Goal: Information Seeking & Learning: Learn about a topic

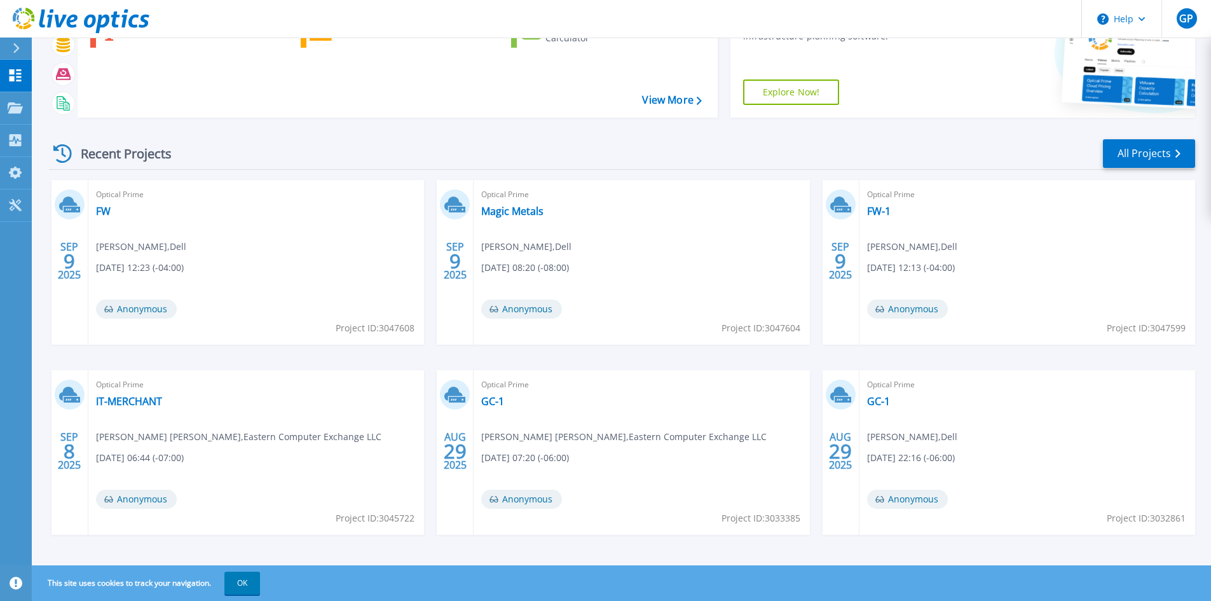
scroll to position [104, 0]
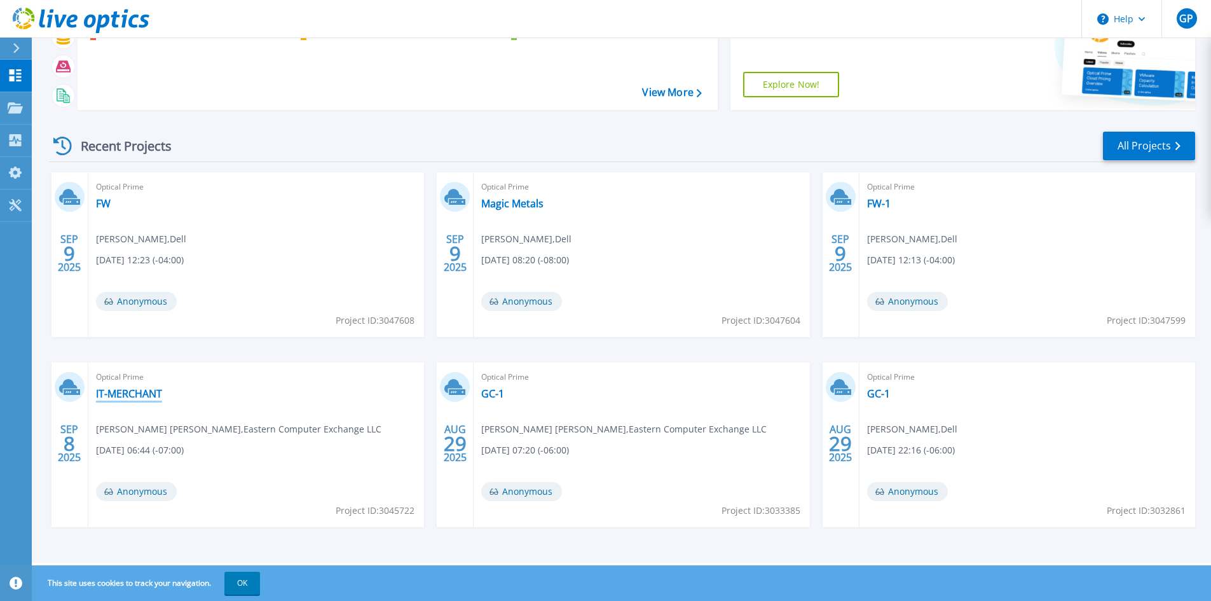
click at [121, 391] on link "IT-MERCHANT" at bounding box center [129, 393] width 66 height 13
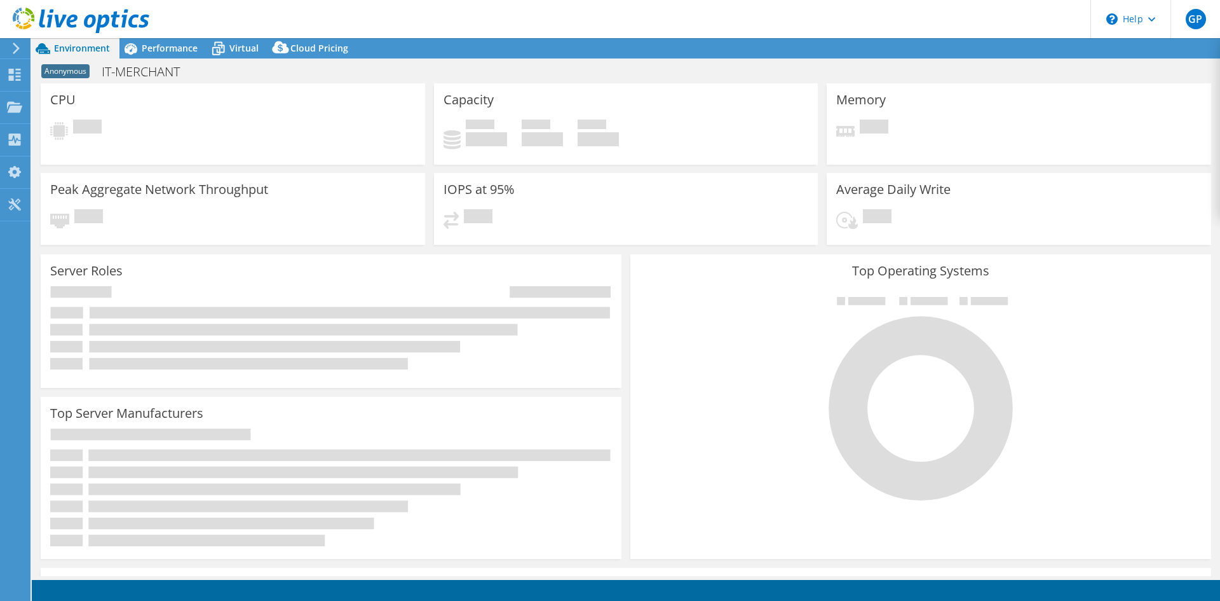
select select "USD"
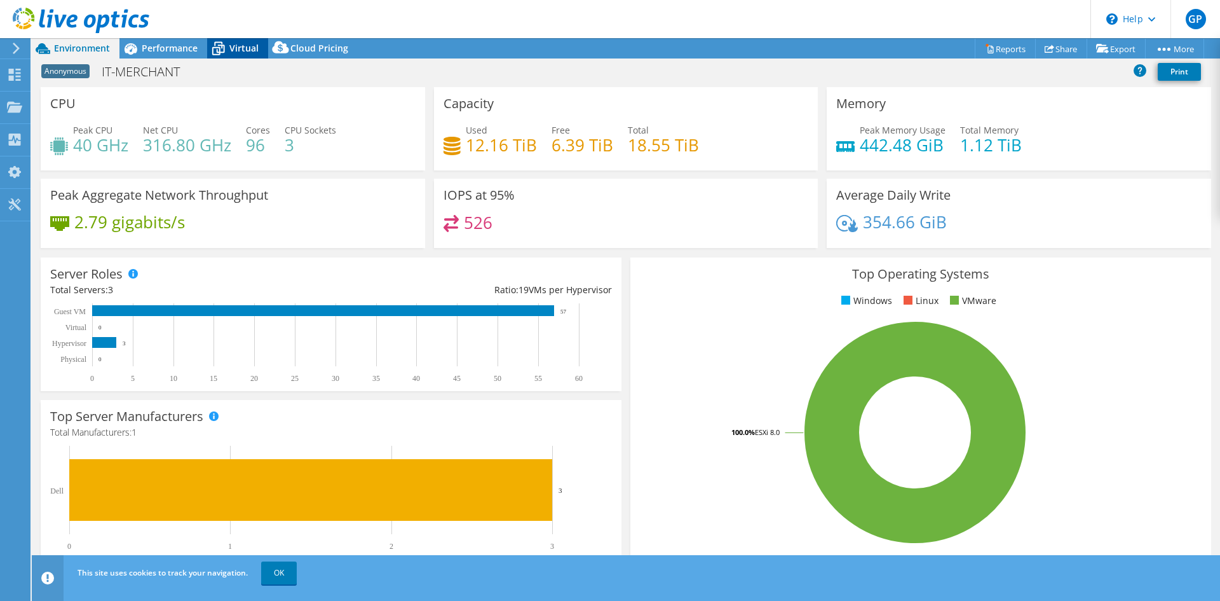
click at [249, 53] on span "Virtual" at bounding box center [243, 48] width 29 height 12
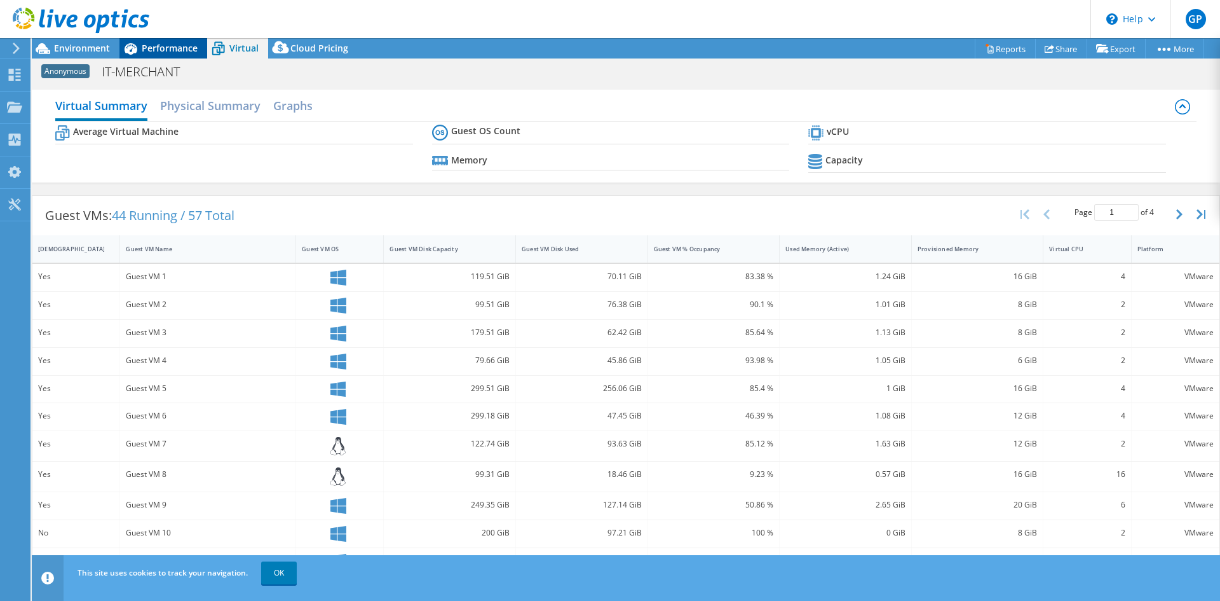
click at [181, 42] on span "Performance" at bounding box center [170, 48] width 56 height 12
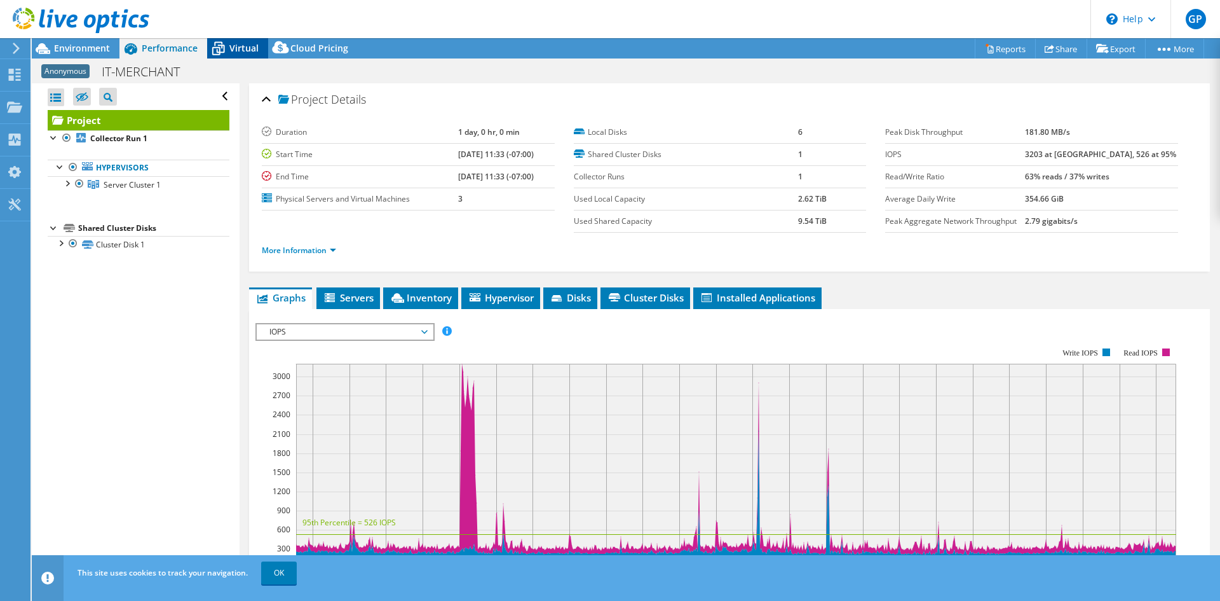
click at [245, 39] on div "Virtual" at bounding box center [237, 48] width 61 height 20
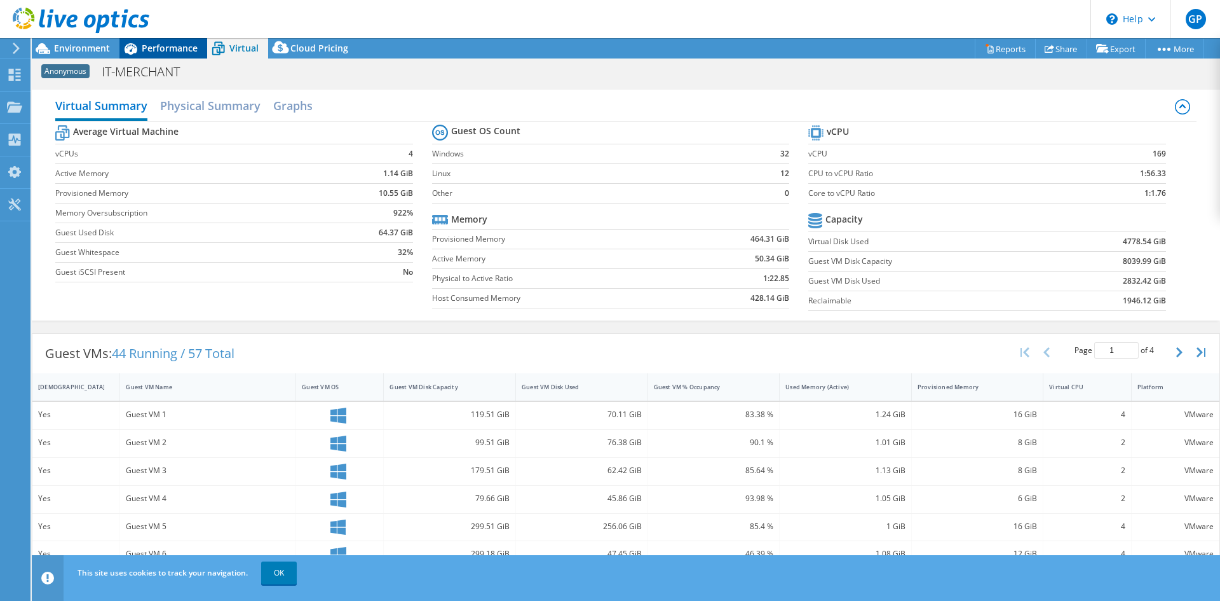
click at [168, 48] on span "Performance" at bounding box center [170, 48] width 56 height 12
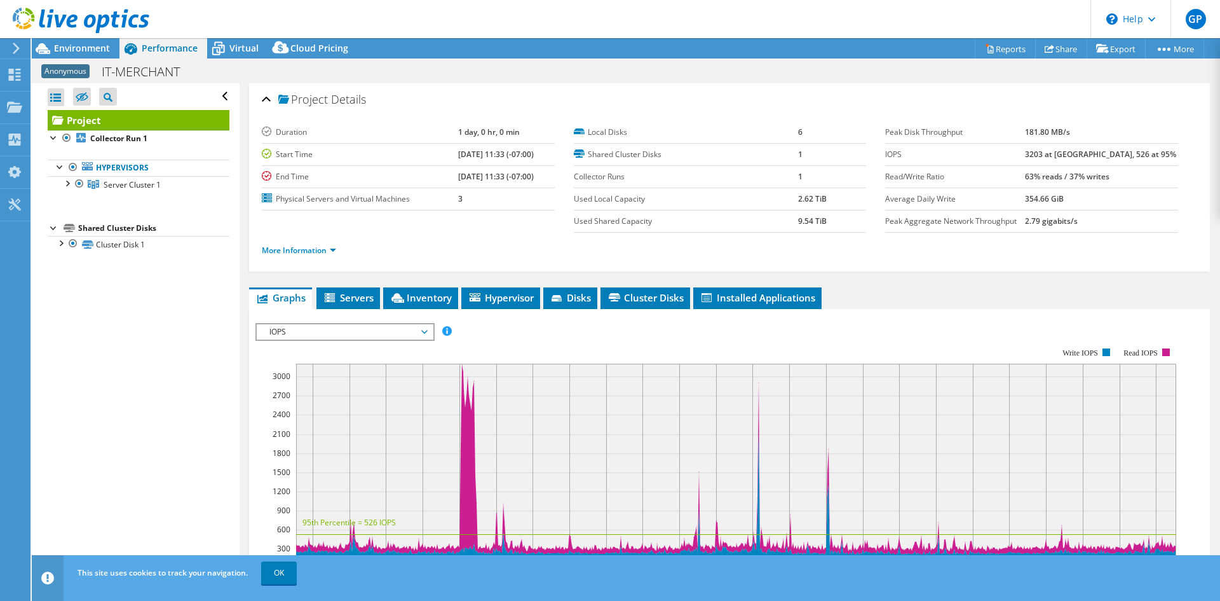
click at [109, 40] on div at bounding box center [74, 21] width 149 height 43
click at [91, 40] on div at bounding box center [74, 21] width 149 height 43
click at [88, 44] on span "Environment" at bounding box center [82, 48] width 56 height 12
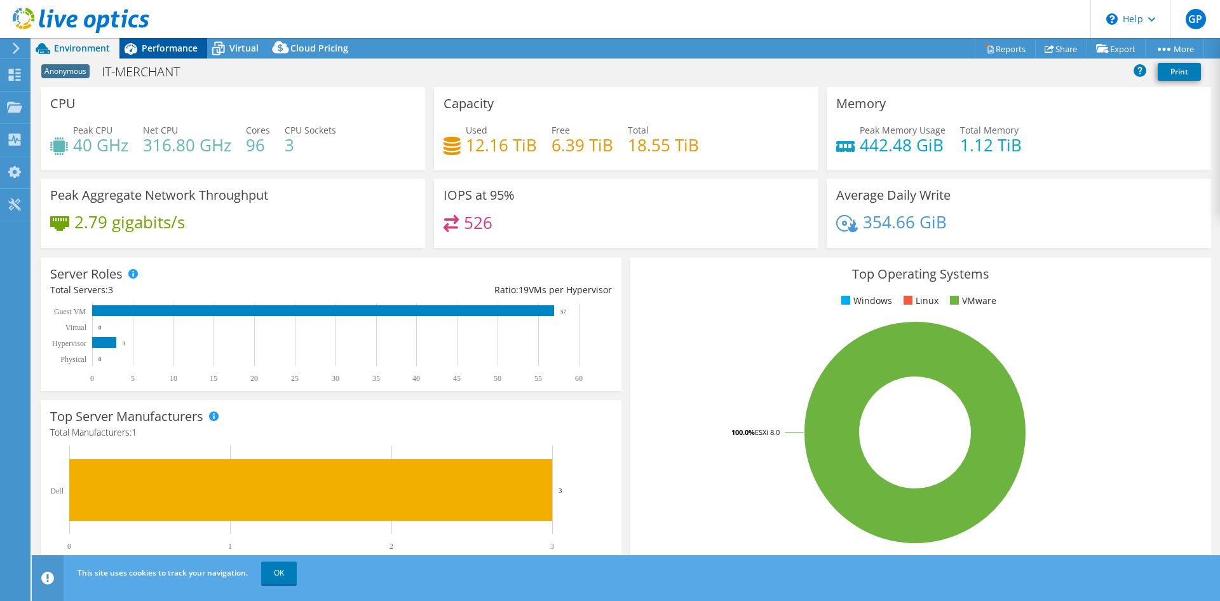
click at [184, 48] on span "Performance" at bounding box center [170, 48] width 56 height 12
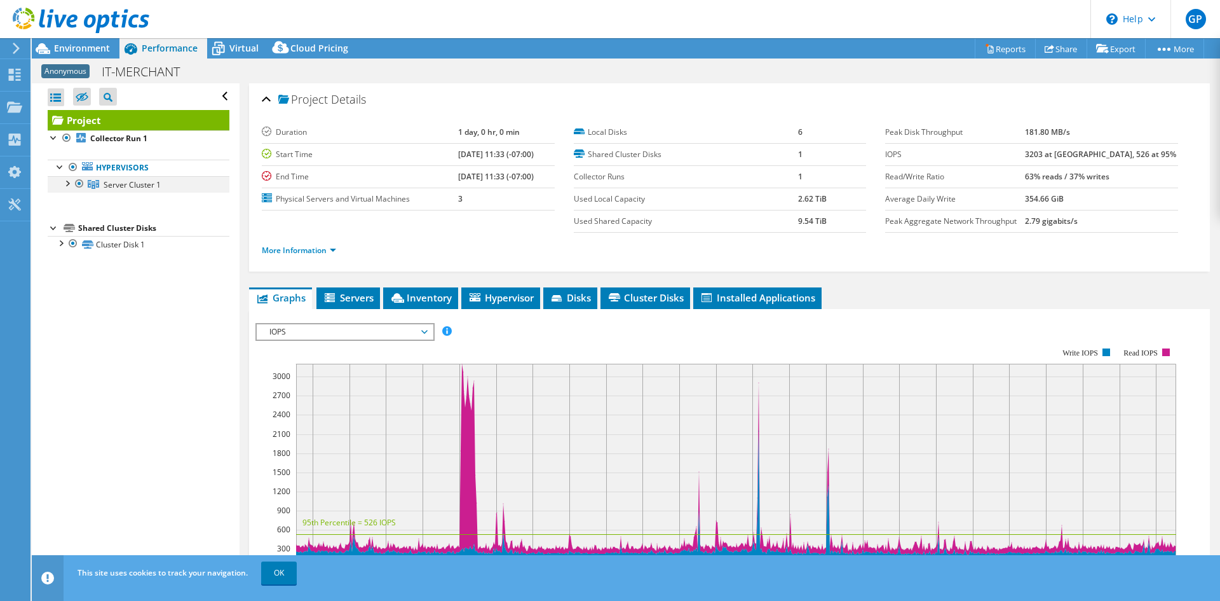
click at [71, 182] on div at bounding box center [66, 182] width 13 height 13
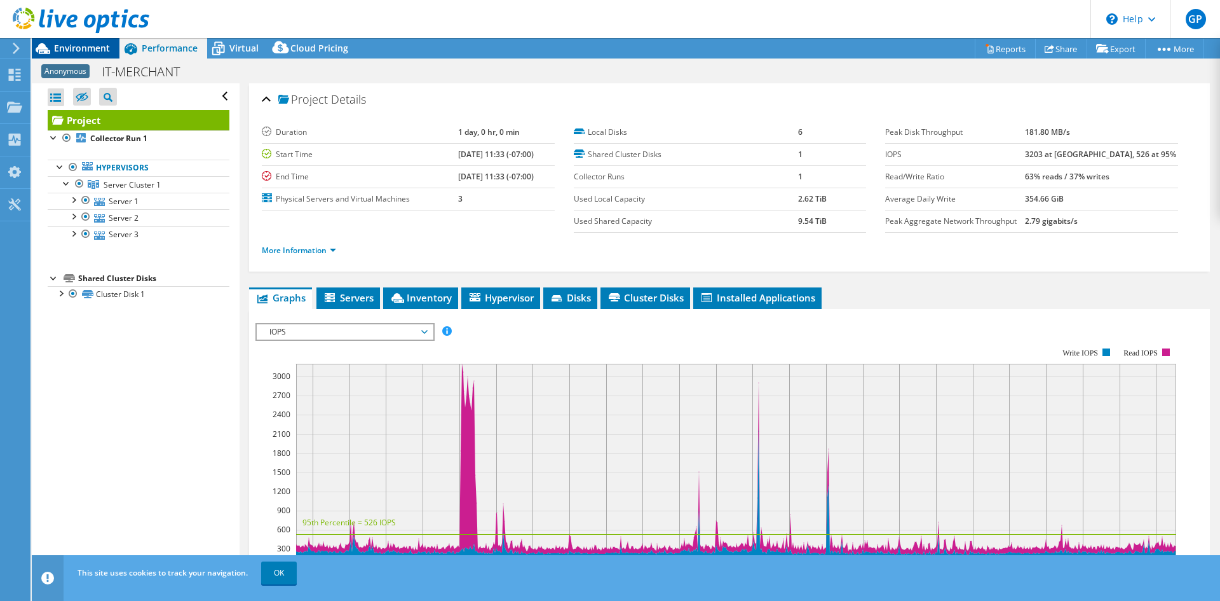
click at [97, 47] on span "Environment" at bounding box center [82, 48] width 56 height 12
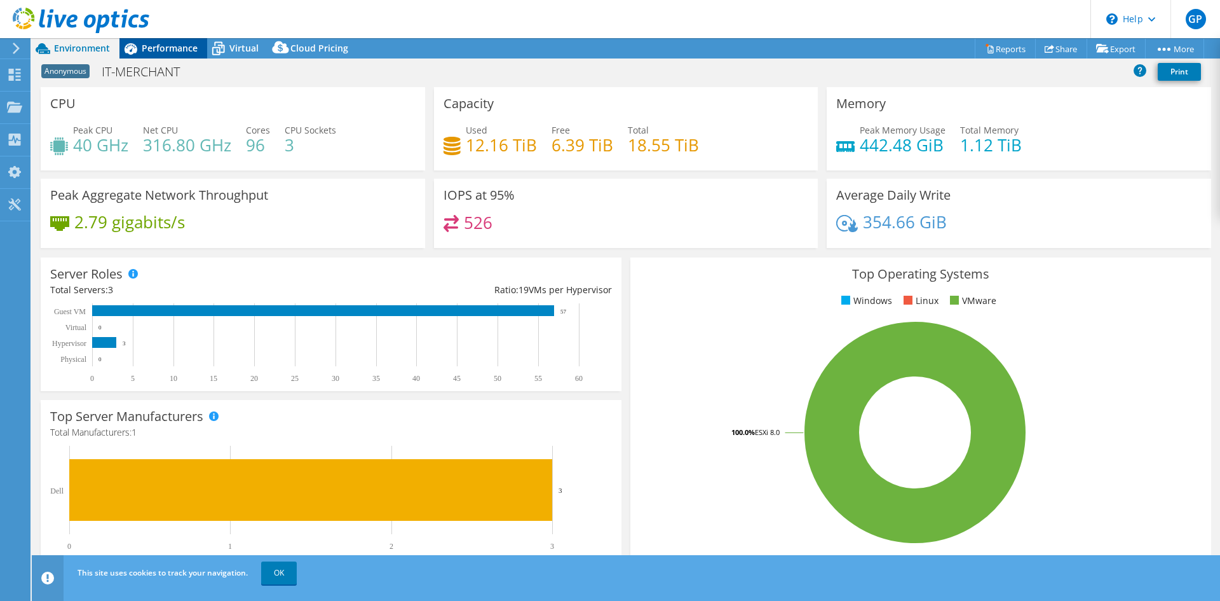
click at [150, 47] on span "Performance" at bounding box center [170, 48] width 56 height 12
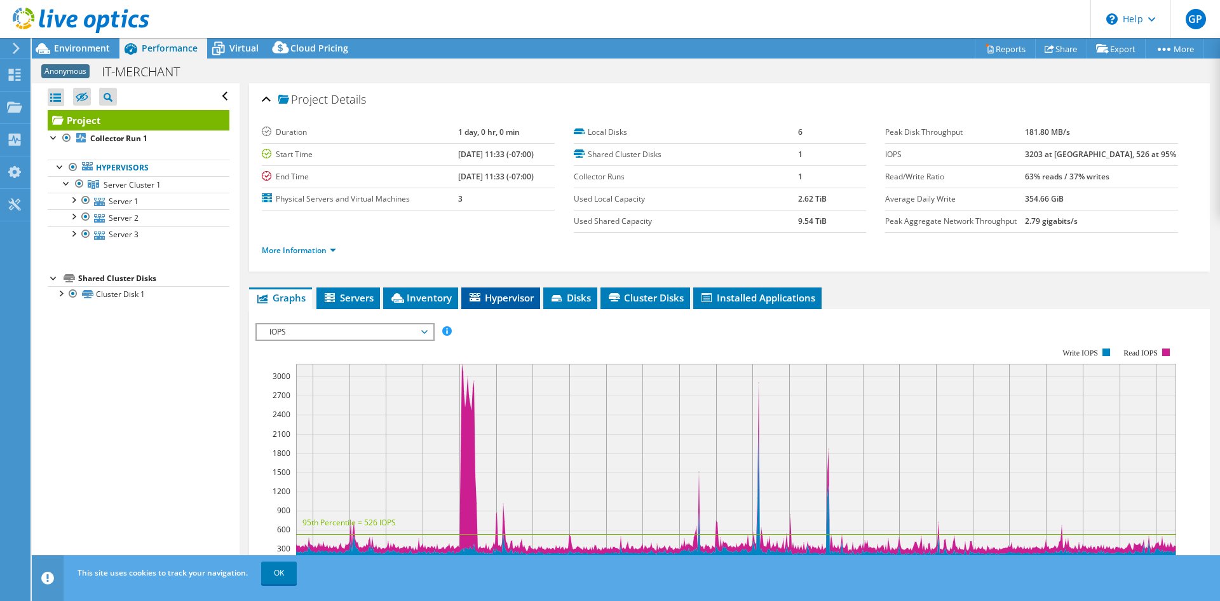
click at [486, 292] on span "Hypervisor" at bounding box center [501, 297] width 66 height 13
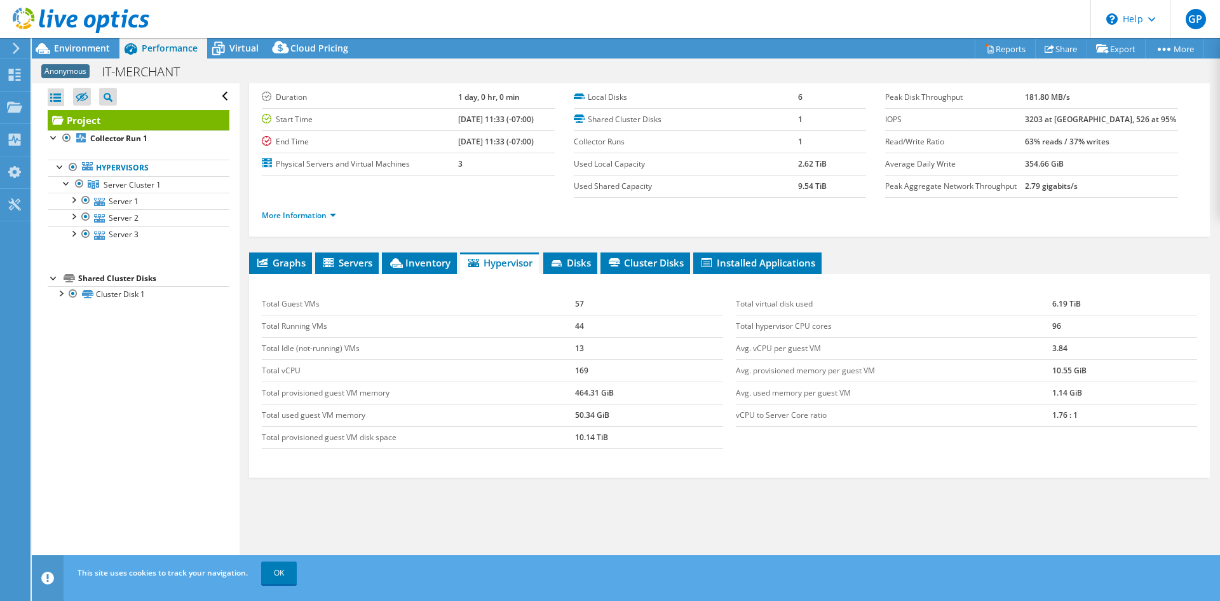
scroll to position [51, 0]
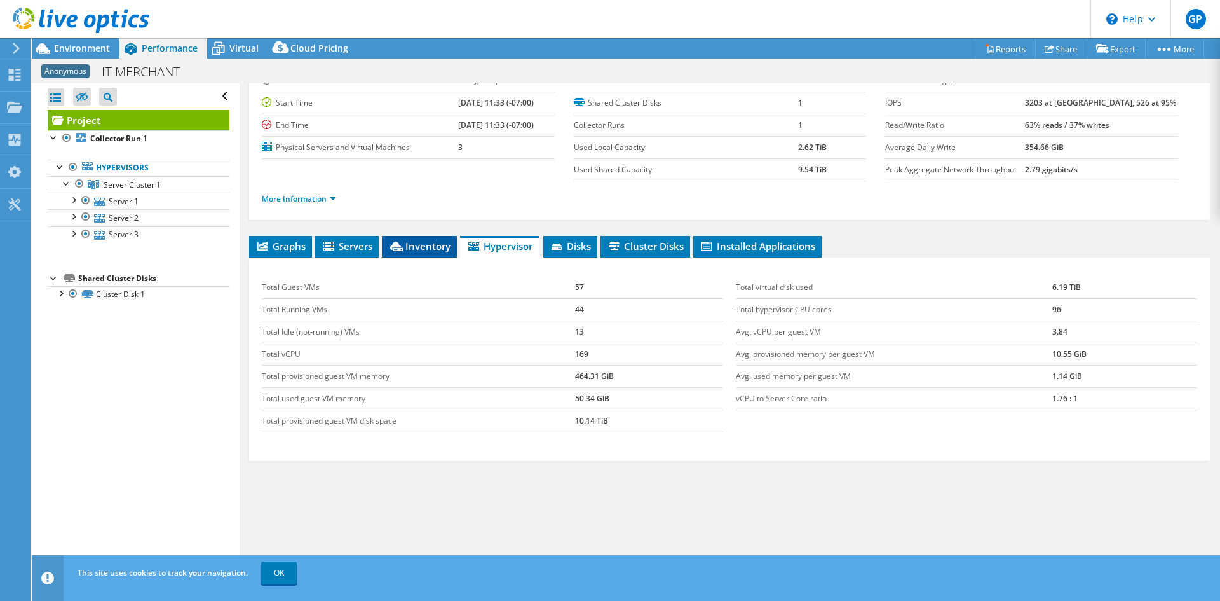
click at [388, 249] on li "Inventory" at bounding box center [419, 247] width 75 height 22
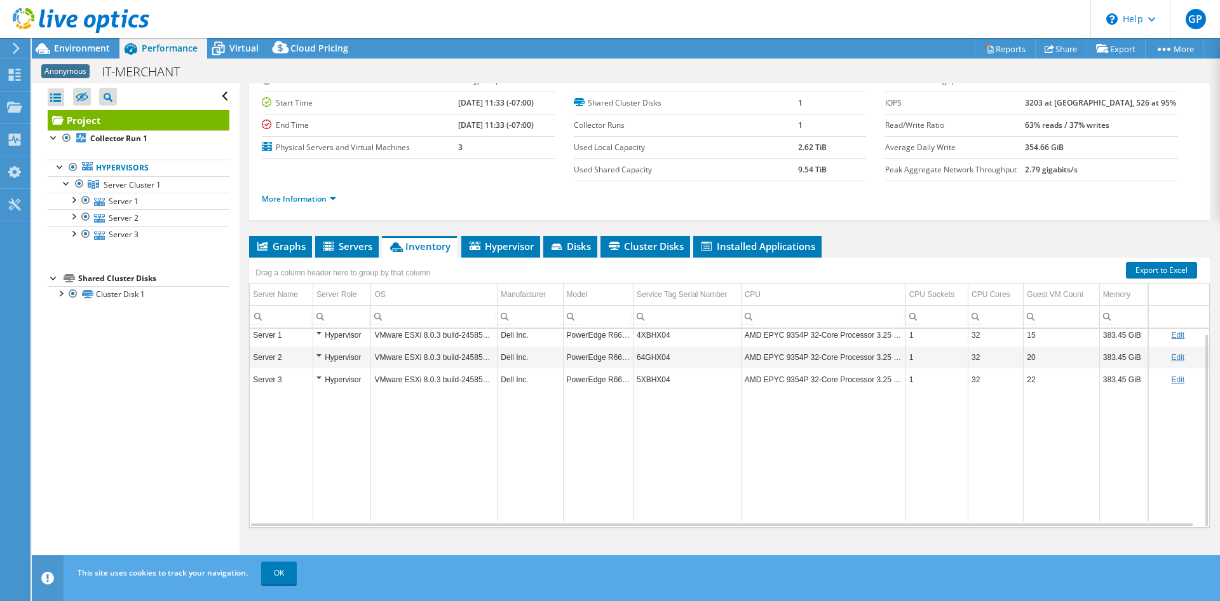
click at [659, 330] on td "4XBHX04" at bounding box center [688, 335] width 108 height 22
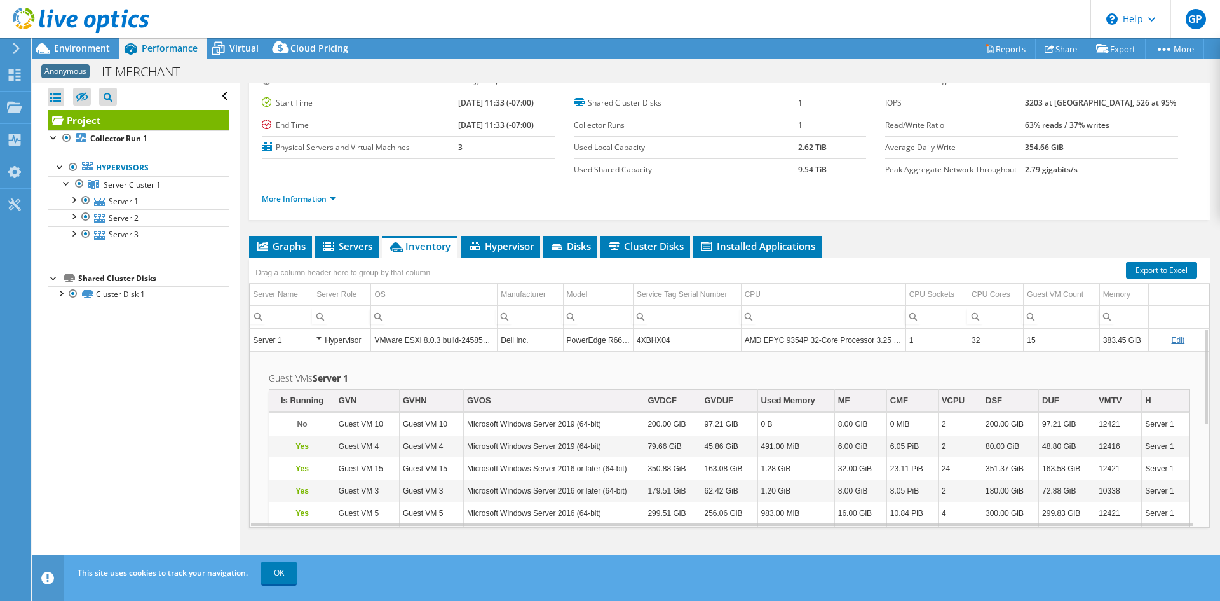
click at [659, 329] on td "4XBHX04" at bounding box center [688, 340] width 108 height 22
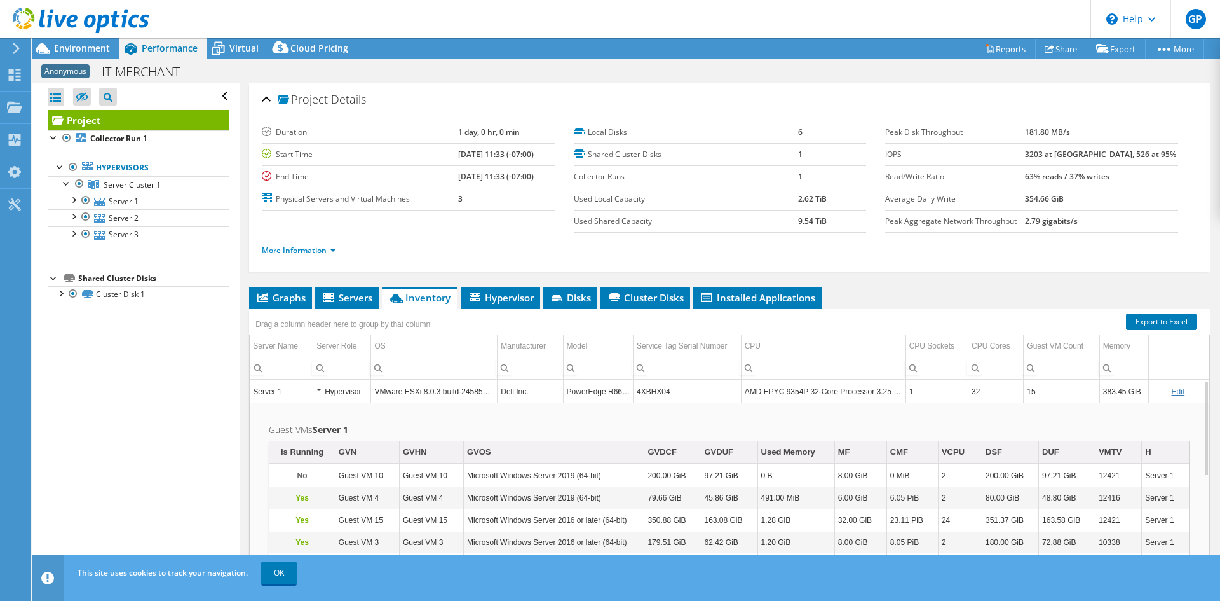
click at [911, 261] on div "More Information" at bounding box center [730, 251] width 936 height 36
click at [84, 50] on span "Environment" at bounding box center [82, 48] width 56 height 12
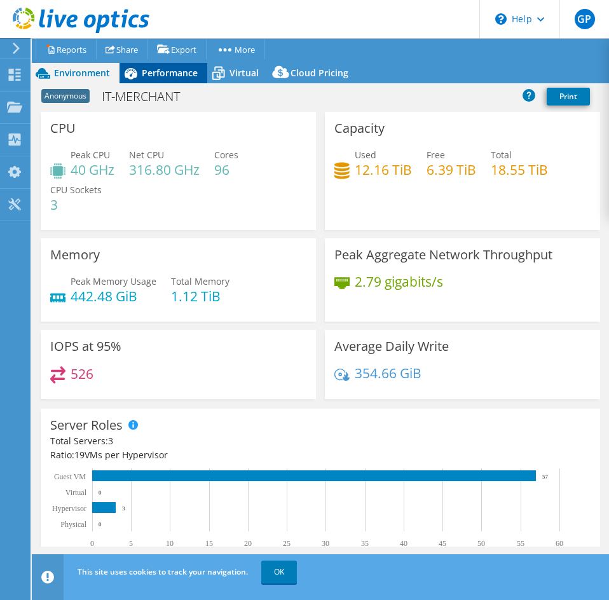
click at [195, 78] on span "Performance" at bounding box center [170, 73] width 56 height 12
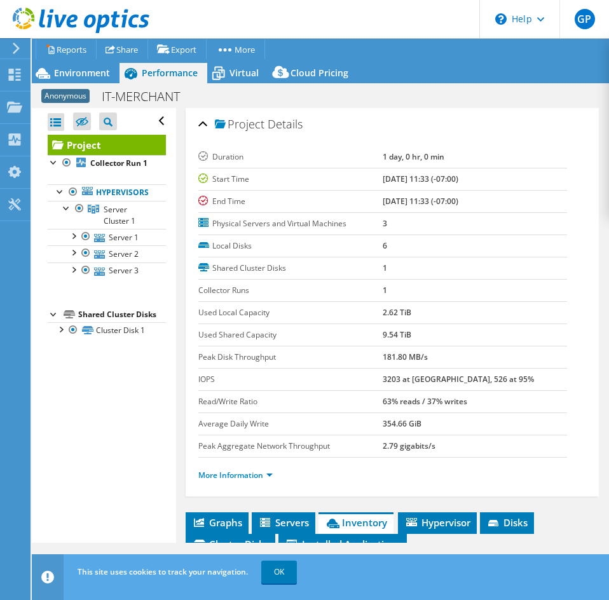
click at [340, 109] on div "Project Details Duration 1 day, 0 hr, 0 min Start Time 09/03/2025, 11:33 (-07:0…" at bounding box center [392, 302] width 413 height 388
click at [57, 17] on use at bounding box center [81, 20] width 137 height 25
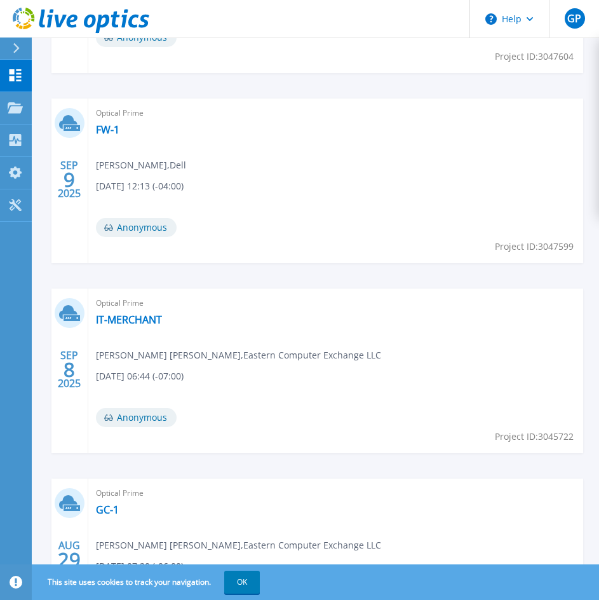
scroll to position [826, 0]
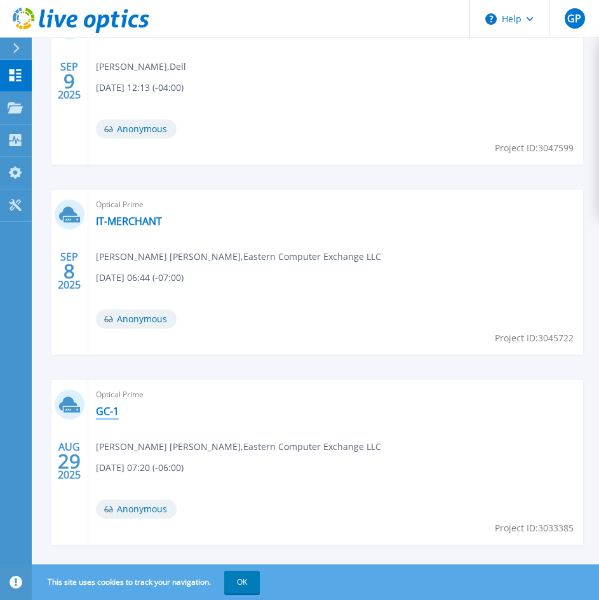
click at [107, 413] on link "GC-1" at bounding box center [107, 411] width 23 height 13
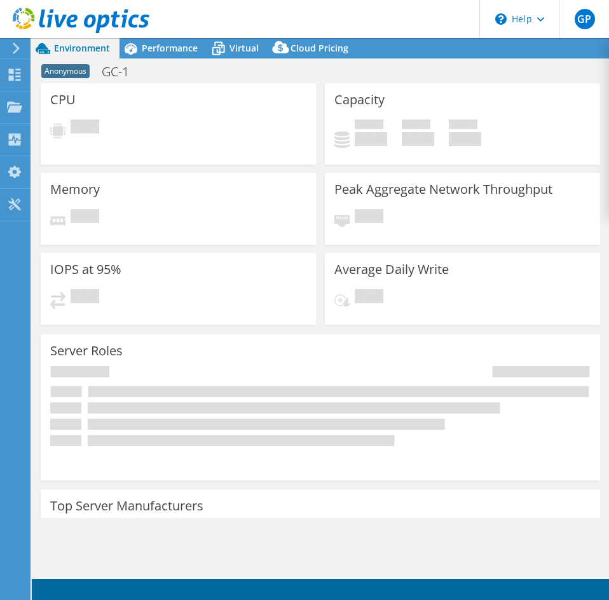
select select "USD"
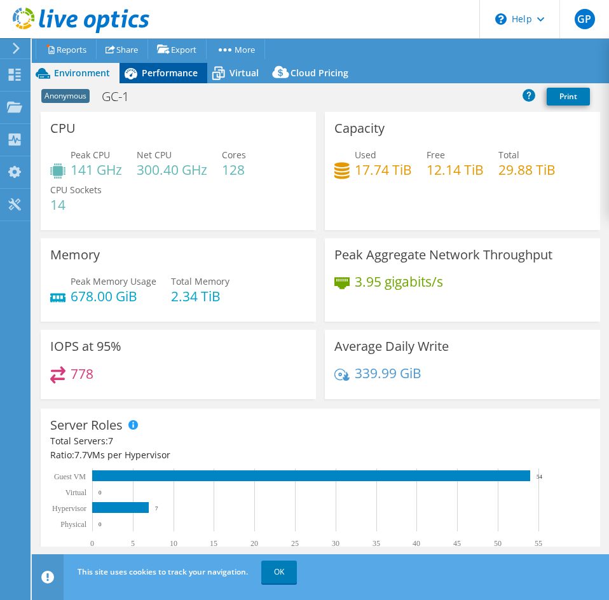
click at [170, 73] on span "Performance" at bounding box center [170, 73] width 56 height 12
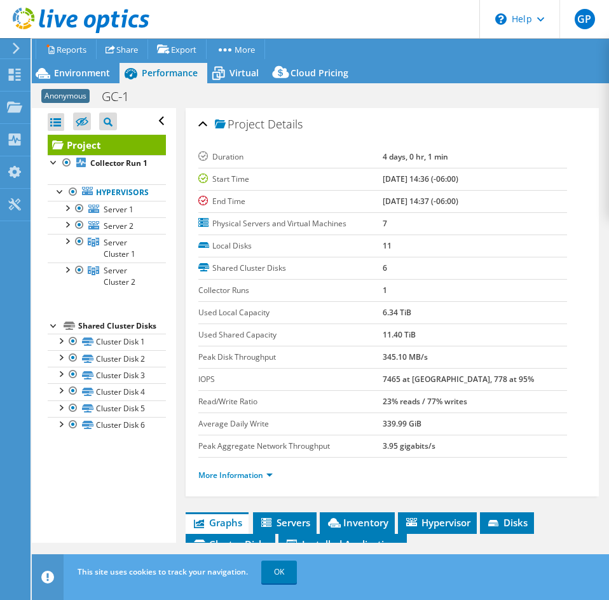
click at [386, 381] on b "7465 at Peak, 778 at 95%" at bounding box center [458, 379] width 151 height 11
click at [70, 275] on div at bounding box center [66, 269] width 13 height 13
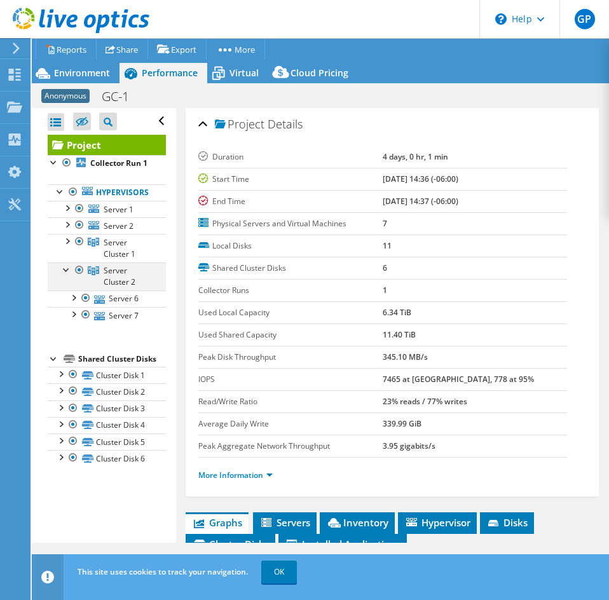
click at [68, 275] on div at bounding box center [66, 269] width 13 height 13
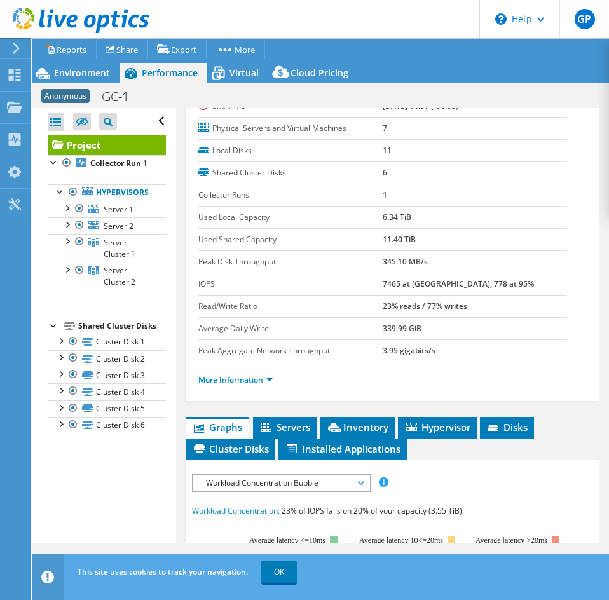
scroll to position [254, 0]
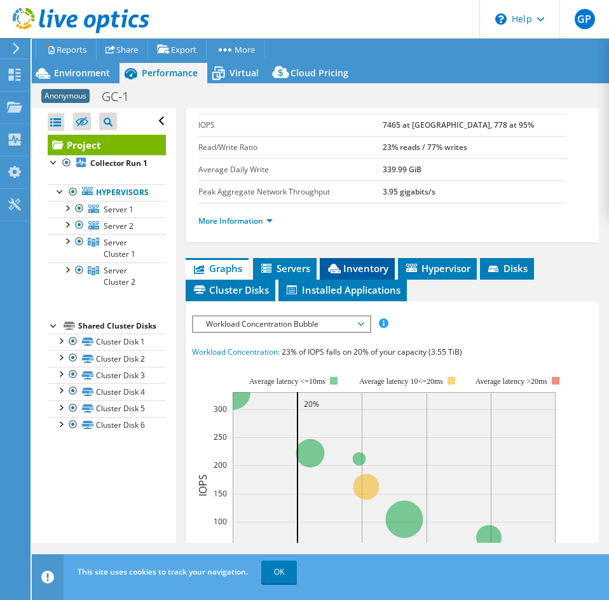
click at [358, 263] on span "Inventory" at bounding box center [357, 268] width 62 height 13
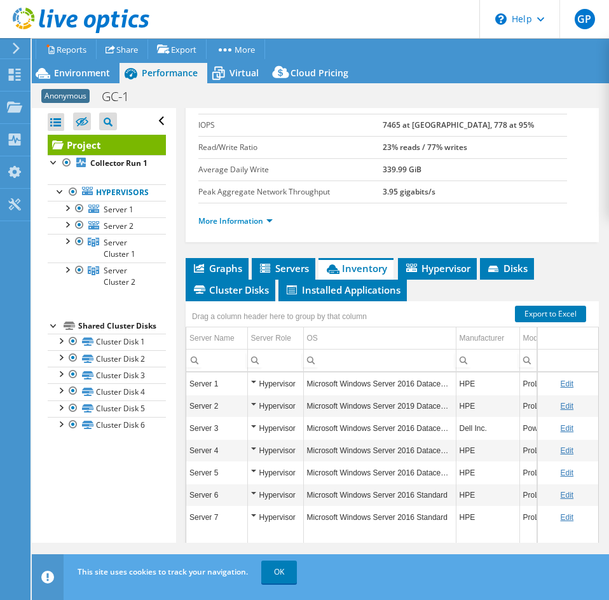
scroll to position [310, 0]
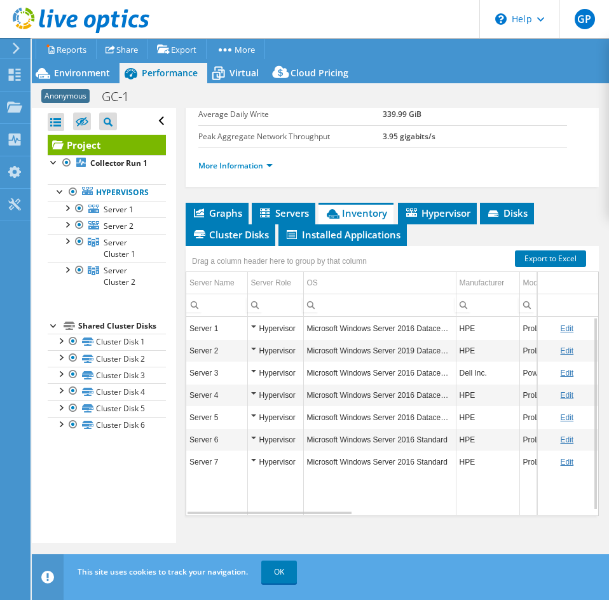
drag, startPoint x: 301, startPoint y: 509, endPoint x: 361, endPoint y: 507, distance: 59.8
drag, startPoint x: 335, startPoint y: 512, endPoint x: 213, endPoint y: 497, distance: 123.0
click at [213, 497] on body "GP End User [PERSON_NAME] [EMAIL_ADDRESS][DOMAIN_NAME] Eastern Computer Exchang…" at bounding box center [304, 300] width 609 height 600
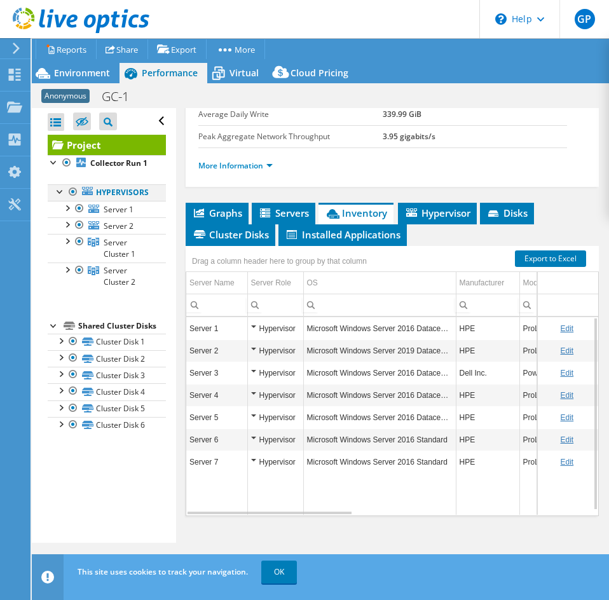
click at [56, 197] on div at bounding box center [60, 190] width 13 height 13
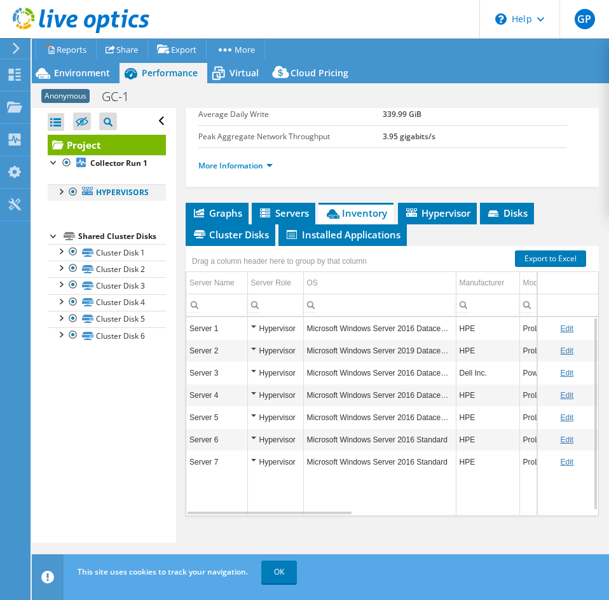
click at [56, 197] on div at bounding box center [60, 190] width 13 height 13
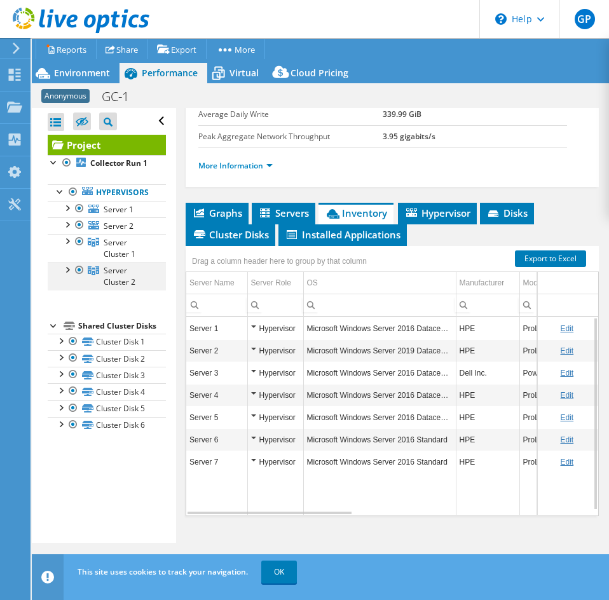
click at [61, 275] on div at bounding box center [66, 269] width 13 height 13
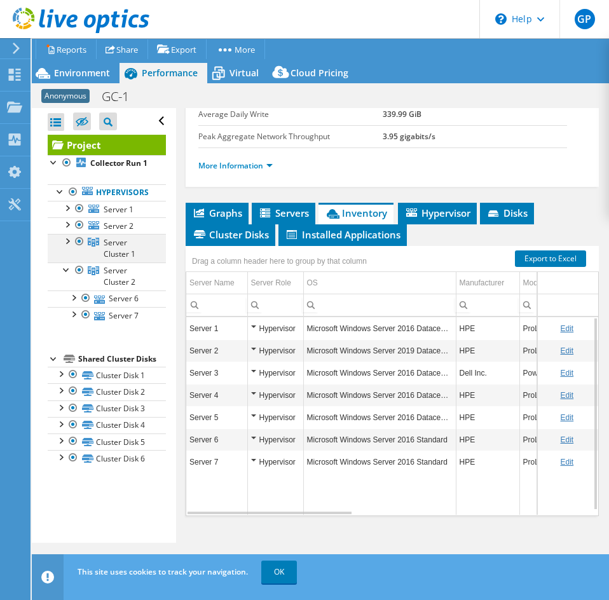
click at [69, 247] on div at bounding box center [66, 240] width 13 height 13
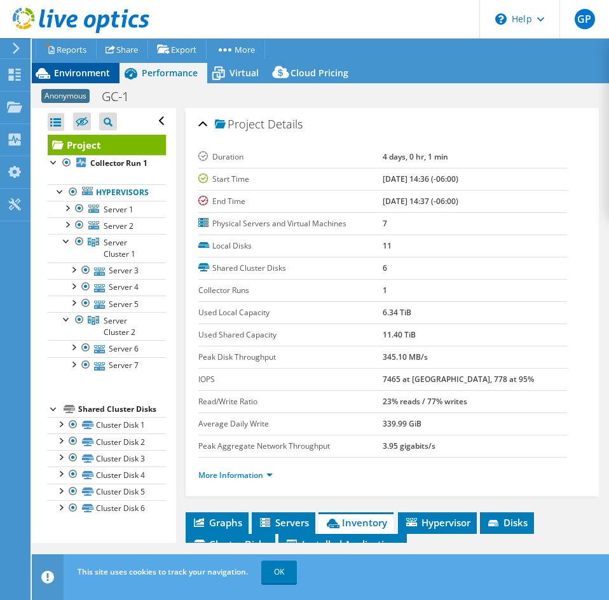
click at [62, 76] on span "Environment" at bounding box center [82, 73] width 56 height 12
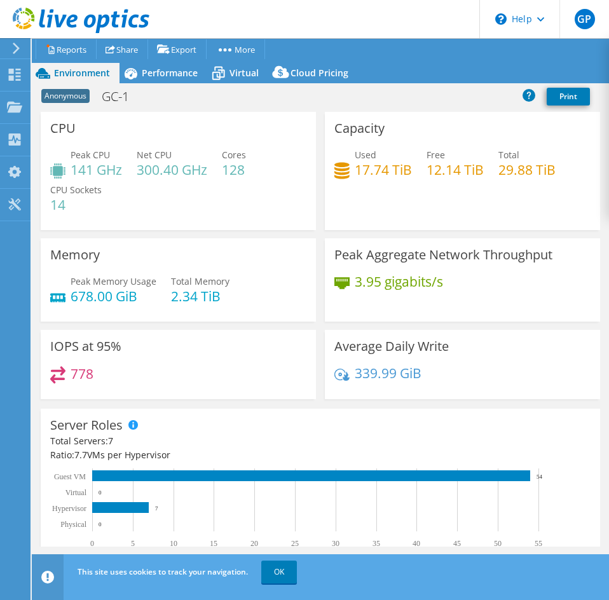
click at [449, 168] on h4 "12.14 TiB" at bounding box center [455, 170] width 57 height 14
click at [237, 81] on div "Virtual" at bounding box center [237, 73] width 61 height 20
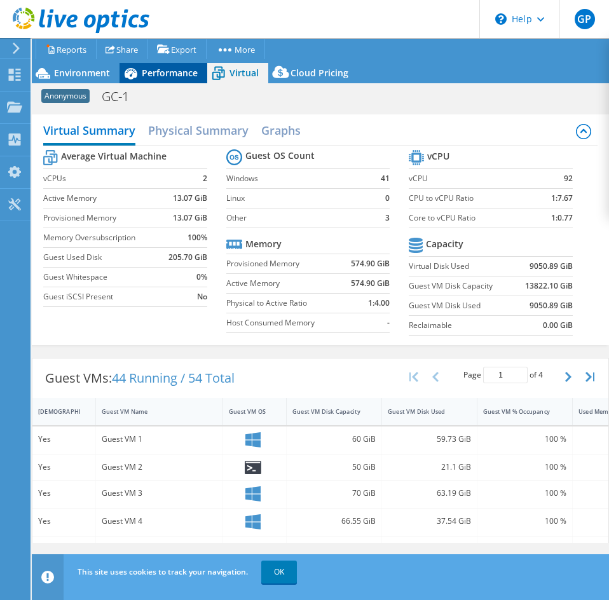
click at [182, 72] on span "Performance" at bounding box center [170, 73] width 56 height 12
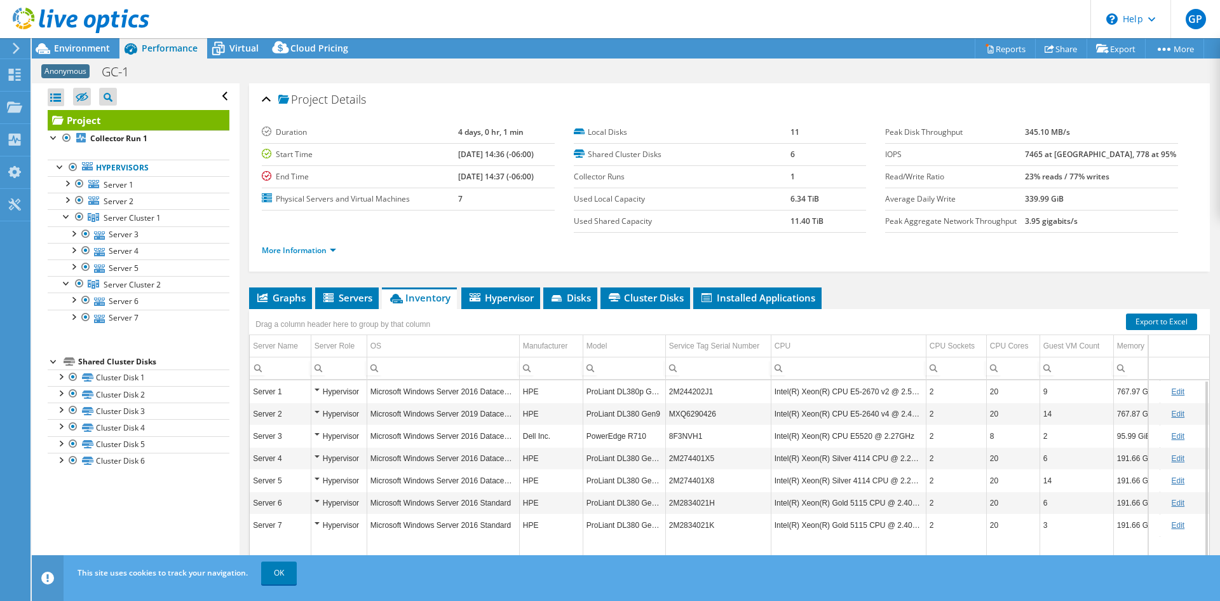
click at [468, 154] on b "[DATE] 14:36 (-06:00)" at bounding box center [496, 154] width 76 height 11
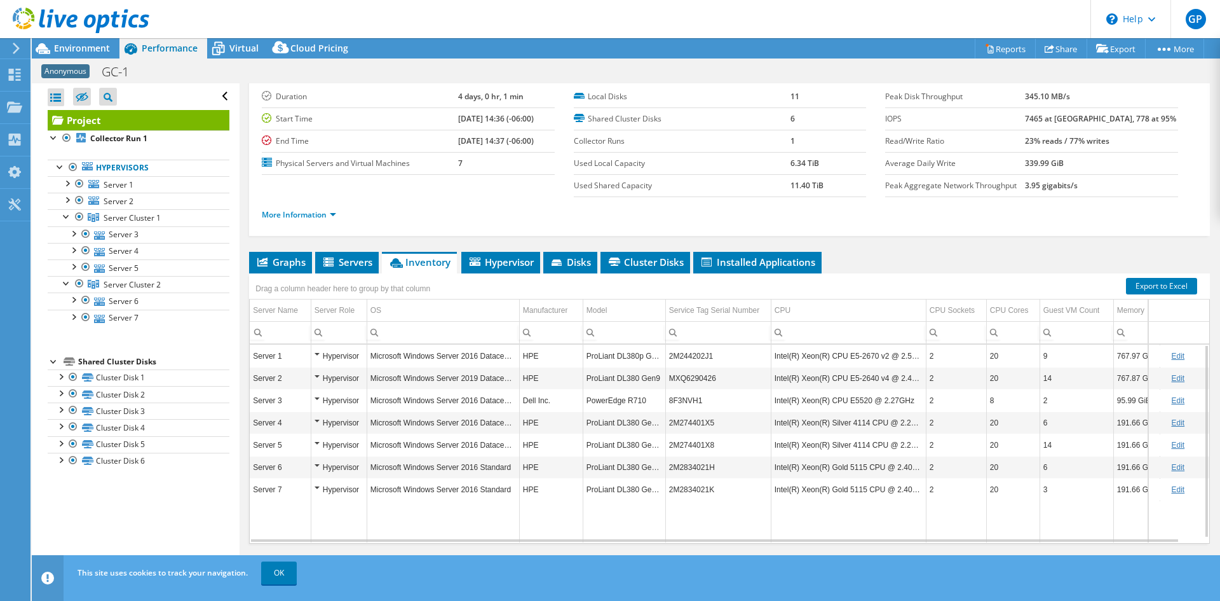
scroll to position [51, 0]
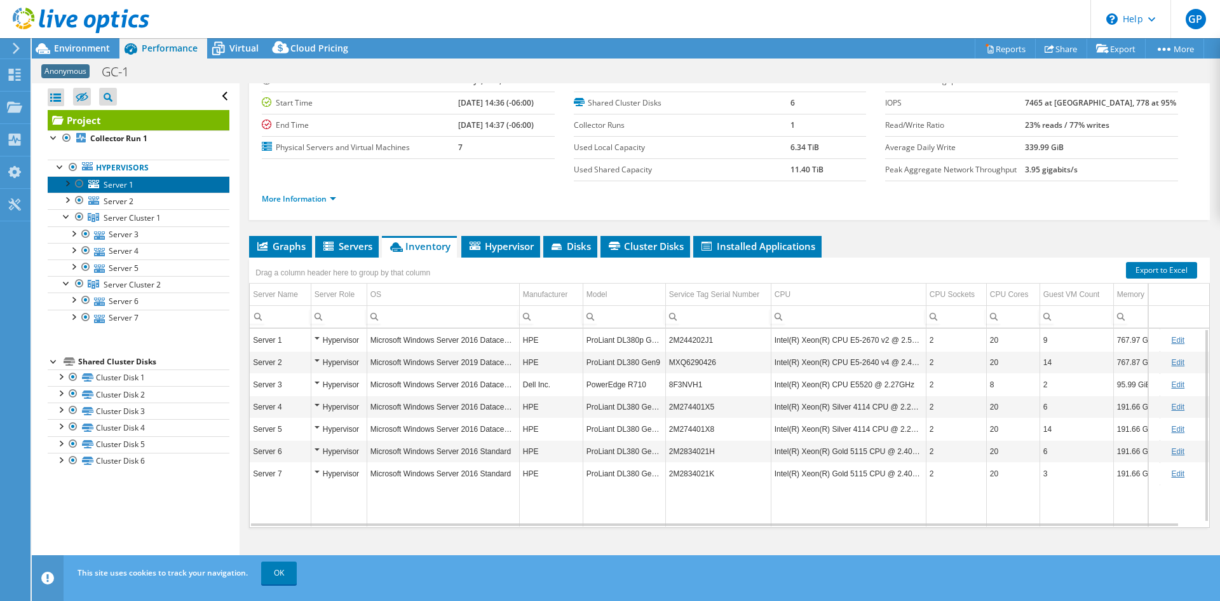
click at [128, 177] on link "Server 1" at bounding box center [139, 184] width 182 height 17
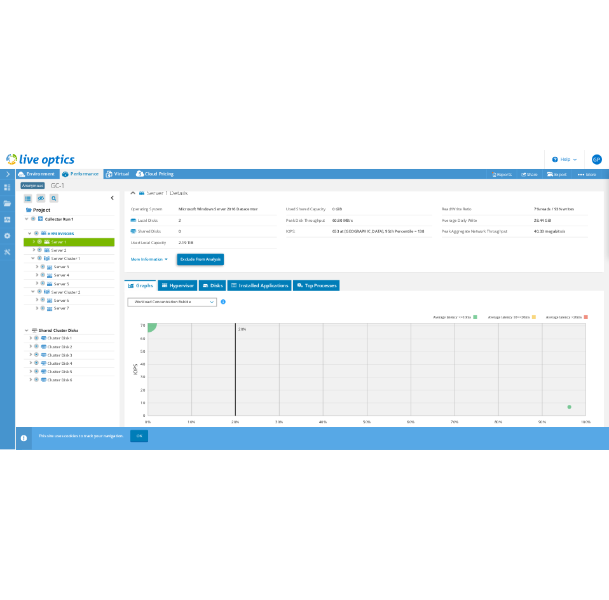
scroll to position [0, 0]
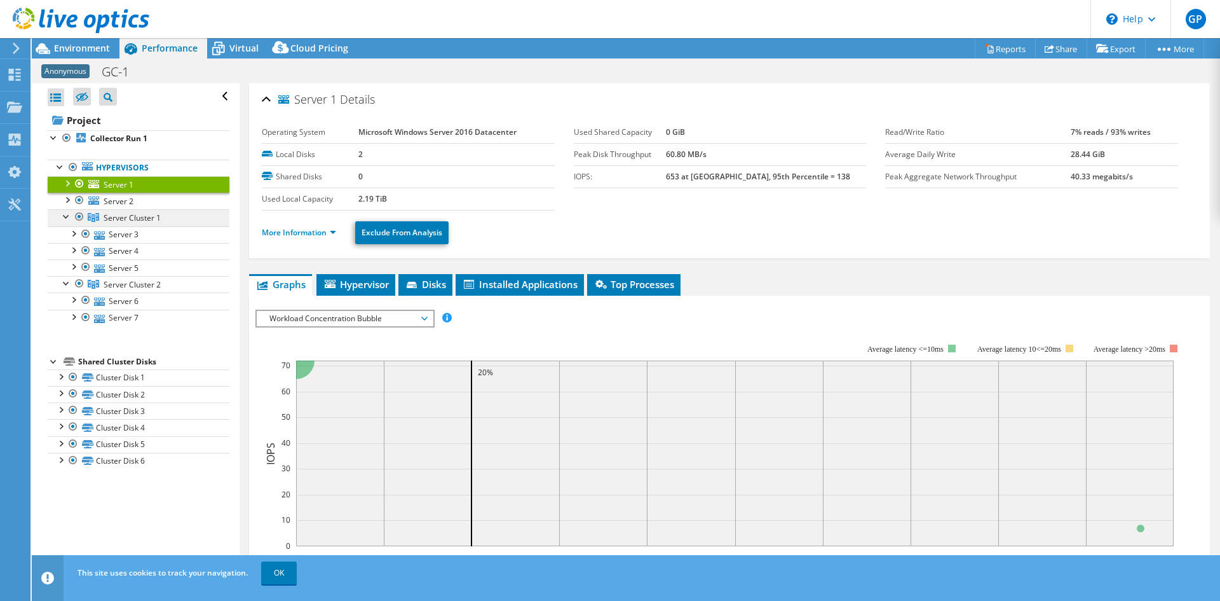
click at [140, 214] on span "Server Cluster 1" at bounding box center [132, 217] width 57 height 11
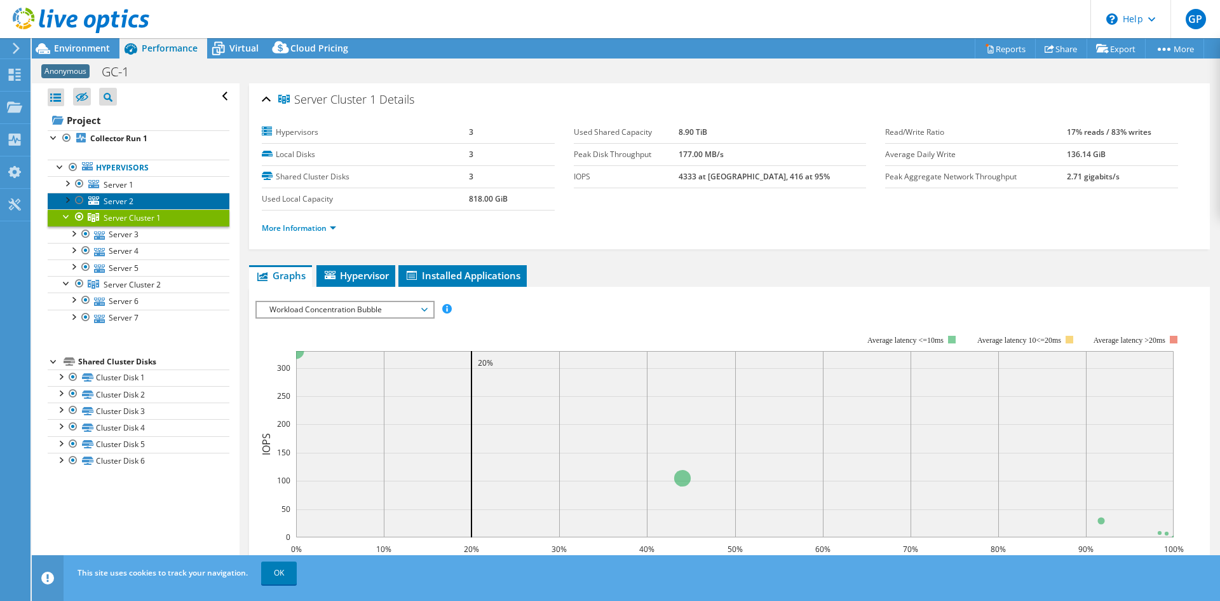
click at [146, 205] on link "Server 2" at bounding box center [139, 201] width 182 height 17
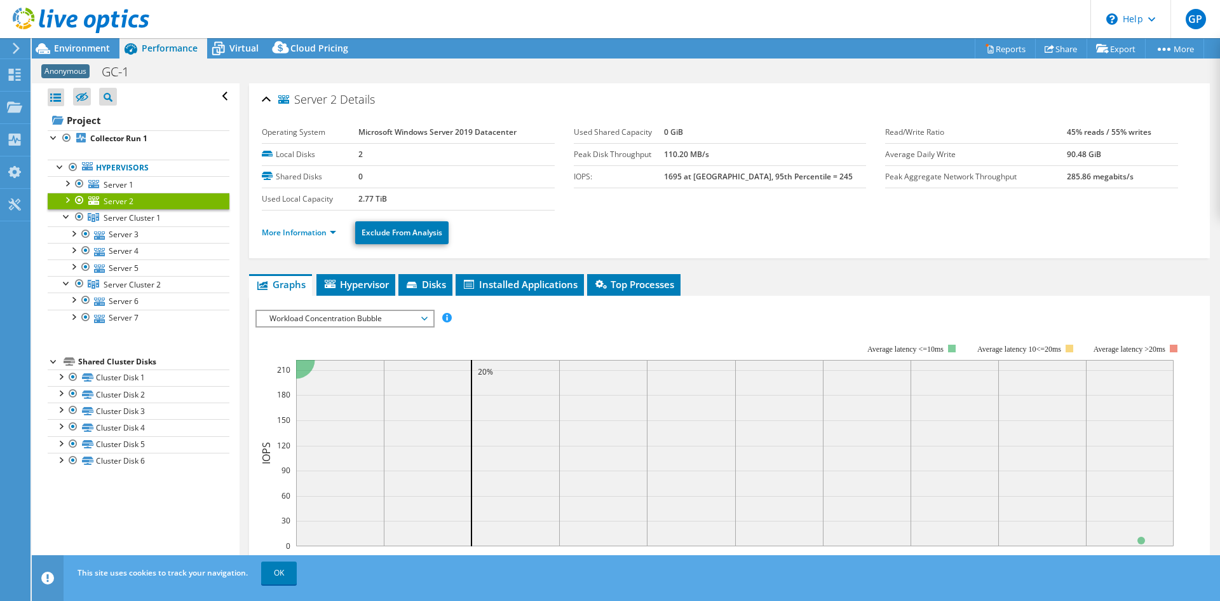
click at [383, 191] on td "2.77 TiB" at bounding box center [457, 199] width 196 height 22
click at [337, 204] on label "Used Local Capacity" at bounding box center [310, 199] width 96 height 13
click at [144, 229] on link "Server 3" at bounding box center [139, 234] width 182 height 17
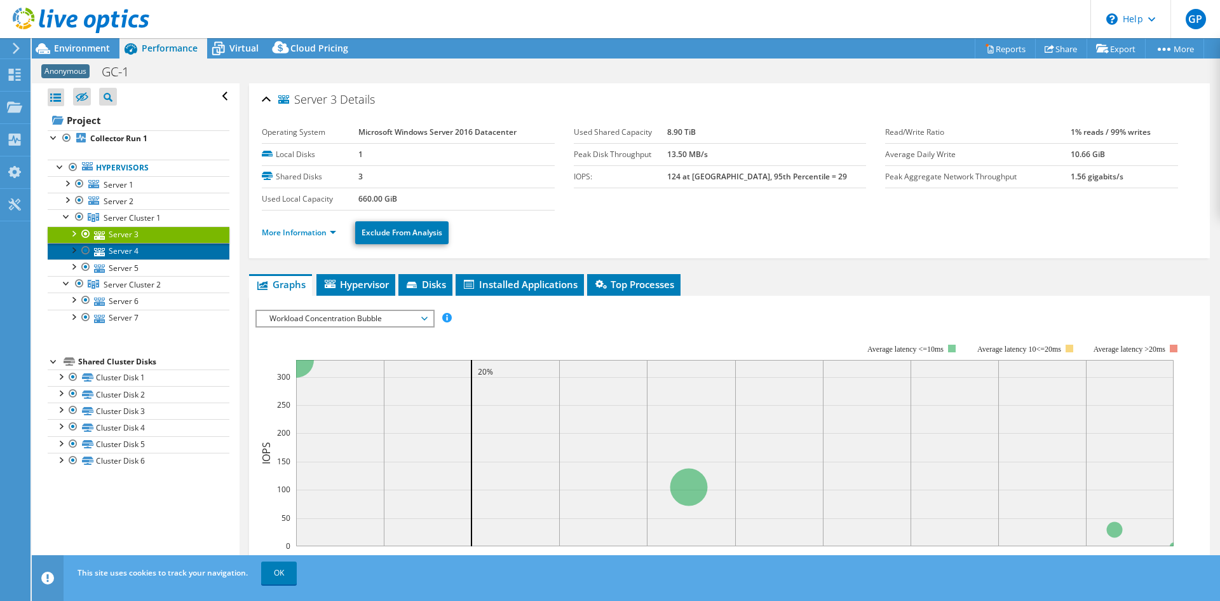
click at [133, 249] on link "Server 4" at bounding box center [139, 251] width 182 height 17
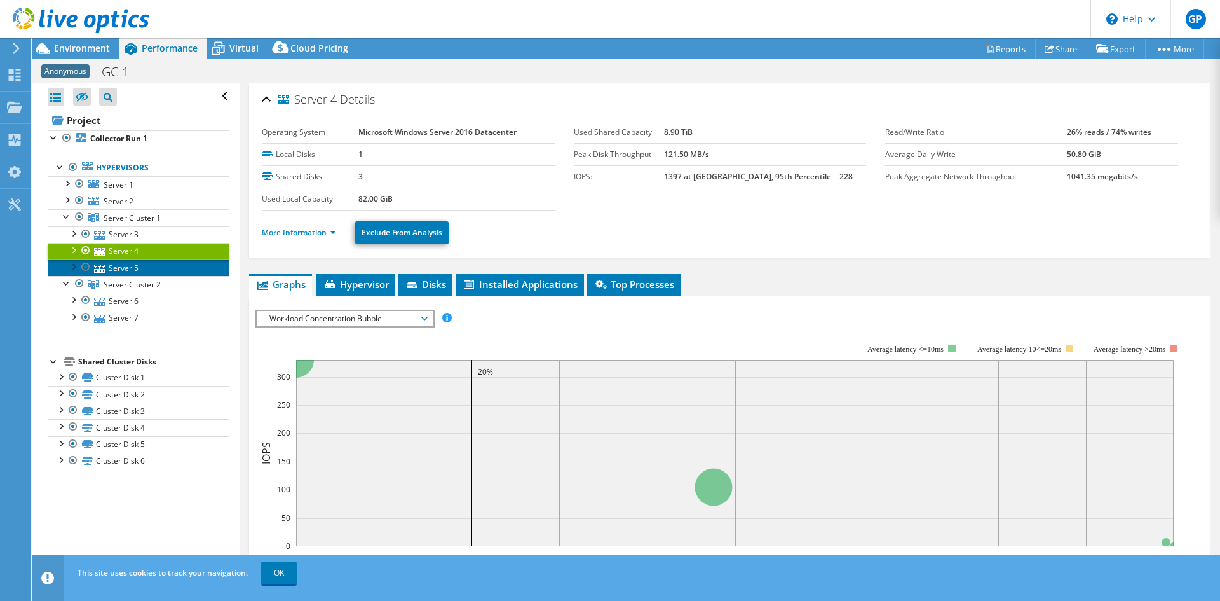
click at [127, 270] on link "Server 5" at bounding box center [139, 267] width 182 height 17
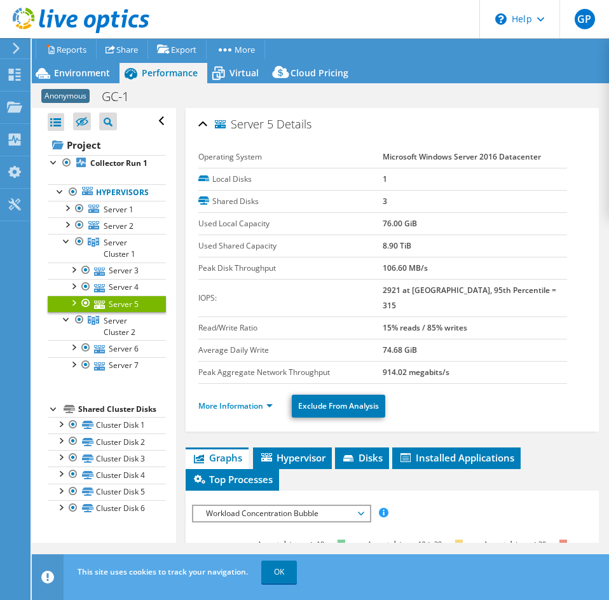
click at [418, 367] on b "914.02 megabits/s" at bounding box center [416, 372] width 67 height 11
click at [407, 345] on b "74.68 GiB" at bounding box center [400, 350] width 34 height 11
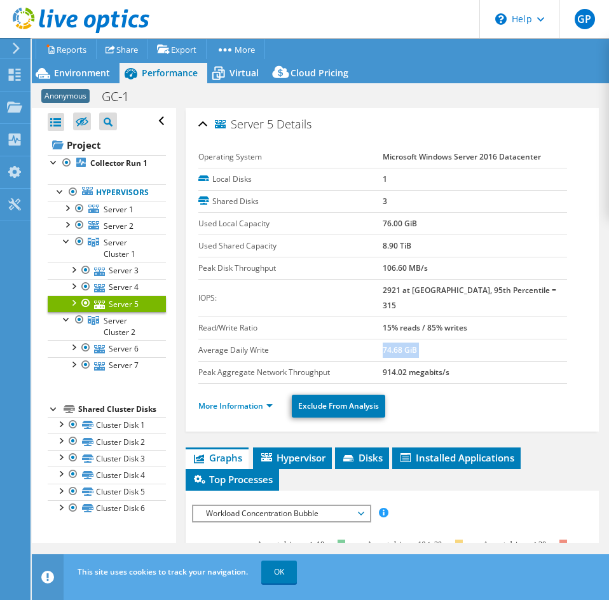
click at [407, 345] on b "74.68 GiB" at bounding box center [400, 350] width 34 height 11
click at [407, 322] on b "15% reads / 85% writes" at bounding box center [425, 327] width 85 height 11
click at [120, 296] on link "Server 4" at bounding box center [107, 287] width 118 height 17
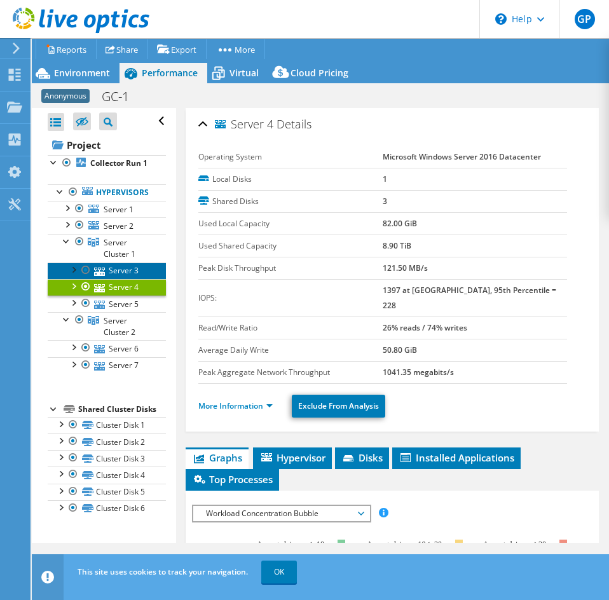
click at [123, 279] on link "Server 3" at bounding box center [107, 271] width 118 height 17
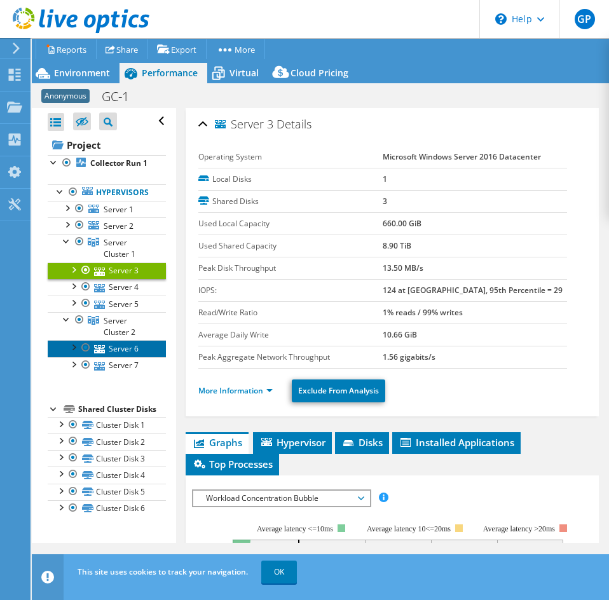
click at [120, 353] on link "Server 6" at bounding box center [107, 348] width 118 height 17
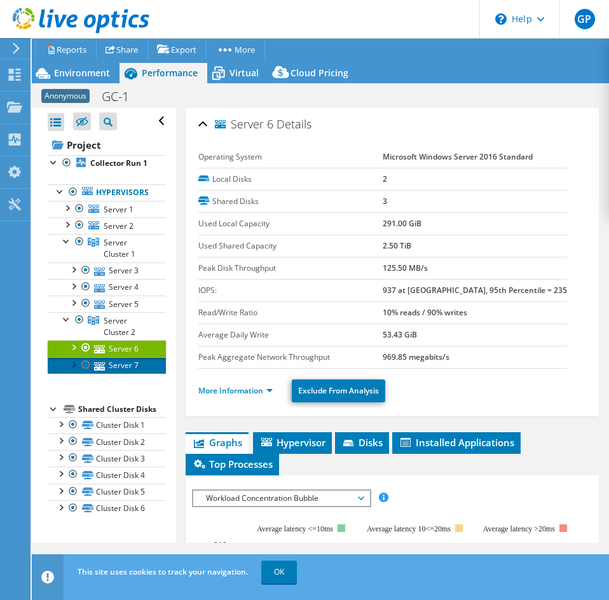
click at [121, 374] on link "Server 7" at bounding box center [107, 365] width 118 height 17
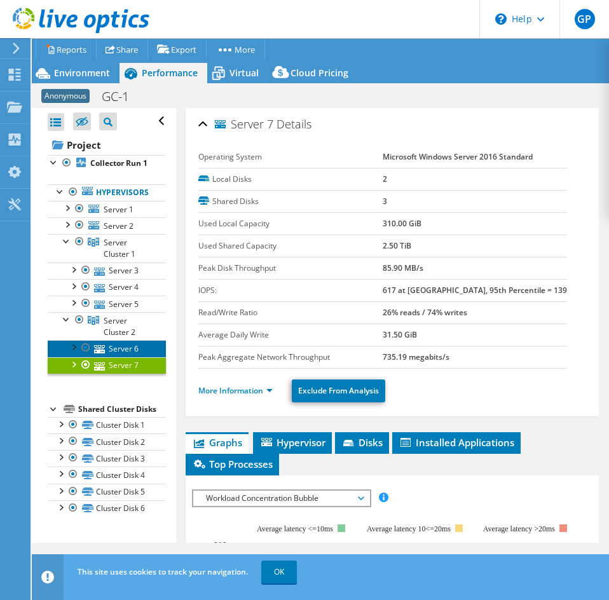
click at [137, 357] on link "Server 6" at bounding box center [107, 348] width 118 height 17
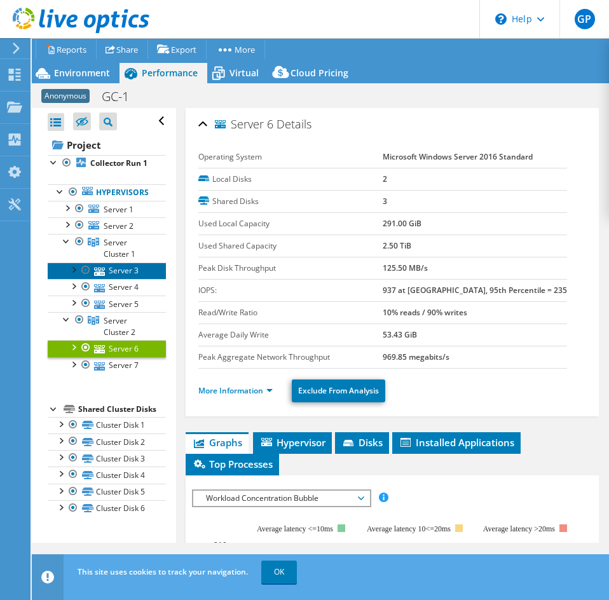
click at [133, 279] on link "Server 3" at bounding box center [107, 271] width 118 height 17
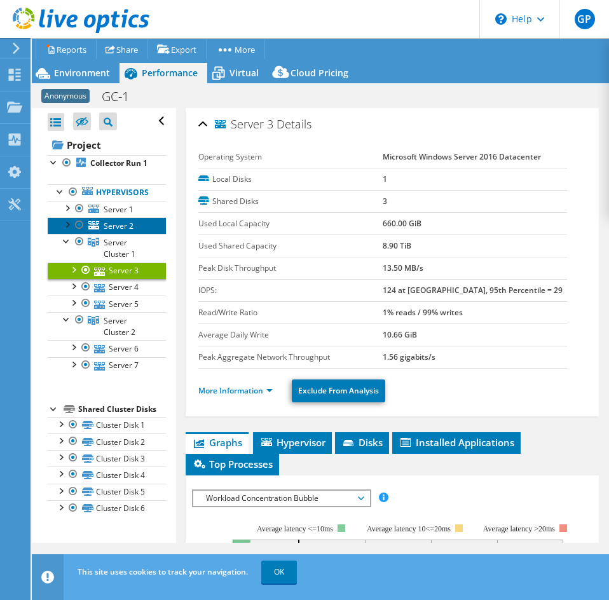
click at [132, 231] on span "Server 2" at bounding box center [119, 226] width 30 height 11
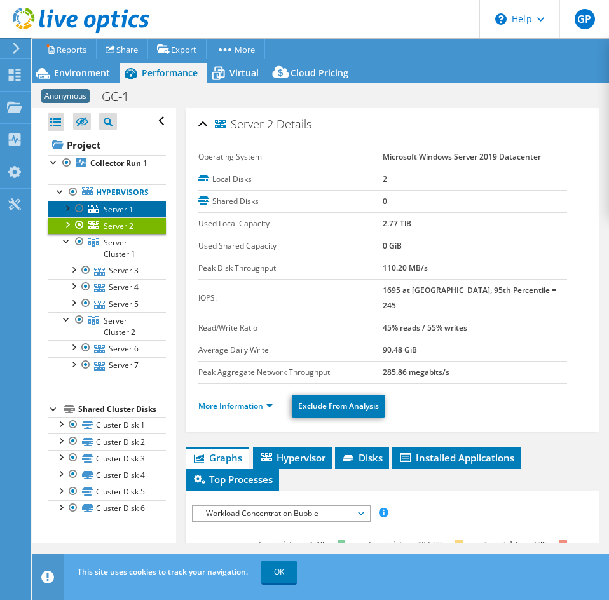
click at [124, 215] on span "Server 1" at bounding box center [119, 209] width 30 height 11
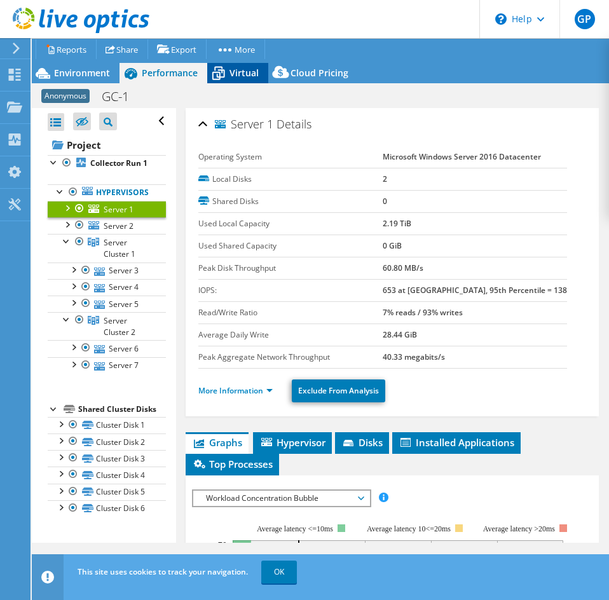
click at [240, 72] on span "Virtual" at bounding box center [243, 73] width 29 height 12
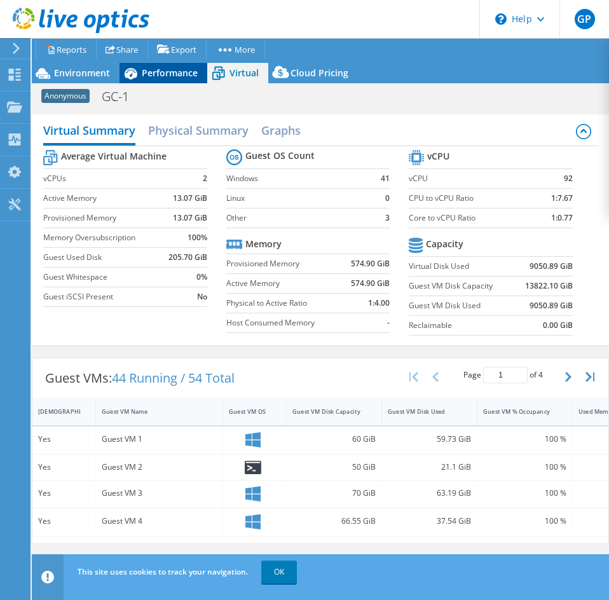
click at [162, 81] on div "Performance" at bounding box center [164, 73] width 88 height 20
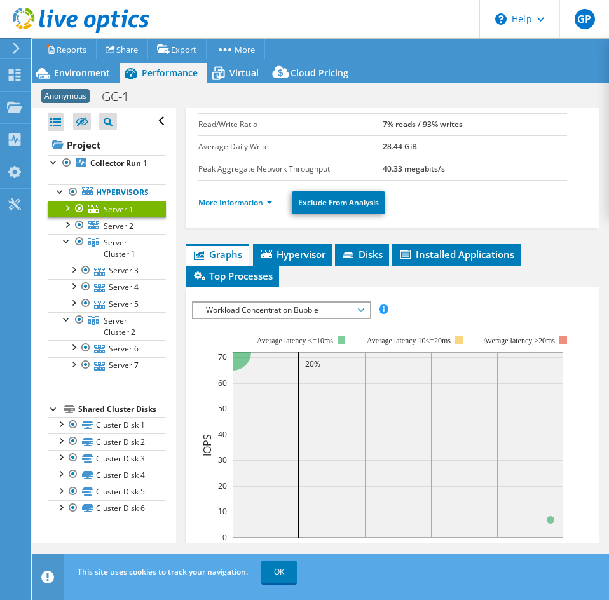
scroll to position [191, 0]
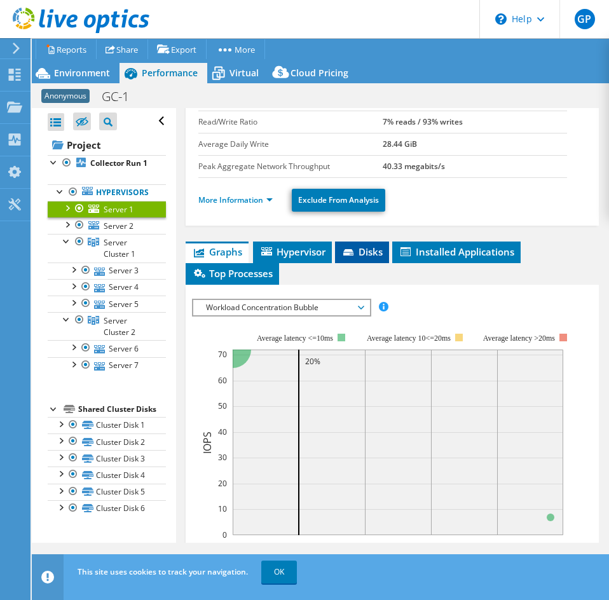
click at [371, 262] on li "Disks" at bounding box center [362, 253] width 54 height 22
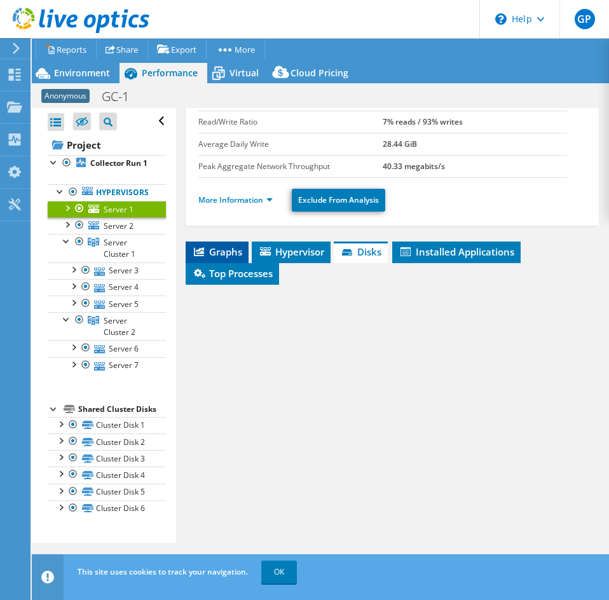
click at [224, 243] on li "Graphs" at bounding box center [217, 253] width 63 height 22
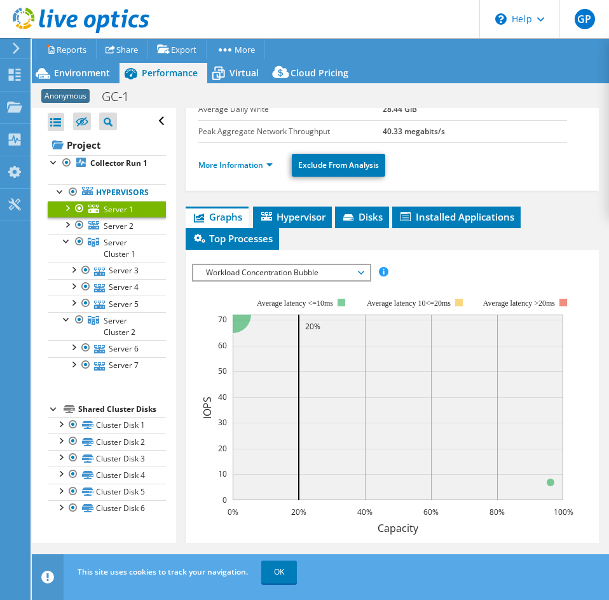
scroll to position [254, 0]
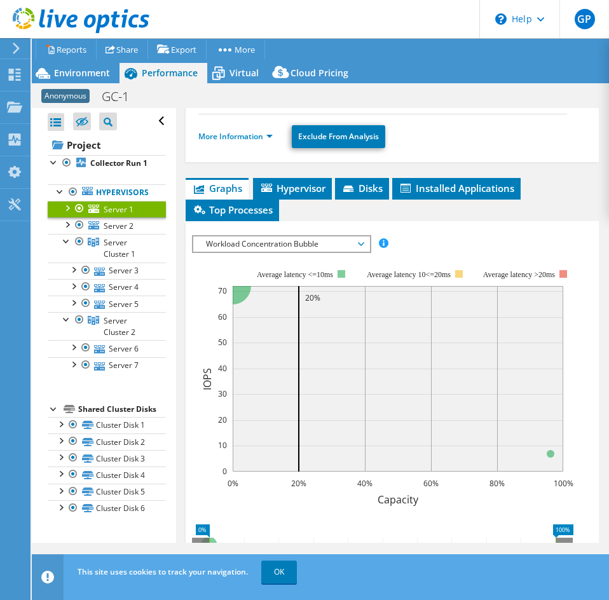
click at [329, 238] on span "Workload Concentration Bubble" at bounding box center [281, 243] width 163 height 15
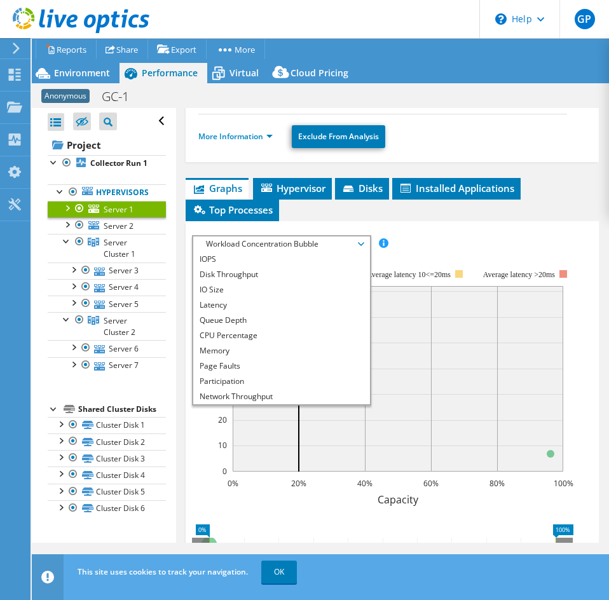
click at [363, 232] on div "IOPS Disk Throughput IO Size Latency Queue Depth CPU Percentage Memory Page Fau…" at bounding box center [392, 454] width 400 height 450
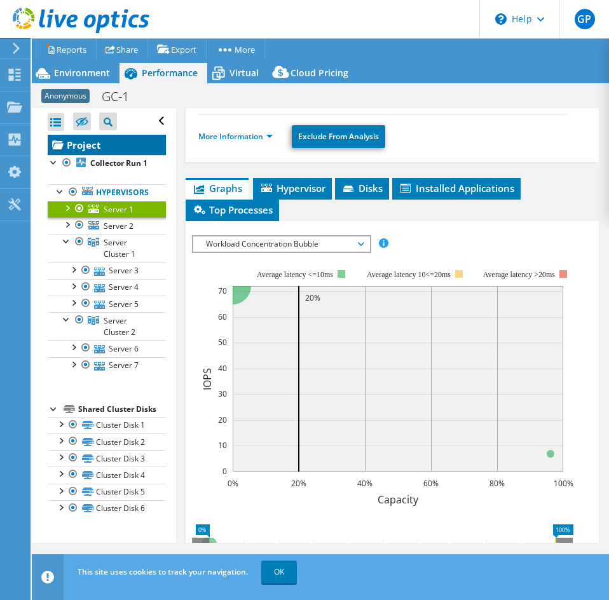
click at [92, 145] on link "Project" at bounding box center [107, 145] width 118 height 20
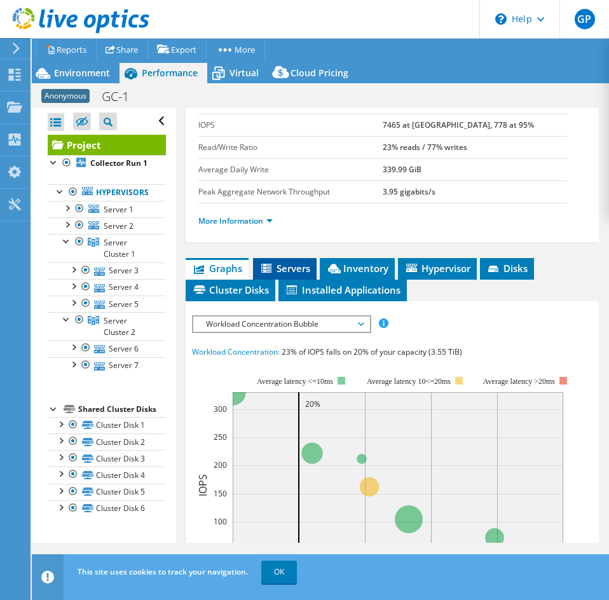
click at [316, 267] on li "Servers" at bounding box center [285, 269] width 64 height 22
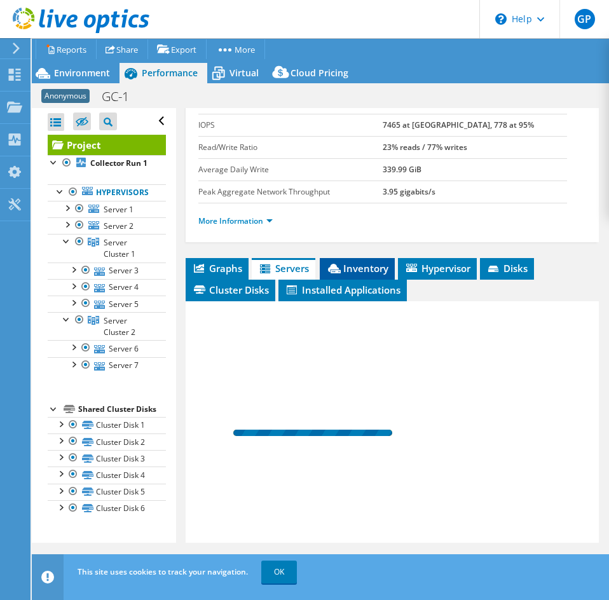
click at [333, 266] on icon at bounding box center [334, 269] width 13 height 10
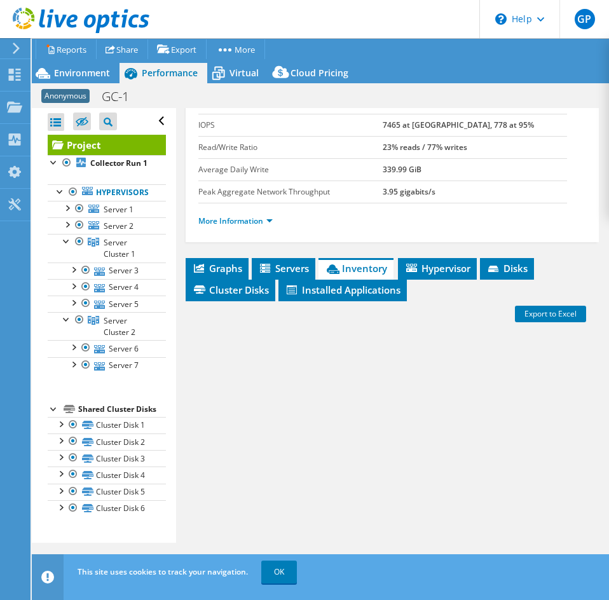
scroll to position [310, 0]
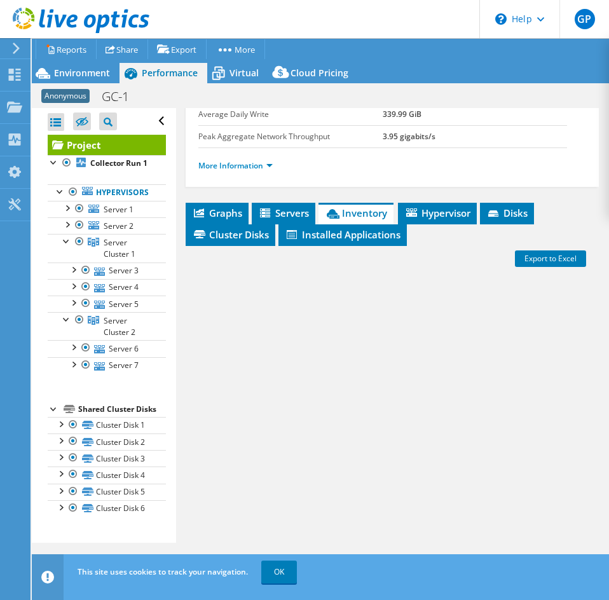
click at [415, 233] on ul "Graphs Servers Inventory Hypervisor Disks Cluster Disks Installed Applications" at bounding box center [392, 224] width 413 height 43
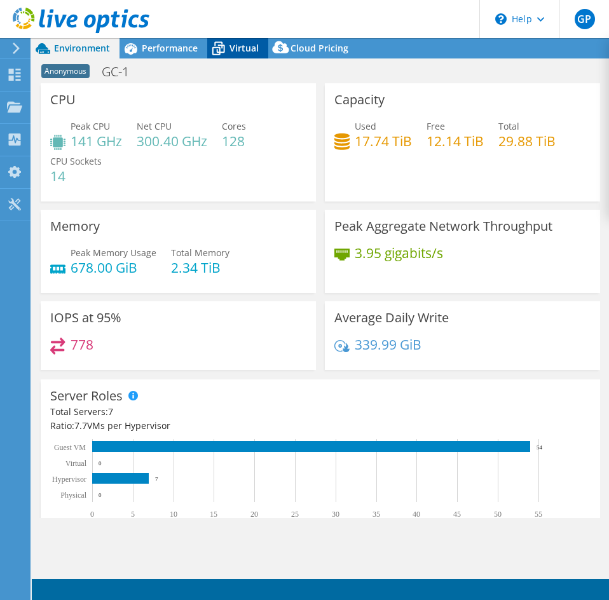
click at [250, 53] on span "Virtual" at bounding box center [243, 48] width 29 height 12
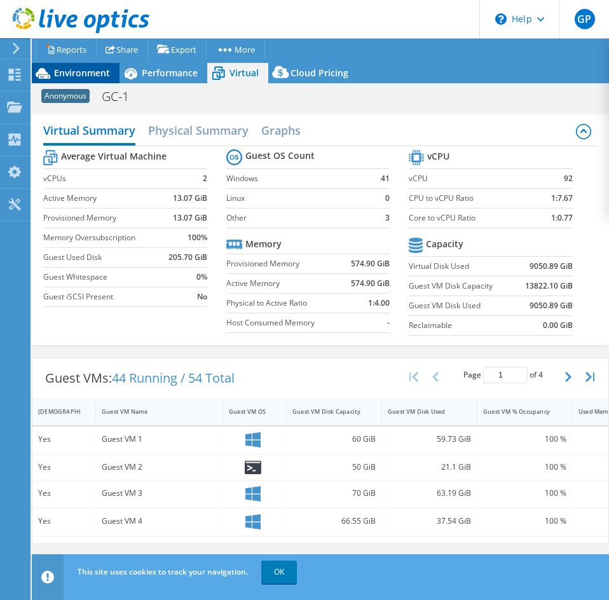
click at [89, 69] on span "Environment" at bounding box center [82, 73] width 56 height 12
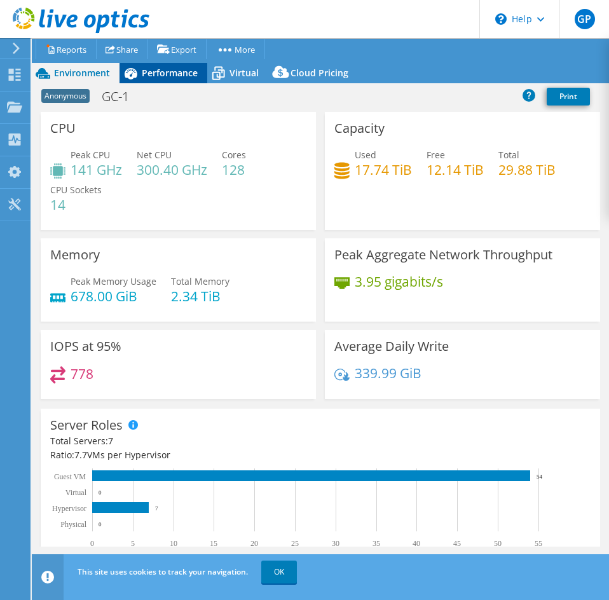
click at [168, 81] on div "Performance" at bounding box center [164, 73] width 88 height 20
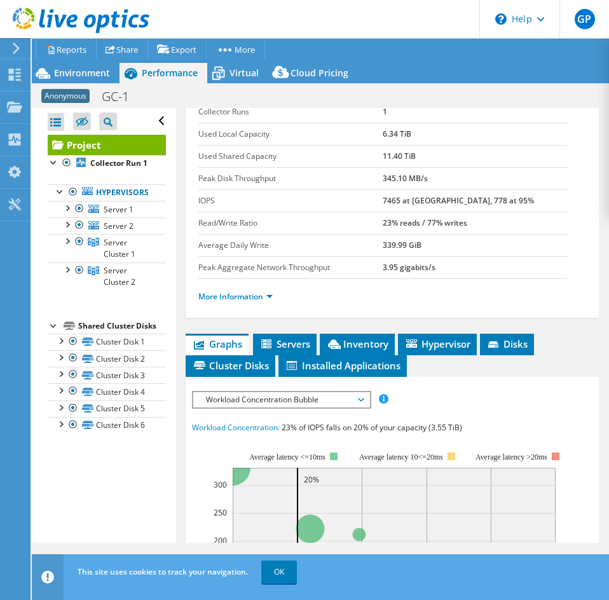
scroll to position [191, 0]
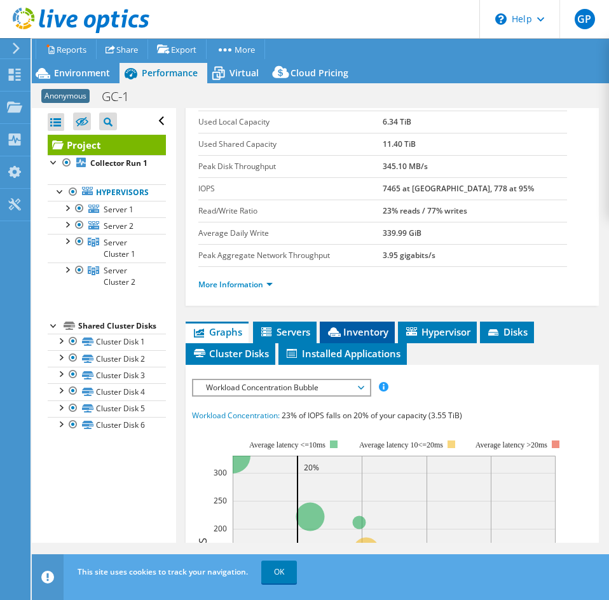
click at [353, 325] on span "Inventory" at bounding box center [357, 331] width 62 height 13
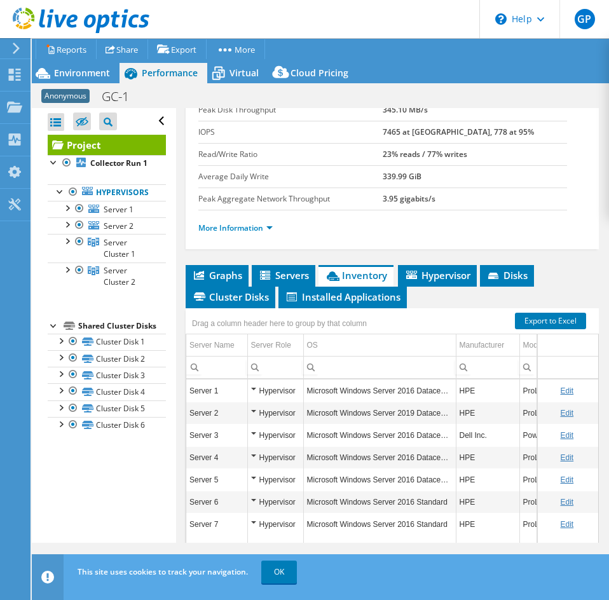
scroll to position [310, 0]
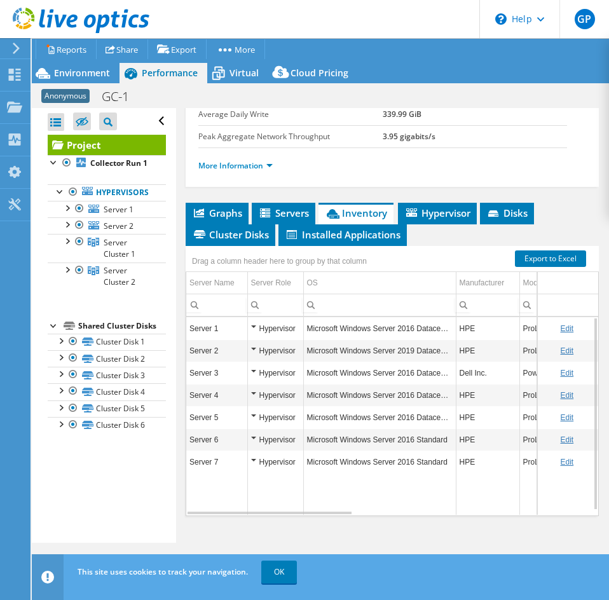
click at [387, 375] on td "Microsoft Windows Server 2016 Datacenter" at bounding box center [379, 373] width 153 height 22
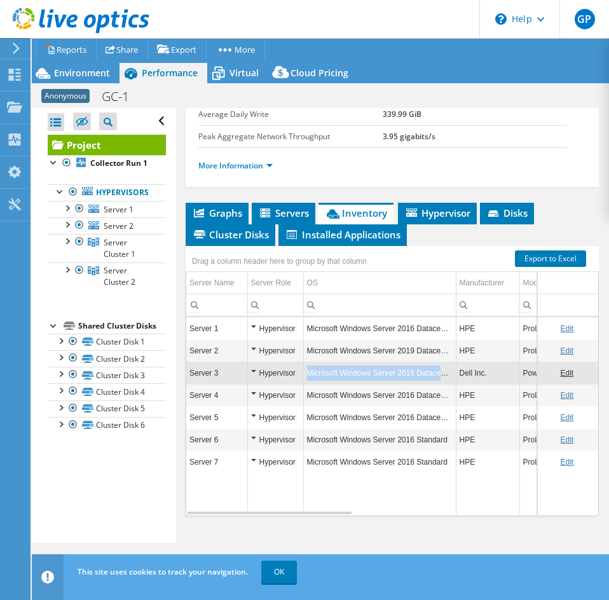
click at [387, 376] on td "Microsoft Windows Server 2016 Datacenter" at bounding box center [379, 373] width 153 height 22
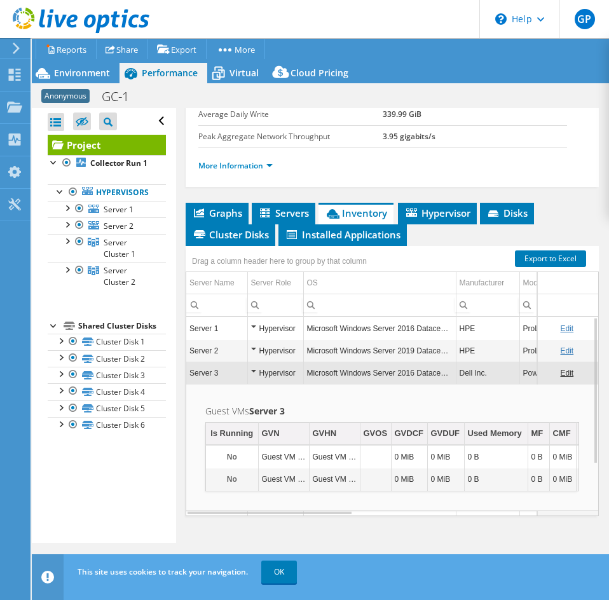
click at [332, 378] on td "Microsoft Windows Server 2016 Datacenter" at bounding box center [379, 373] width 153 height 22
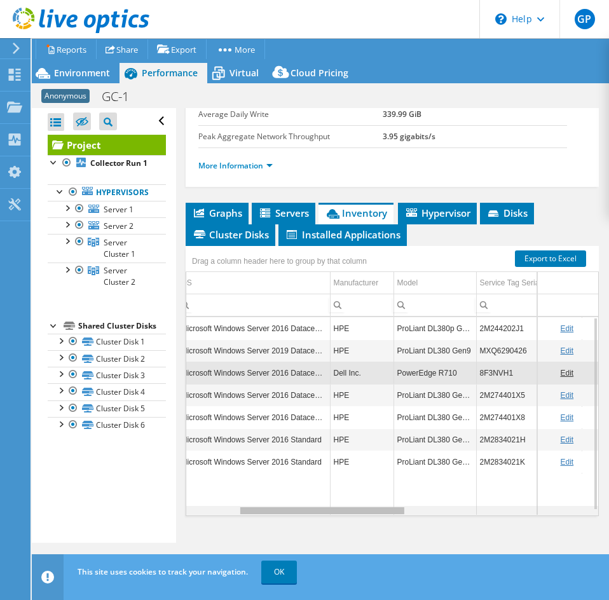
scroll to position [0, 133]
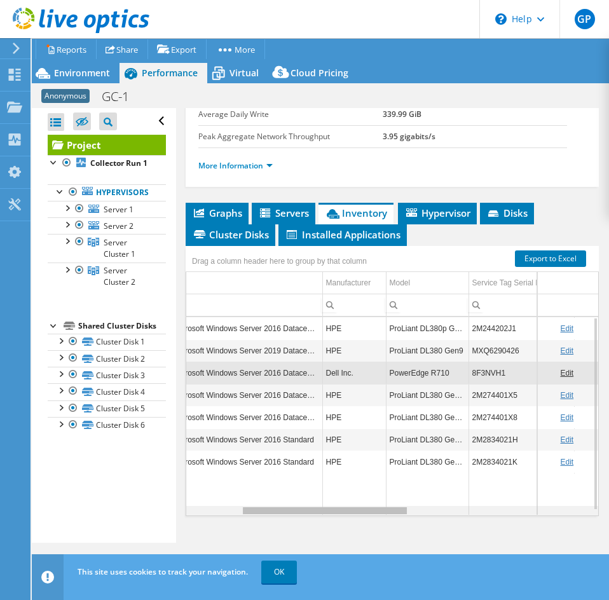
drag, startPoint x: 325, startPoint y: 514, endPoint x: 388, endPoint y: 505, distance: 62.8
click at [388, 505] on body "GP End User [PERSON_NAME] [EMAIL_ADDRESS][DOMAIN_NAME] Eastern Computer Exchang…" at bounding box center [304, 300] width 609 height 600
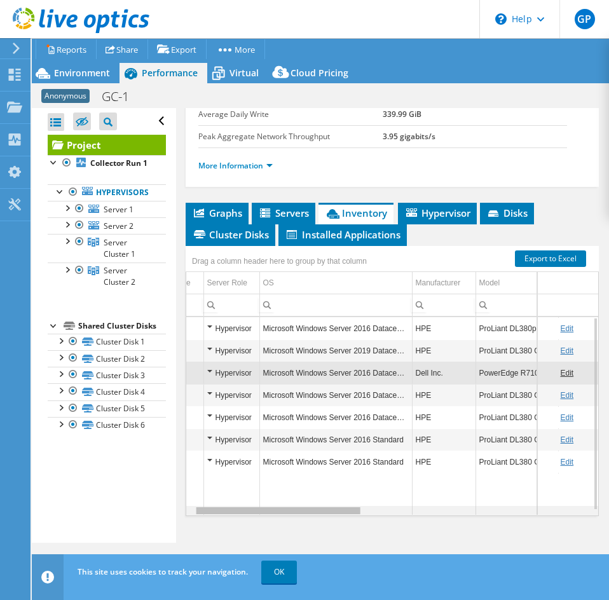
scroll to position [0, 0]
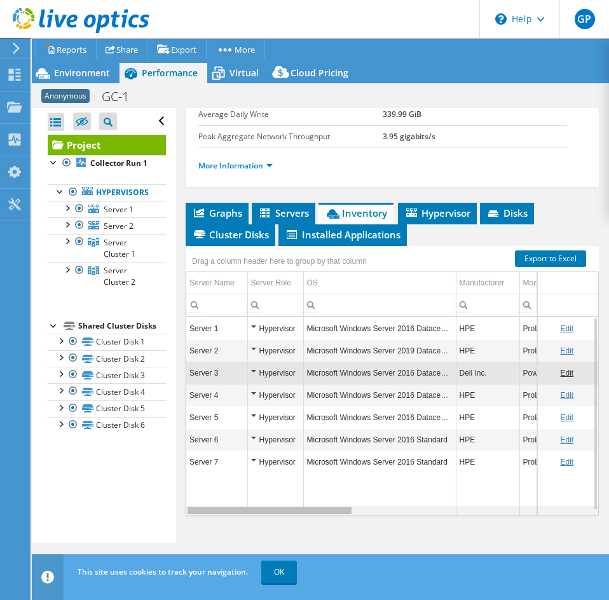
drag, startPoint x: 365, startPoint y: 511, endPoint x: 202, endPoint y: 514, distance: 163.4
click at [202, 514] on body "GP End User [PERSON_NAME] [EMAIL_ADDRESS][DOMAIN_NAME] Eastern Computer Exchang…" at bounding box center [304, 300] width 609 height 600
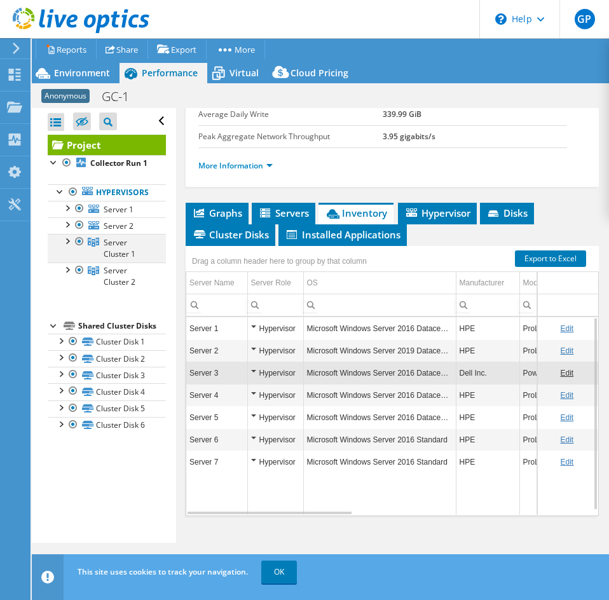
click at [64, 247] on div at bounding box center [66, 240] width 13 height 13
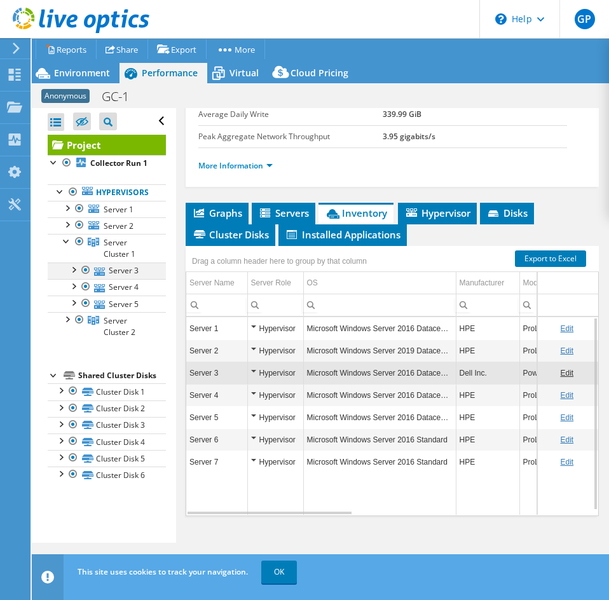
click at [85, 278] on div at bounding box center [85, 270] width 13 height 15
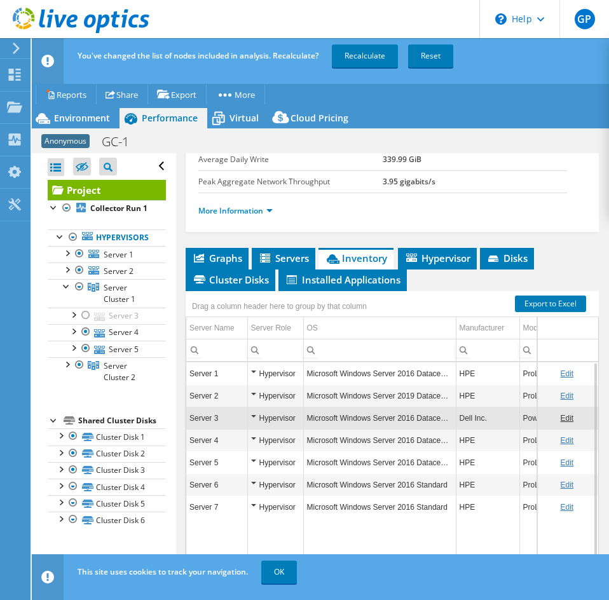
drag, startPoint x: 379, startPoint y: 51, endPoint x: 383, endPoint y: 81, distance: 29.4
click at [379, 51] on link "Recalculate" at bounding box center [365, 55] width 66 height 23
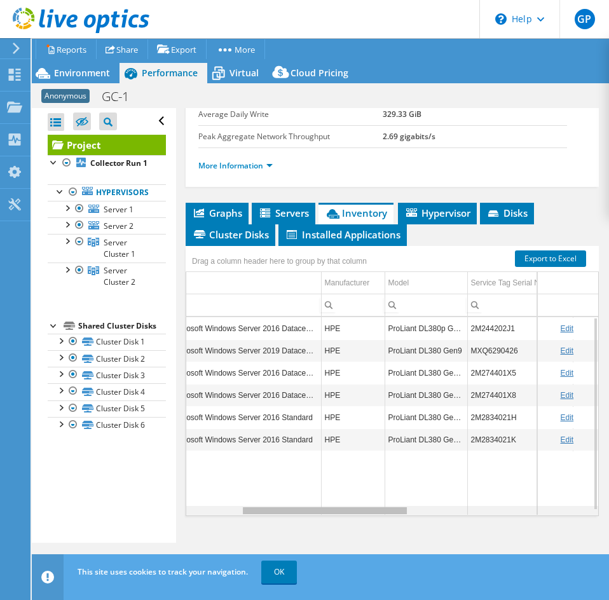
scroll to position [0, 133]
drag, startPoint x: 324, startPoint y: 514, endPoint x: 385, endPoint y: 507, distance: 62.1
click at [385, 507] on body "GP End User [PERSON_NAME] [EMAIL_ADDRESS][DOMAIN_NAME] Eastern Computer Exchang…" at bounding box center [304, 300] width 609 height 600
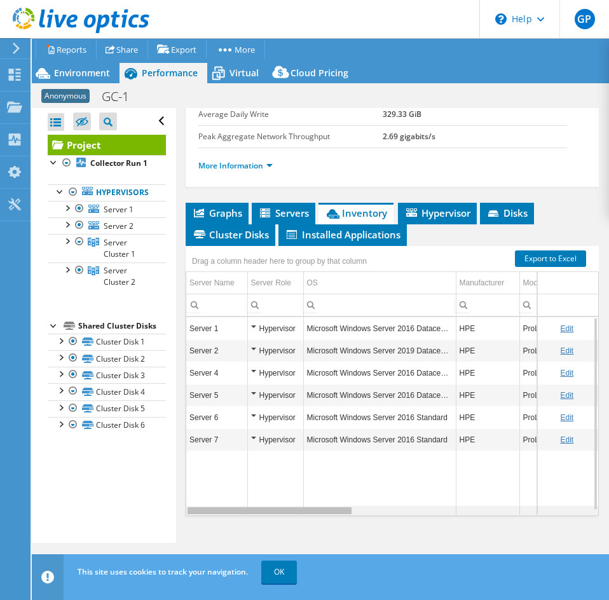
drag, startPoint x: 360, startPoint y: 509, endPoint x: 221, endPoint y: 519, distance: 139.5
click at [221, 519] on body "GP End User [PERSON_NAME] [EMAIL_ADDRESS][DOMAIN_NAME] Eastern Computer Exchang…" at bounding box center [304, 300] width 609 height 600
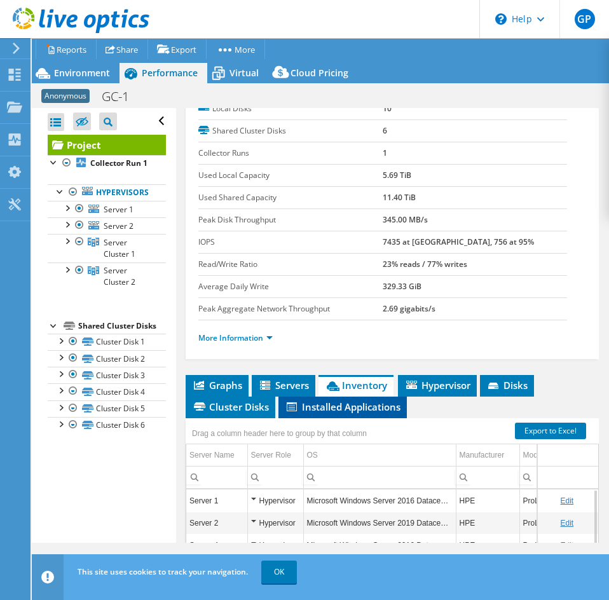
scroll to position [119, 0]
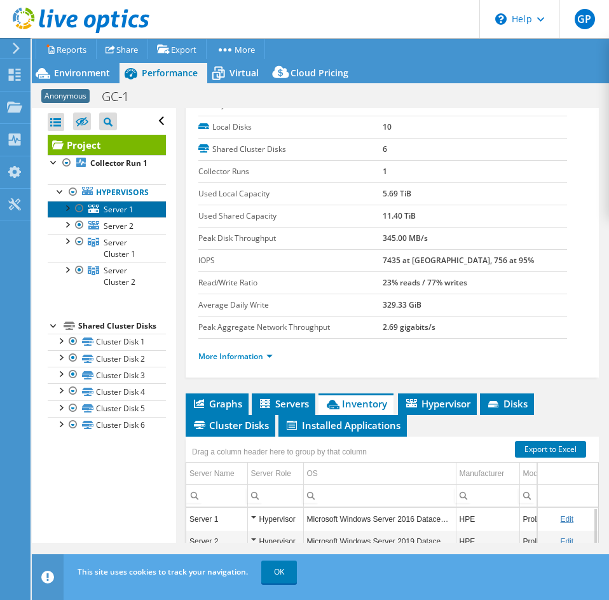
click at [112, 217] on link "Server 1" at bounding box center [107, 209] width 118 height 17
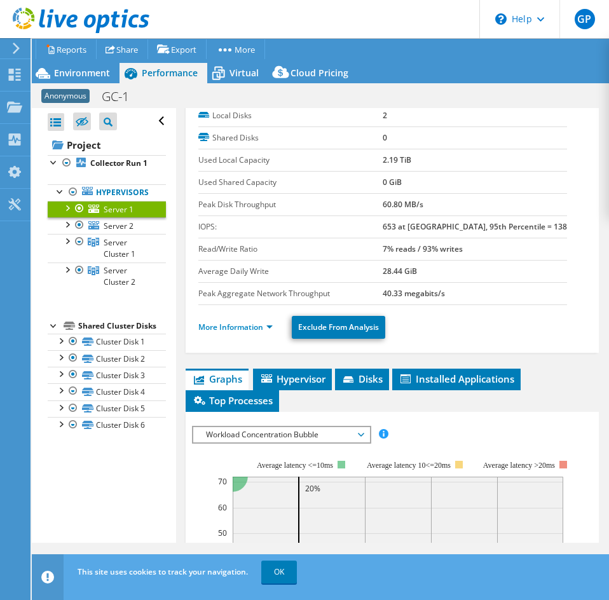
scroll to position [0, 0]
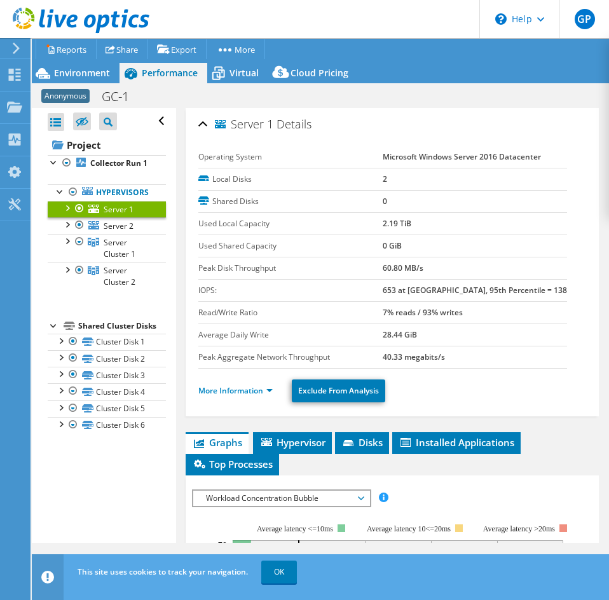
click at [390, 226] on b "2.19 TiB" at bounding box center [397, 223] width 29 height 11
click at [300, 206] on label "Shared Disks" at bounding box center [290, 201] width 184 height 13
click at [80, 216] on div at bounding box center [79, 208] width 13 height 15
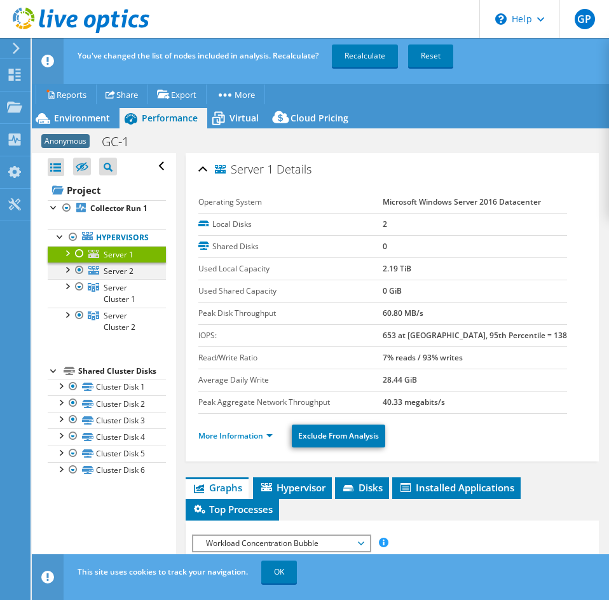
click at [79, 278] on div at bounding box center [79, 270] width 13 height 15
click at [387, 276] on td "2.19 TiB" at bounding box center [475, 268] width 184 height 22
click at [394, 268] on b "2.19 TiB" at bounding box center [397, 268] width 29 height 11
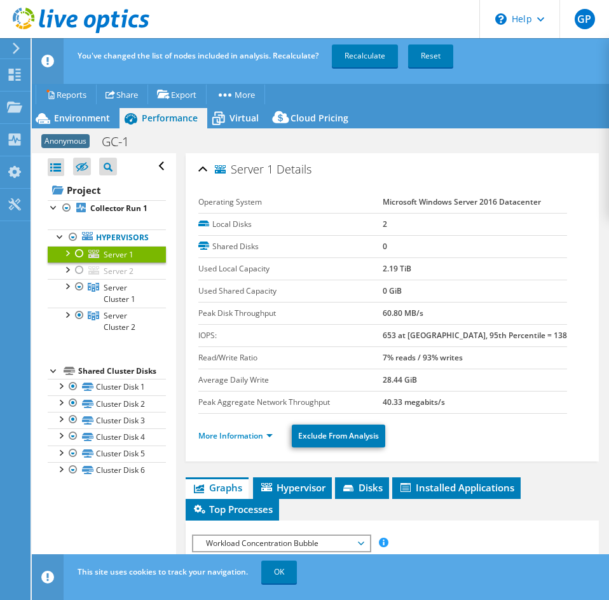
click at [383, 291] on b "0 GiB" at bounding box center [392, 290] width 19 height 11
drag, startPoint x: 385, startPoint y: 51, endPoint x: 380, endPoint y: 59, distance: 9.4
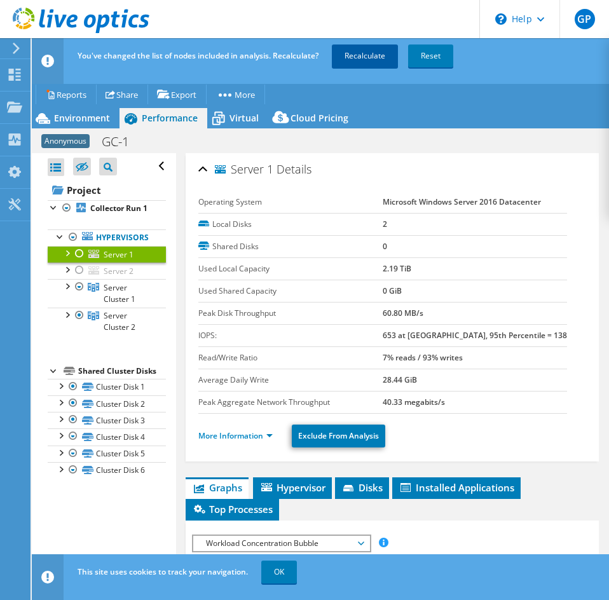
click at [385, 51] on link "Recalculate" at bounding box center [365, 55] width 66 height 23
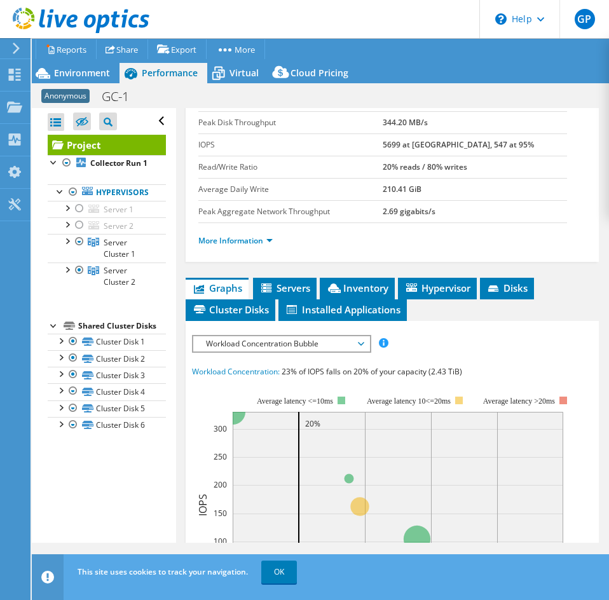
scroll to position [254, 0]
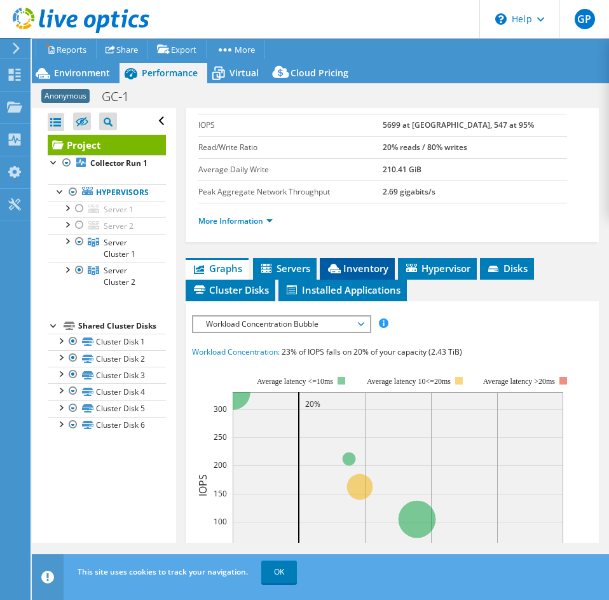
click at [333, 267] on icon at bounding box center [334, 269] width 13 height 10
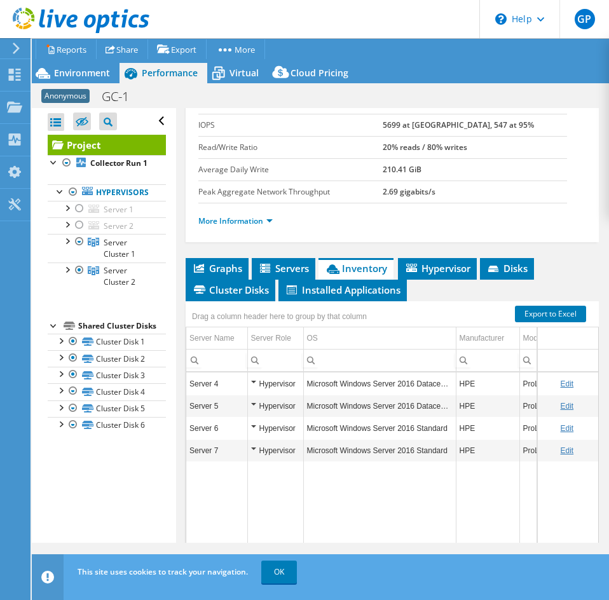
scroll to position [310, 0]
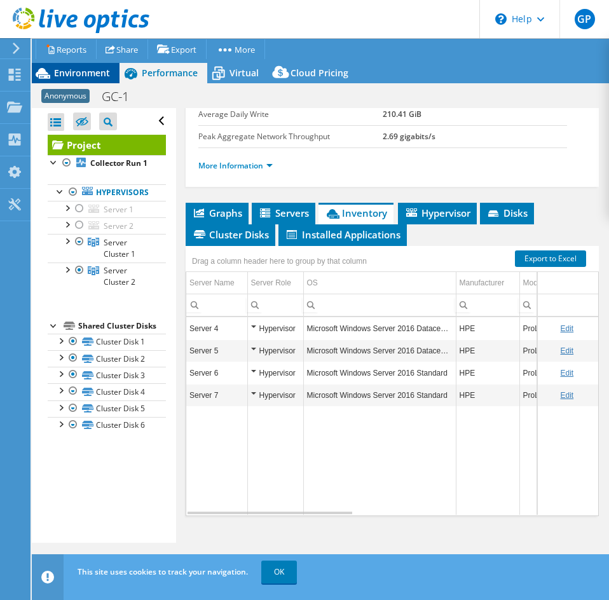
click at [93, 74] on span "Environment" at bounding box center [82, 73] width 56 height 12
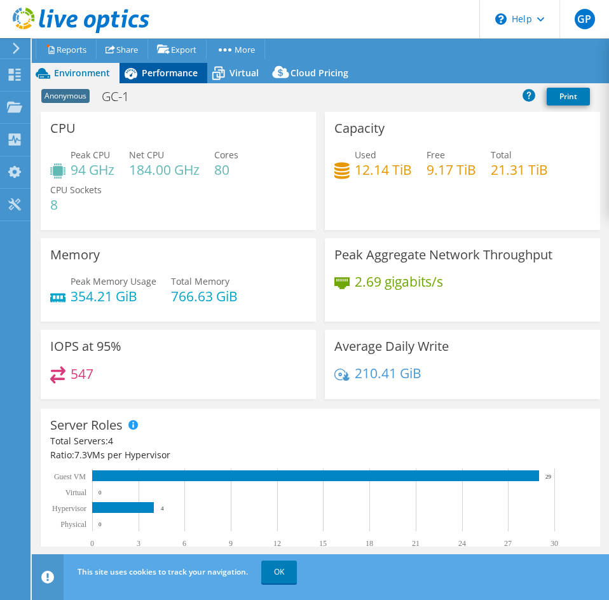
click at [158, 82] on div "Performance" at bounding box center [164, 73] width 88 height 20
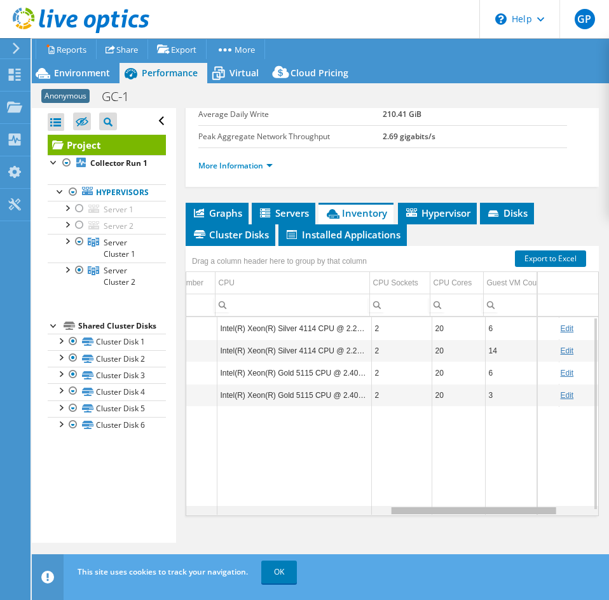
scroll to position [0, 490]
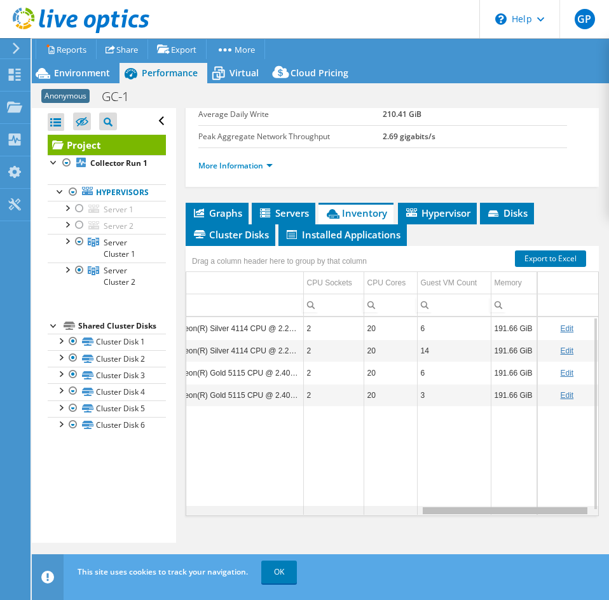
drag, startPoint x: 333, startPoint y: 511, endPoint x: 540, endPoint y: 482, distance: 209.2
click at [595, 512] on body "GP End User [PERSON_NAME] [EMAIL_ADDRESS][DOMAIN_NAME] Eastern Computer Exchang…" at bounding box center [304, 300] width 609 height 600
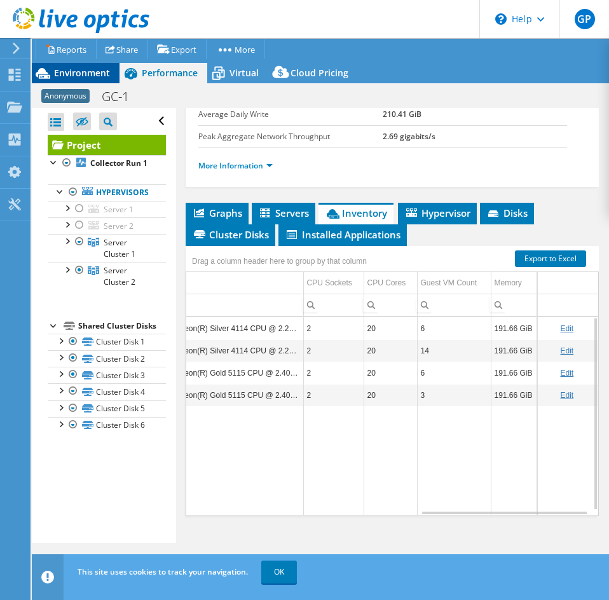
click at [67, 71] on span "Environment" at bounding box center [82, 73] width 56 height 12
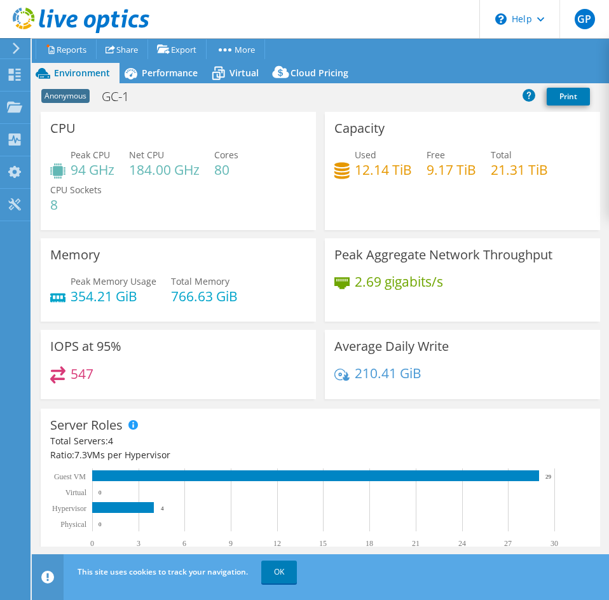
click at [172, 167] on h4 "184.00 GHz" at bounding box center [164, 170] width 71 height 14
click at [150, 71] on span "Performance" at bounding box center [170, 73] width 56 height 12
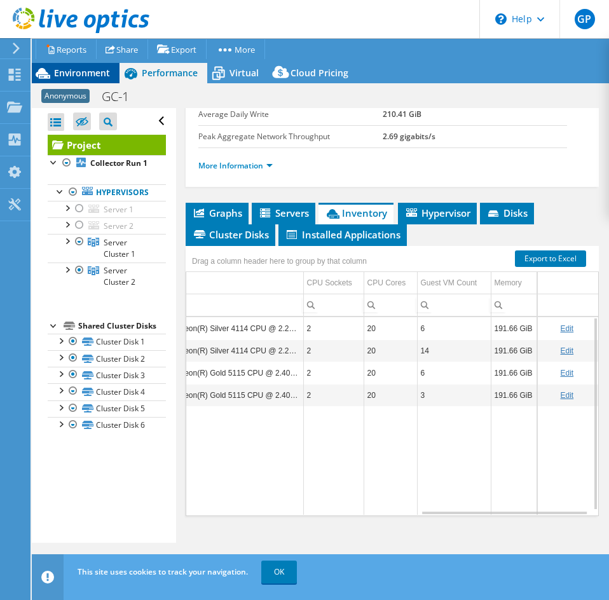
click at [108, 71] on span "Environment" at bounding box center [82, 73] width 56 height 12
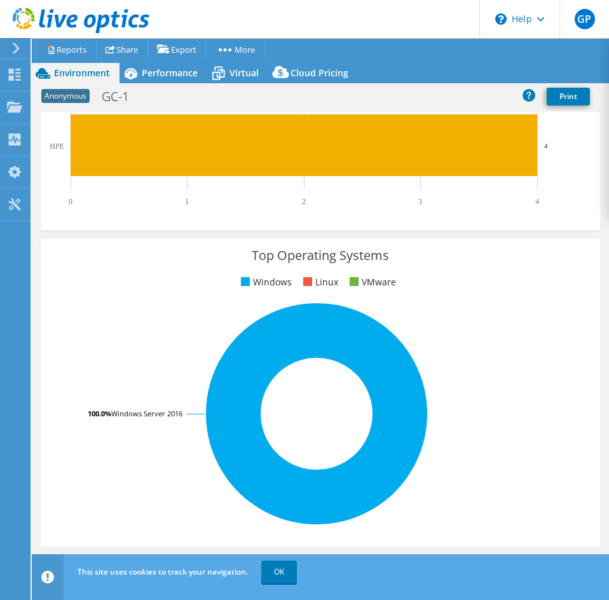
scroll to position [572, 0]
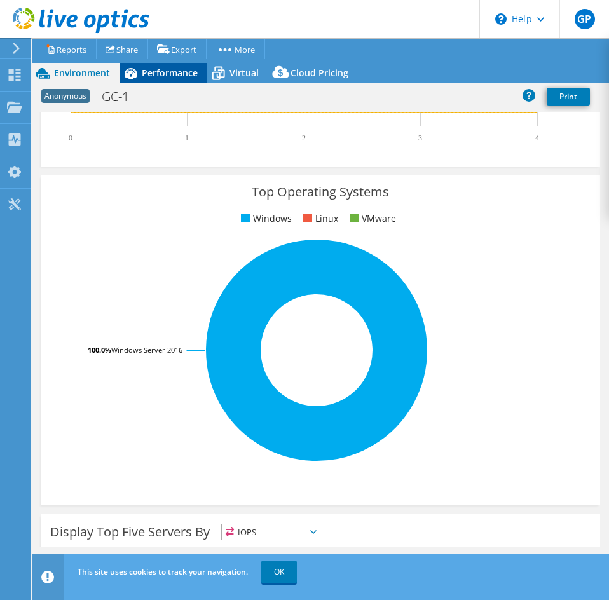
click at [158, 71] on span "Performance" at bounding box center [170, 73] width 56 height 12
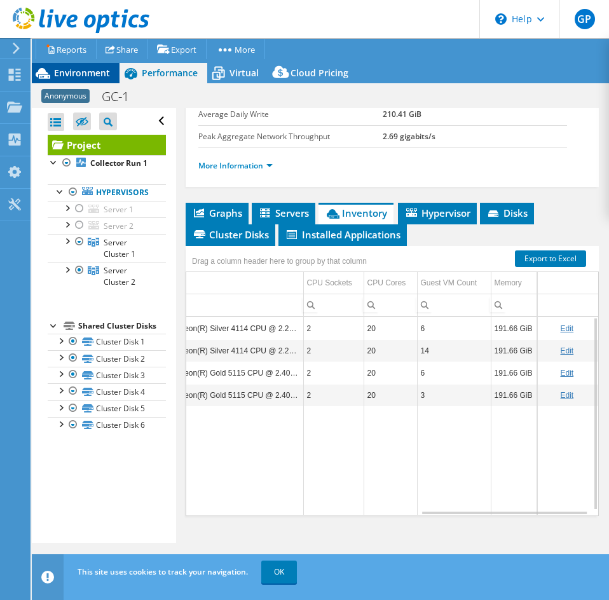
click at [88, 81] on div "Environment" at bounding box center [76, 73] width 88 height 20
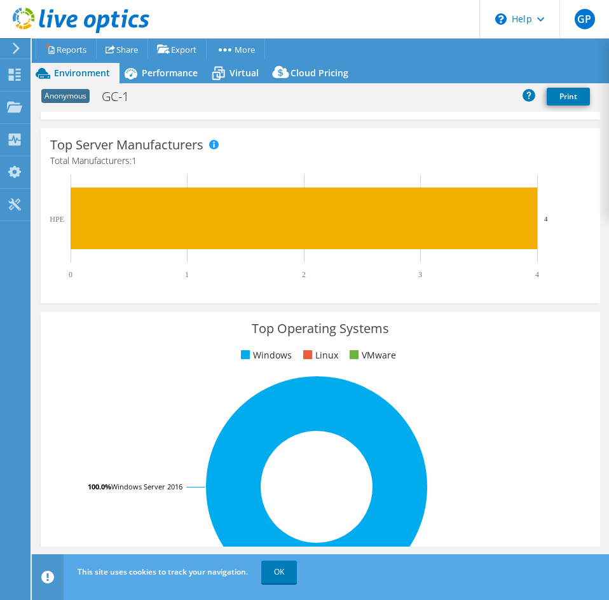
scroll to position [509, 0]
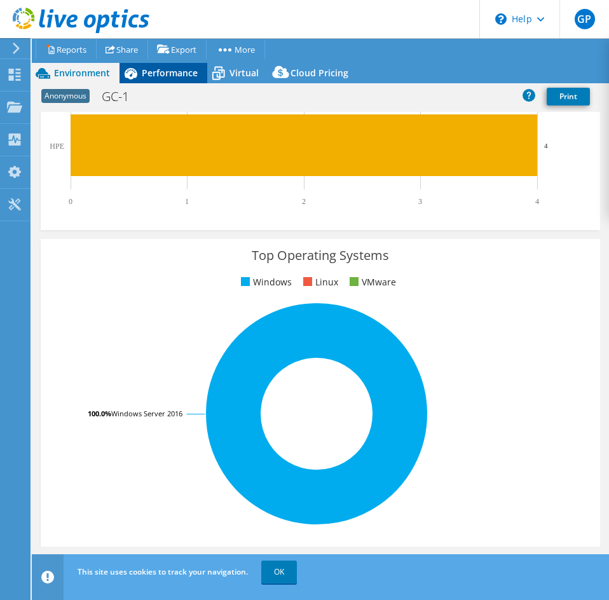
click at [167, 73] on span "Performance" at bounding box center [170, 73] width 56 height 12
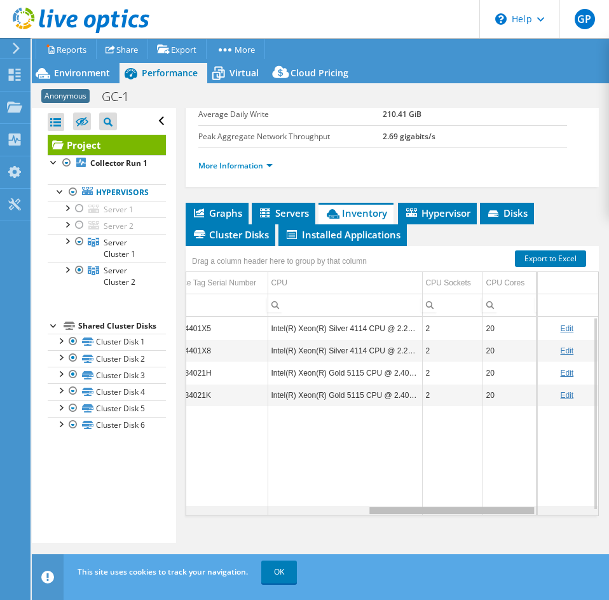
scroll to position [0, 459]
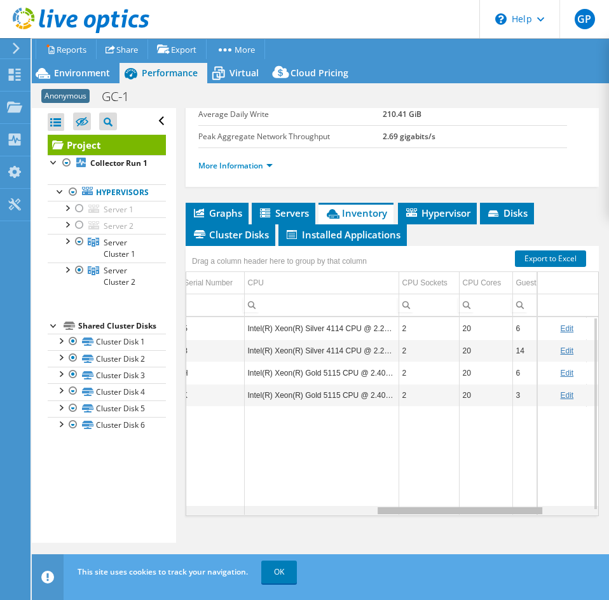
drag, startPoint x: 451, startPoint y: 511, endPoint x: 402, endPoint y: 500, distance: 50.1
click at [402, 500] on body "GP End User [PERSON_NAME] [EMAIL_ADDRESS][DOMAIN_NAME] Eastern Computer Exchang…" at bounding box center [304, 300] width 609 height 600
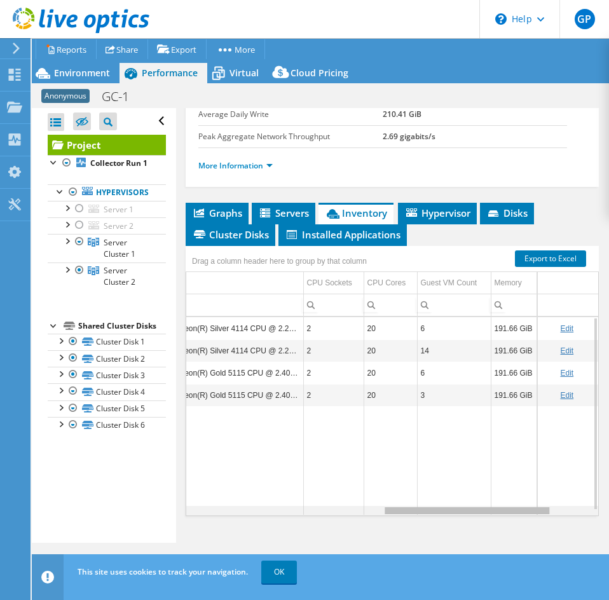
scroll to position [0, 568]
drag, startPoint x: 482, startPoint y: 514, endPoint x: 564, endPoint y: 512, distance: 81.4
click at [564, 512] on body "GP End User [PERSON_NAME] [EMAIL_ADDRESS][DOMAIN_NAME] Eastern Computer Exchang…" at bounding box center [304, 300] width 609 height 600
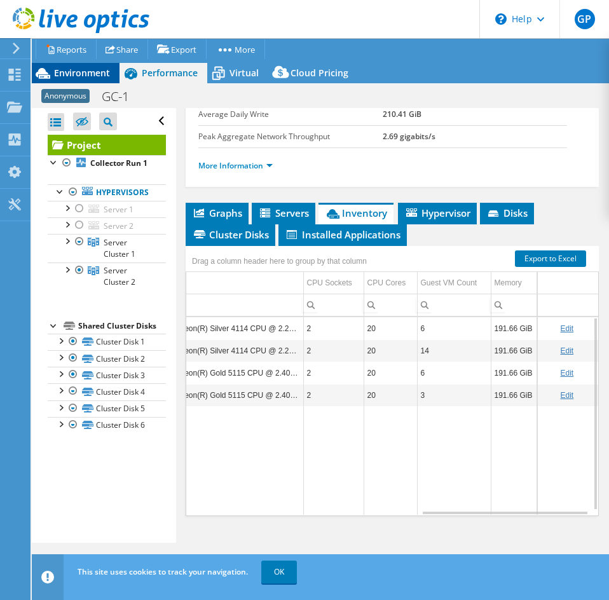
click at [62, 72] on span "Environment" at bounding box center [82, 73] width 56 height 12
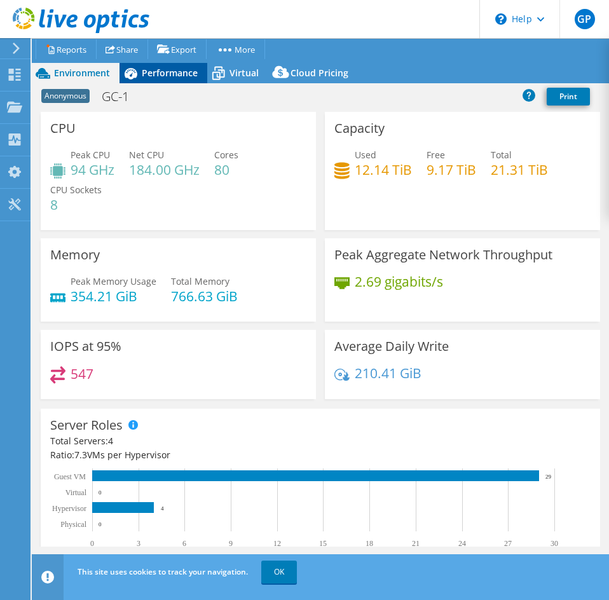
click at [135, 76] on icon at bounding box center [131, 73] width 13 height 11
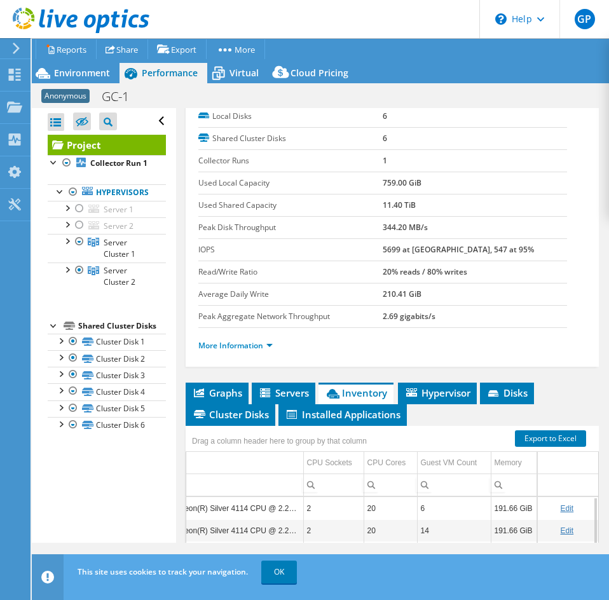
scroll to position [119, 0]
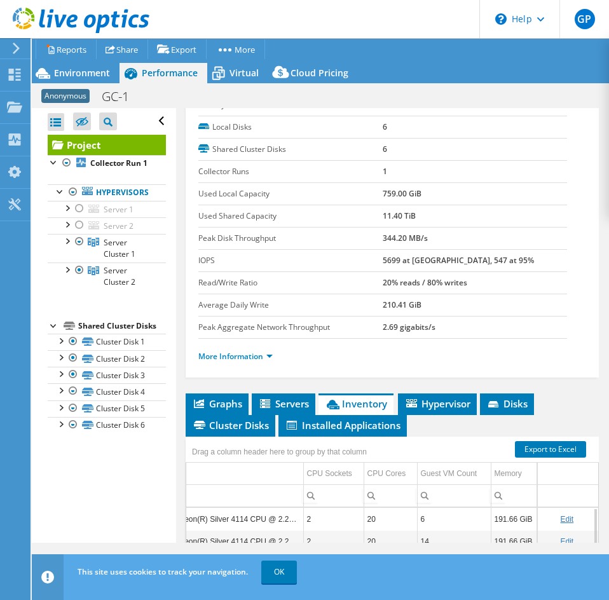
drag, startPoint x: 376, startPoint y: 263, endPoint x: 484, endPoint y: 259, distance: 108.1
click at [484, 259] on tr "IOPS 5699 at [GEOGRAPHIC_DATA], 547 at 95%" at bounding box center [382, 260] width 369 height 22
click at [383, 262] on b "5699 at [GEOGRAPHIC_DATA], 547 at 95%" at bounding box center [458, 260] width 151 height 11
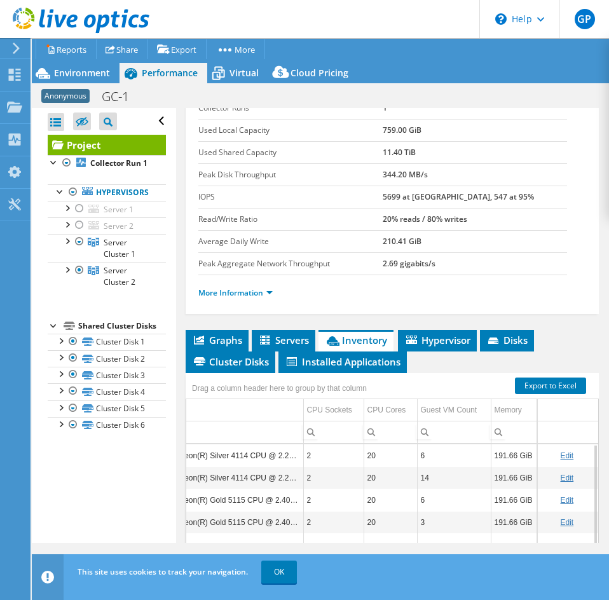
scroll to position [246, 0]
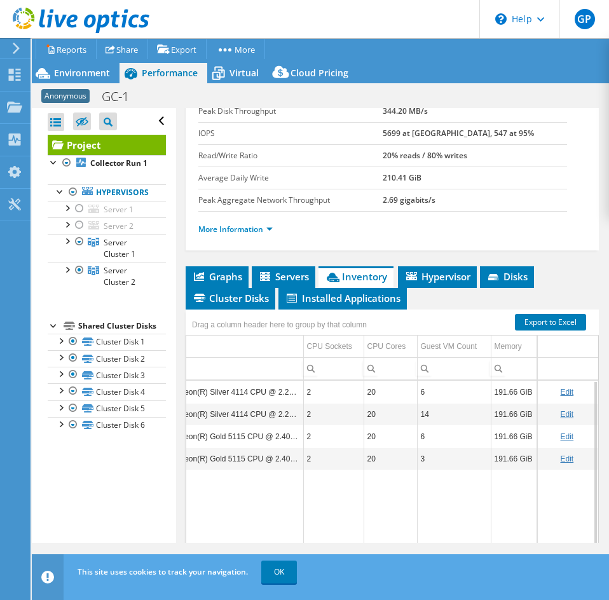
drag, startPoint x: 467, startPoint y: 133, endPoint x: 372, endPoint y: 133, distance: 95.3
click at [372, 133] on tr "IOPS 5699 at [GEOGRAPHIC_DATA], 547 at 95%" at bounding box center [382, 133] width 369 height 22
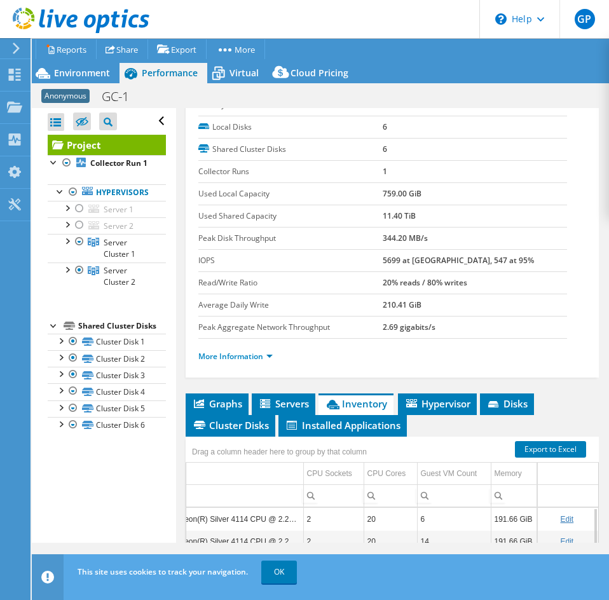
click at [383, 263] on b "5699 at [GEOGRAPHIC_DATA], 547 at 95%" at bounding box center [458, 260] width 151 height 11
click at [388, 260] on b "5699 at [GEOGRAPHIC_DATA], 547 at 95%" at bounding box center [458, 260] width 151 height 11
click at [383, 260] on b "5699 at [GEOGRAPHIC_DATA], 547 at 95%" at bounding box center [458, 260] width 151 height 11
drag, startPoint x: 379, startPoint y: 261, endPoint x: 394, endPoint y: 259, distance: 14.7
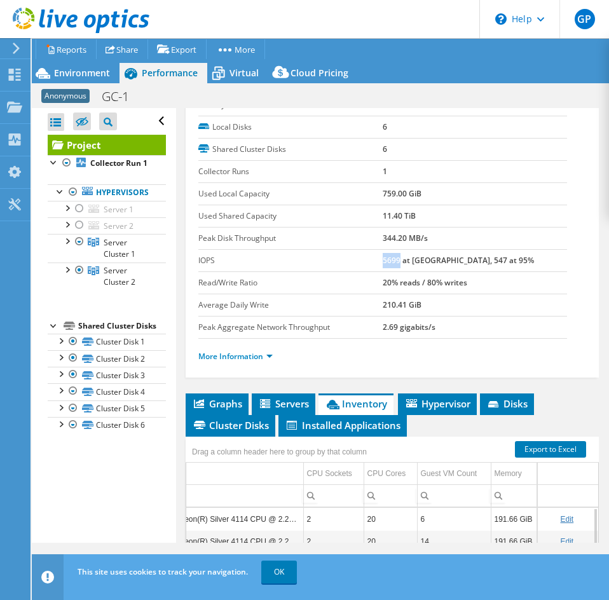
click at [394, 259] on b "5699 at [GEOGRAPHIC_DATA], 547 at 95%" at bounding box center [458, 260] width 151 height 11
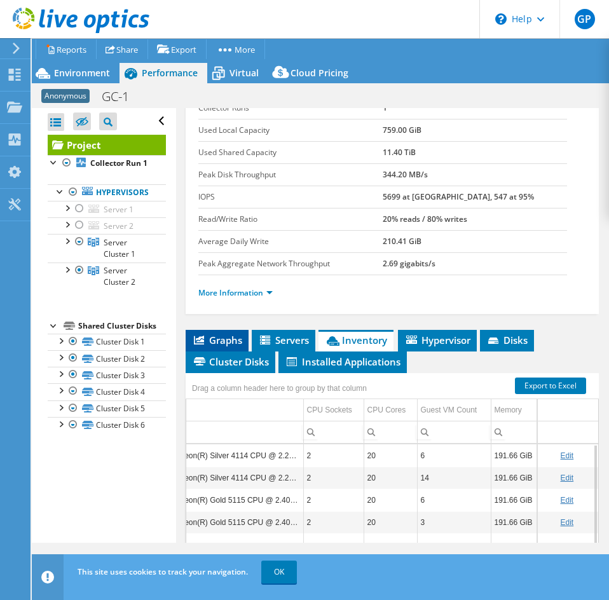
click at [233, 341] on span "Graphs" at bounding box center [217, 340] width 50 height 13
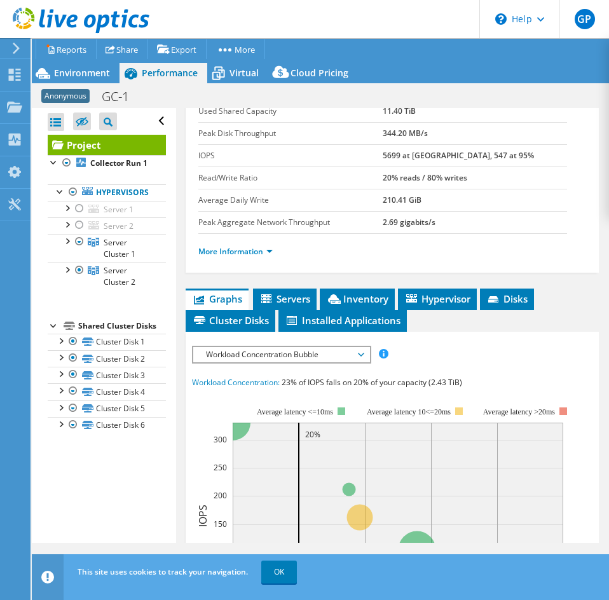
scroll to position [246, 0]
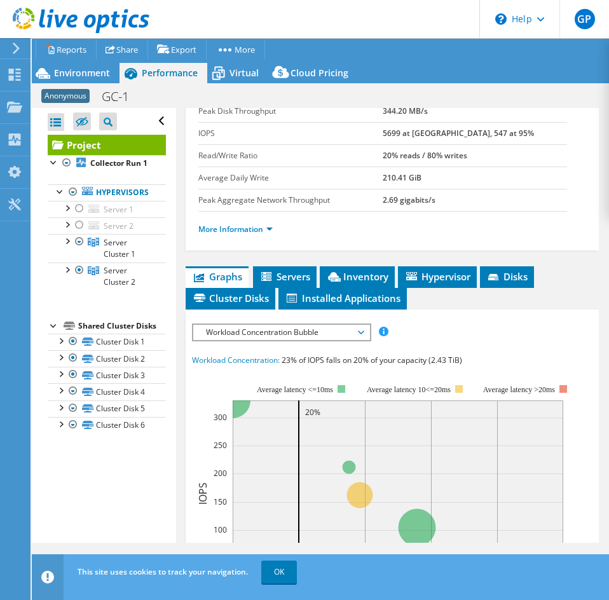
click at [312, 333] on span "Workload Concentration Bubble" at bounding box center [281, 332] width 163 height 15
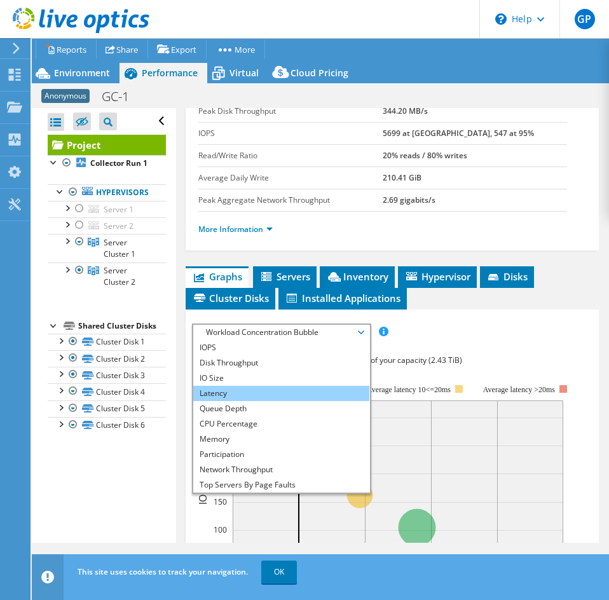
click at [276, 390] on li "Latency" at bounding box center [281, 393] width 176 height 15
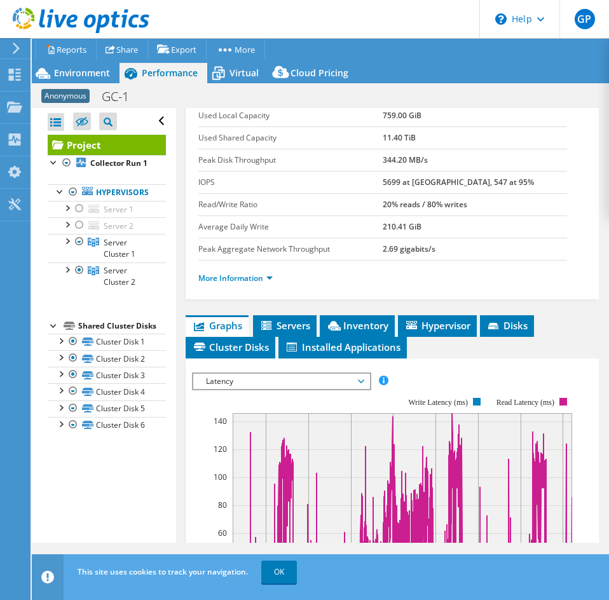
scroll to position [127, 0]
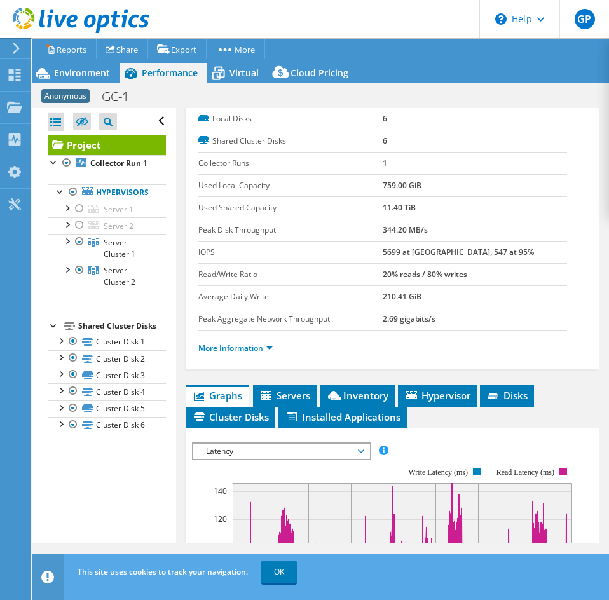
click at [463, 235] on td "344.20 MB/s" at bounding box center [475, 230] width 184 height 22
click at [83, 76] on span "Environment" at bounding box center [82, 73] width 56 height 12
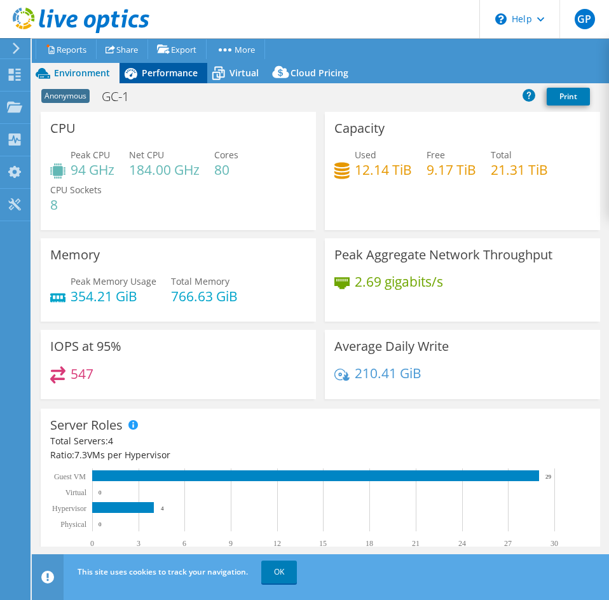
click at [147, 71] on span "Performance" at bounding box center [170, 73] width 56 height 12
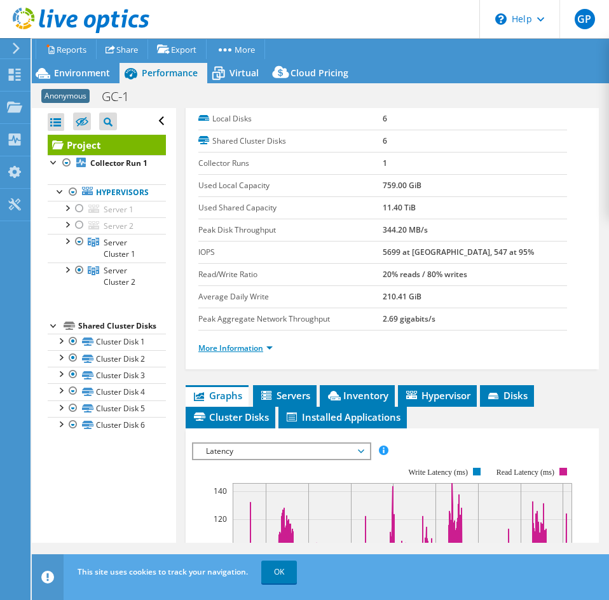
click at [261, 348] on link "More Information" at bounding box center [235, 348] width 74 height 11
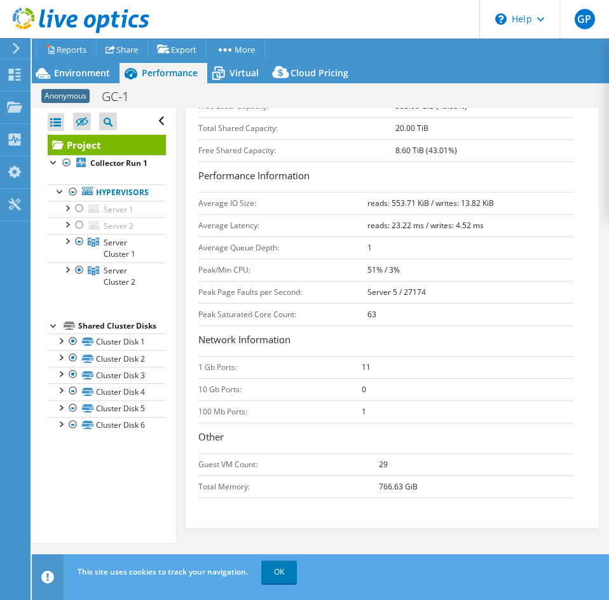
scroll to position [445, 0]
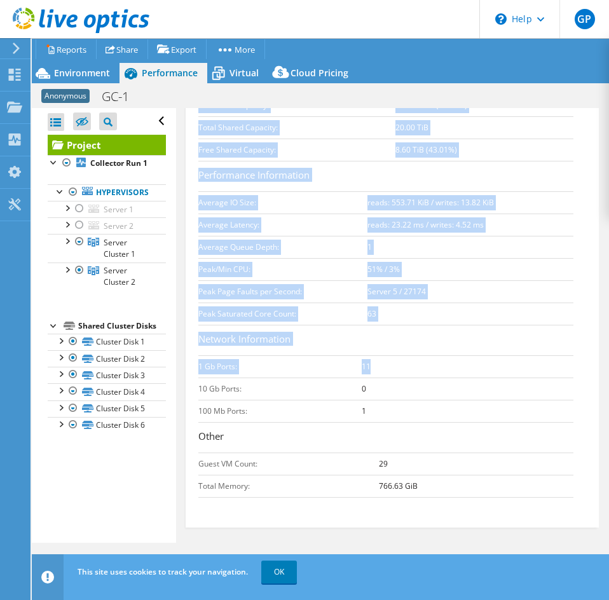
drag, startPoint x: 198, startPoint y: 368, endPoint x: 372, endPoint y: 370, distance: 174.2
click at [372, 370] on div "Project Details Duration 4 days, 0 hr, 1 min Start Time [DATE] 14:36 (-06:00) E…" at bounding box center [392, 95] width 413 height 864
click at [364, 369] on b "11" at bounding box center [366, 366] width 9 height 11
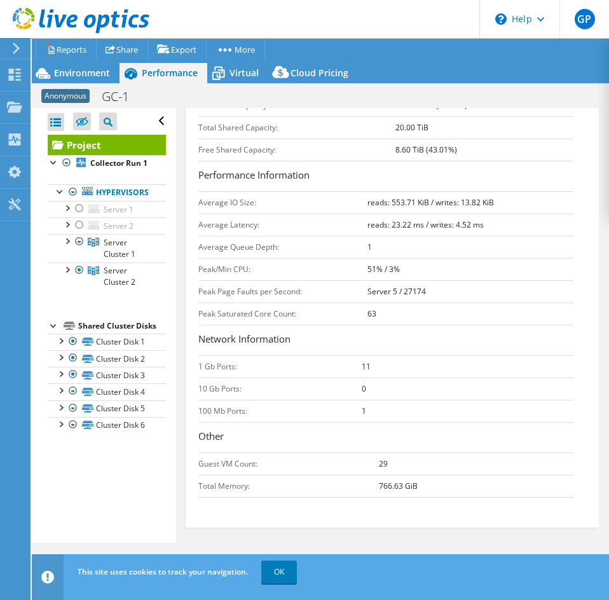
click at [330, 371] on td "1 Gb Ports:" at bounding box center [279, 366] width 163 height 22
click at [221, 367] on td "1 Gb Ports:" at bounding box center [279, 366] width 163 height 22
click at [363, 364] on b "11" at bounding box center [366, 366] width 9 height 11
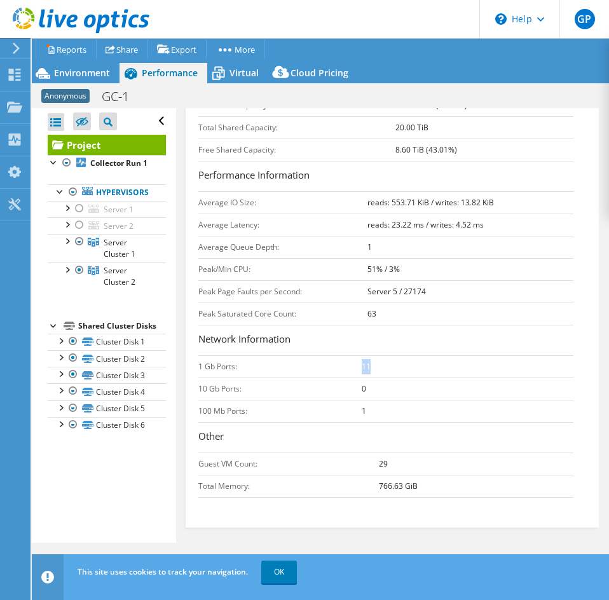
click at [363, 364] on b "11" at bounding box center [366, 366] width 9 height 11
click at [99, 81] on div "Environment" at bounding box center [76, 73] width 88 height 20
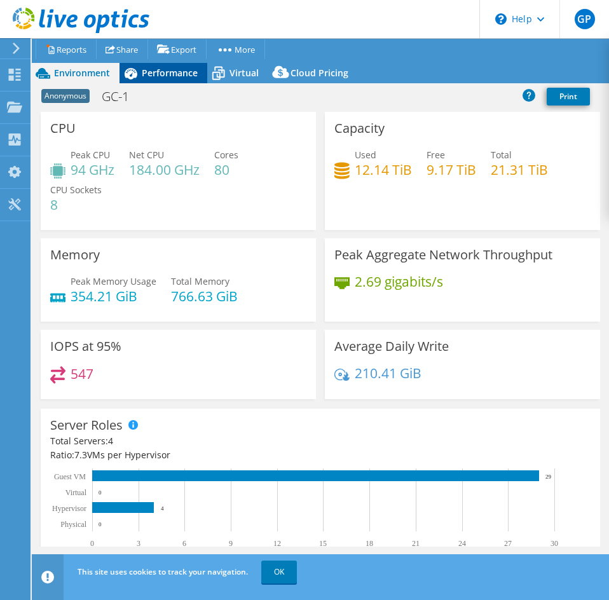
click at [188, 79] on div "Performance" at bounding box center [164, 73] width 88 height 20
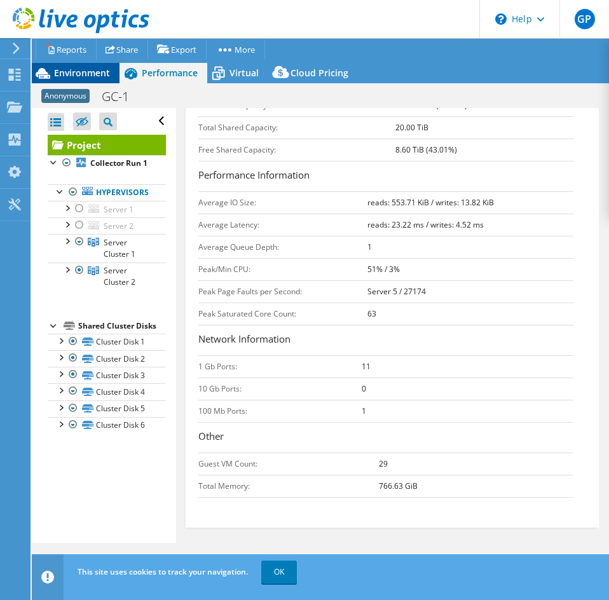
click at [65, 76] on span "Environment" at bounding box center [82, 73] width 56 height 12
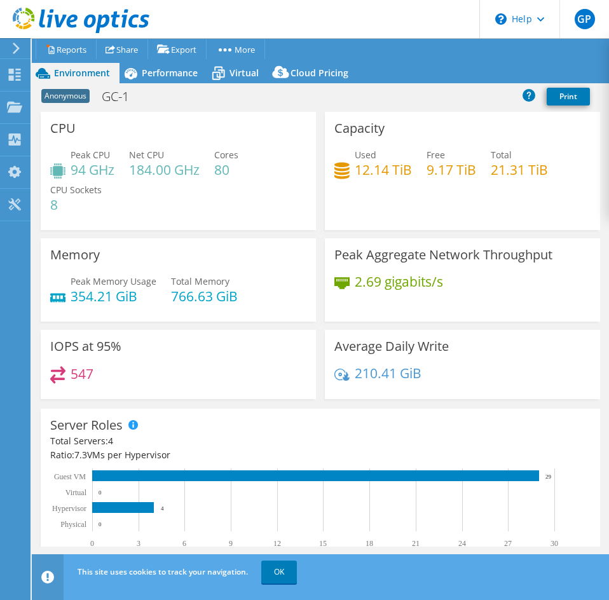
click at [380, 170] on h4 "12.14 TiB" at bounding box center [383, 170] width 57 height 14
click at [178, 77] on span "Performance" at bounding box center [170, 73] width 56 height 12
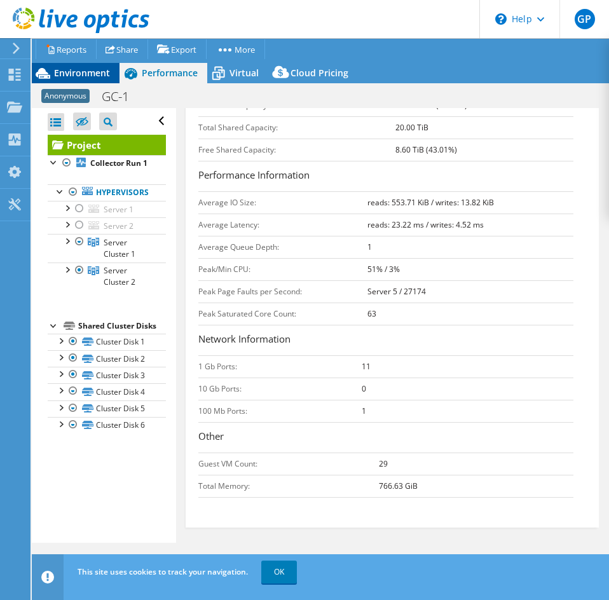
click at [93, 75] on span "Environment" at bounding box center [82, 73] width 56 height 12
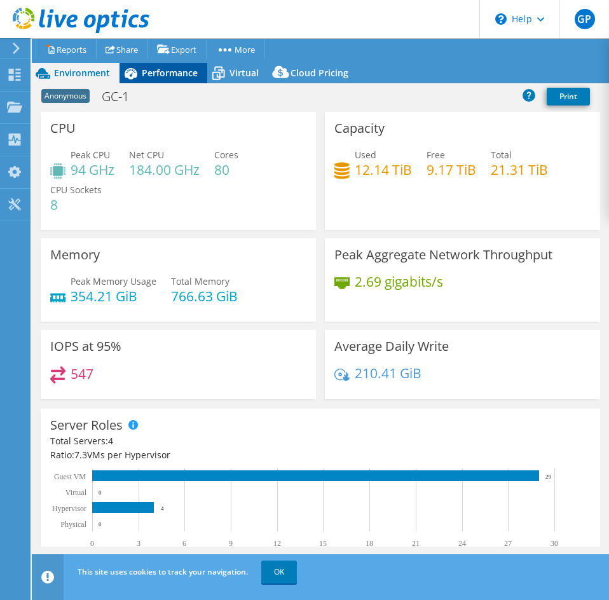
click at [176, 80] on div "Performance" at bounding box center [164, 73] width 88 height 20
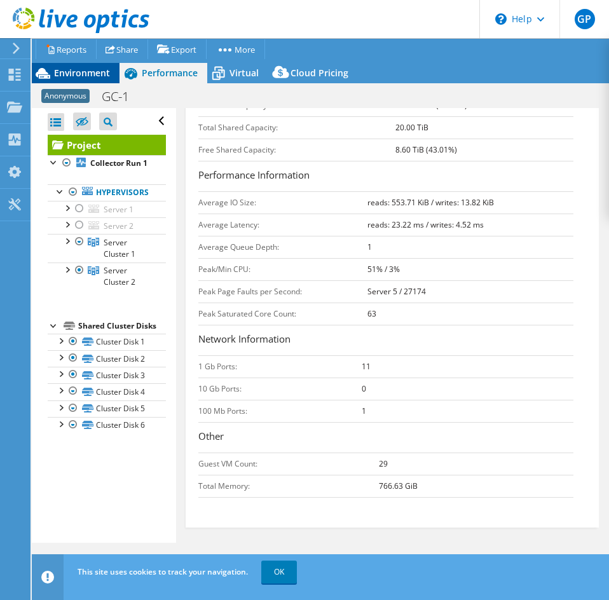
click at [97, 77] on span "Environment" at bounding box center [82, 73] width 56 height 12
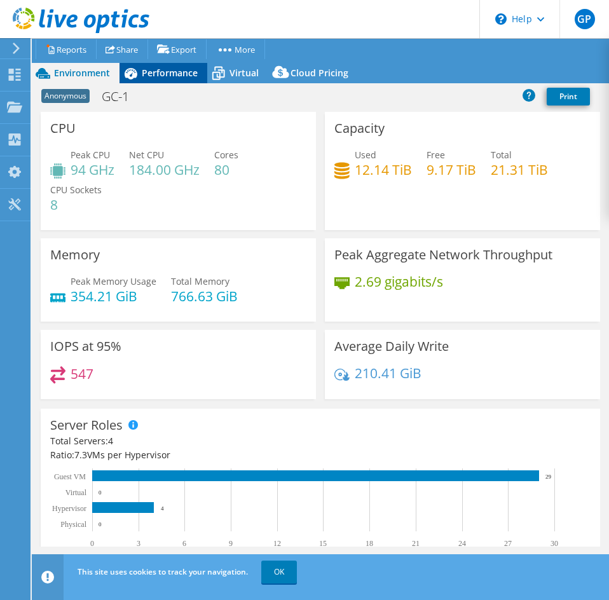
click at [194, 82] on div "Performance" at bounding box center [164, 73] width 88 height 20
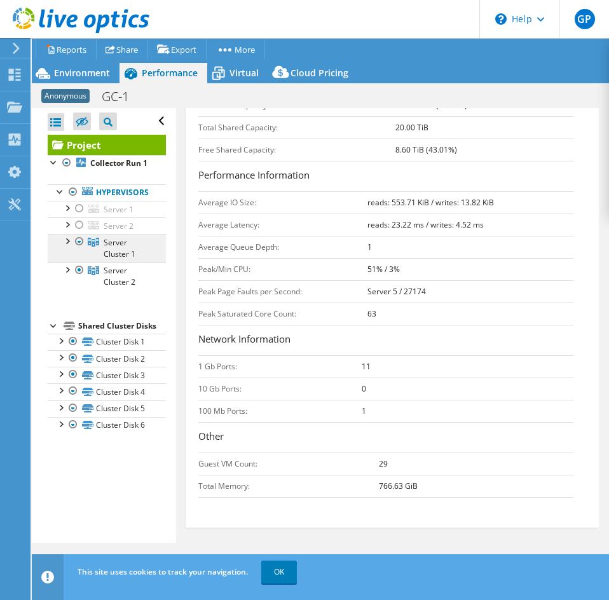
click at [130, 249] on link "Server Cluster 1" at bounding box center [107, 248] width 118 height 28
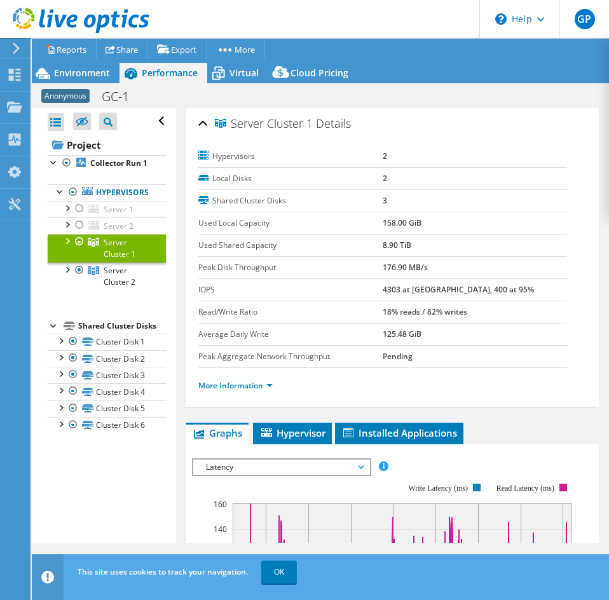
scroll to position [0, 0]
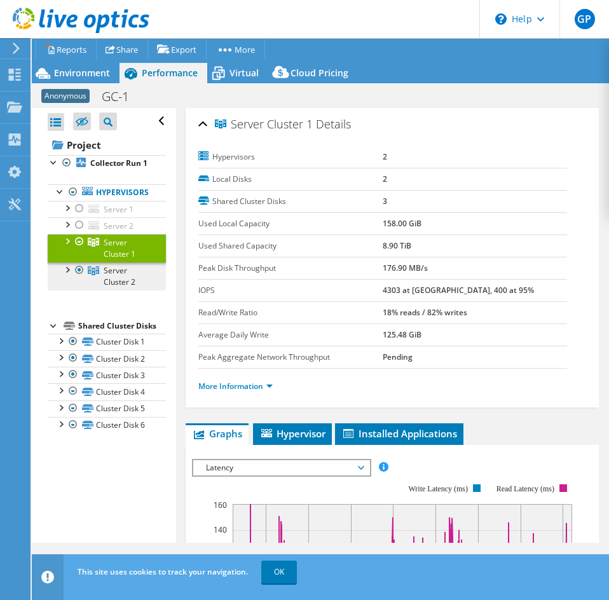
click at [119, 287] on span "Server Cluster 2" at bounding box center [120, 276] width 32 height 22
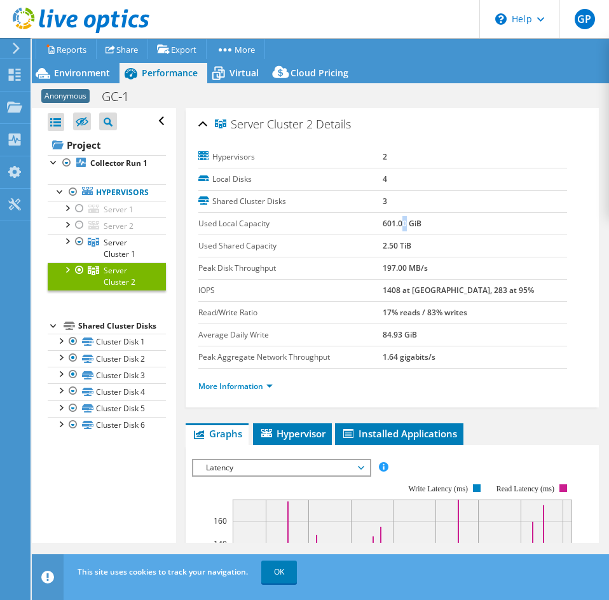
click at [399, 219] on b "601.00 GiB" at bounding box center [402, 223] width 39 height 11
click at [383, 224] on b "601.00 GiB" at bounding box center [402, 223] width 39 height 11
click at [112, 259] on span "Server Cluster 1" at bounding box center [120, 248] width 32 height 22
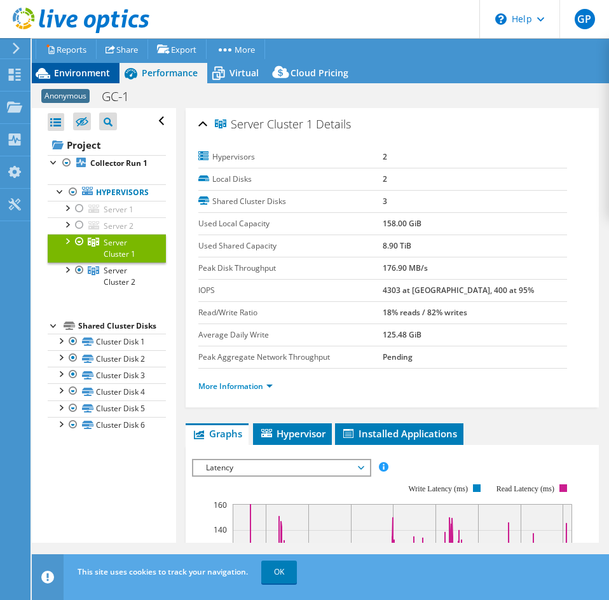
click at [105, 79] on div "Environment" at bounding box center [76, 73] width 88 height 20
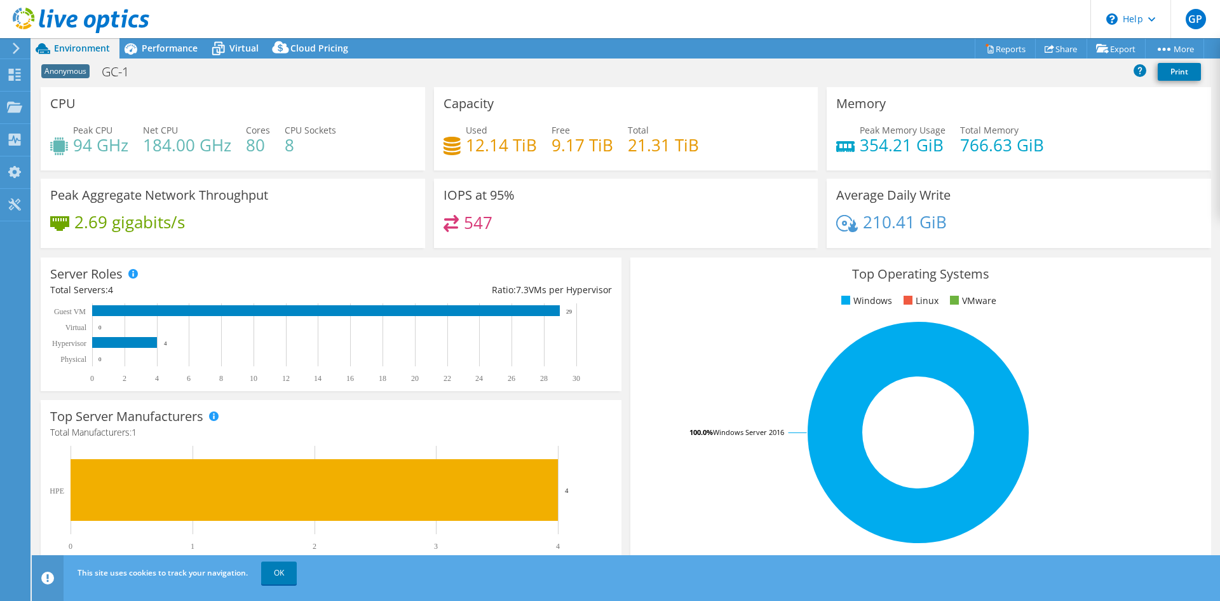
click at [166, 44] on span "Performance" at bounding box center [170, 48] width 56 height 12
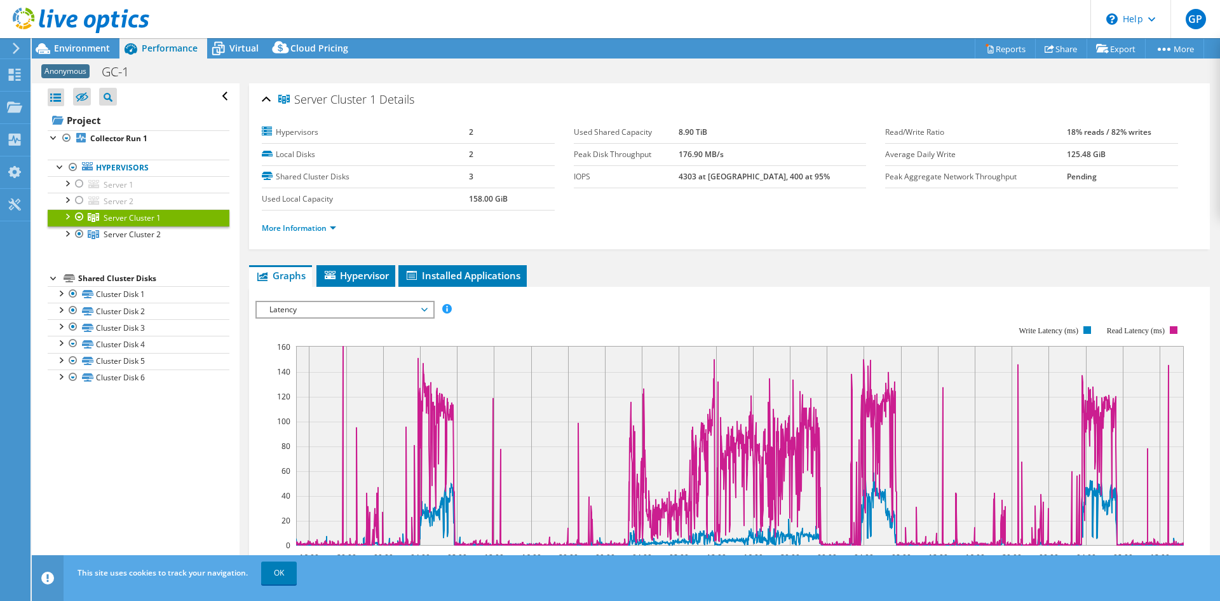
scroll to position [64, 0]
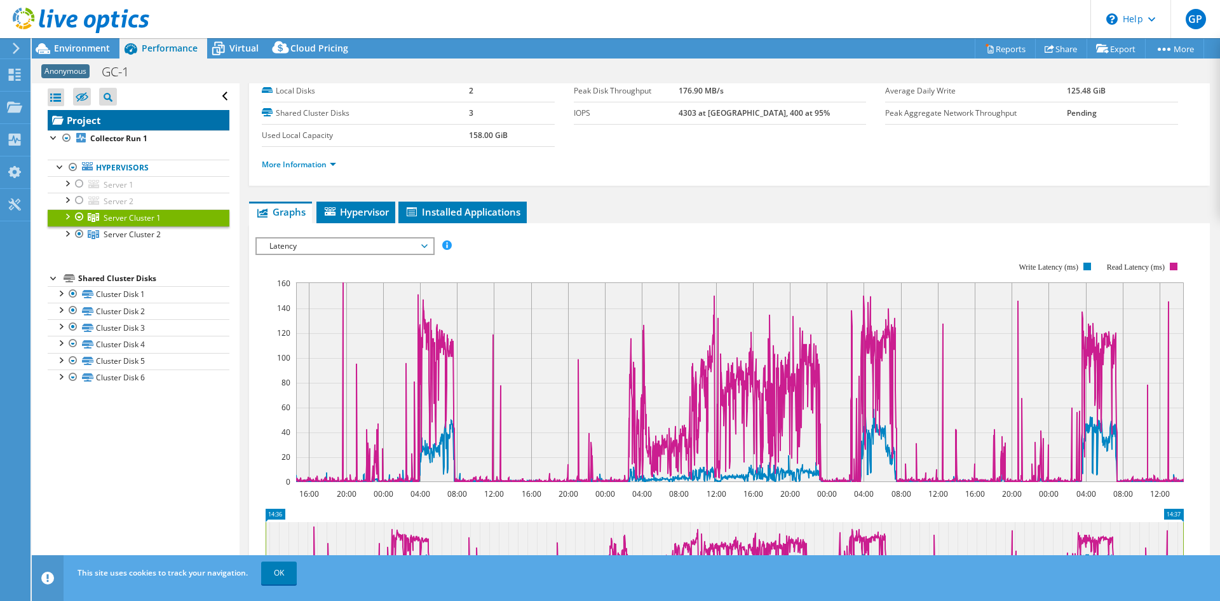
click at [93, 125] on link "Project" at bounding box center [139, 120] width 182 height 20
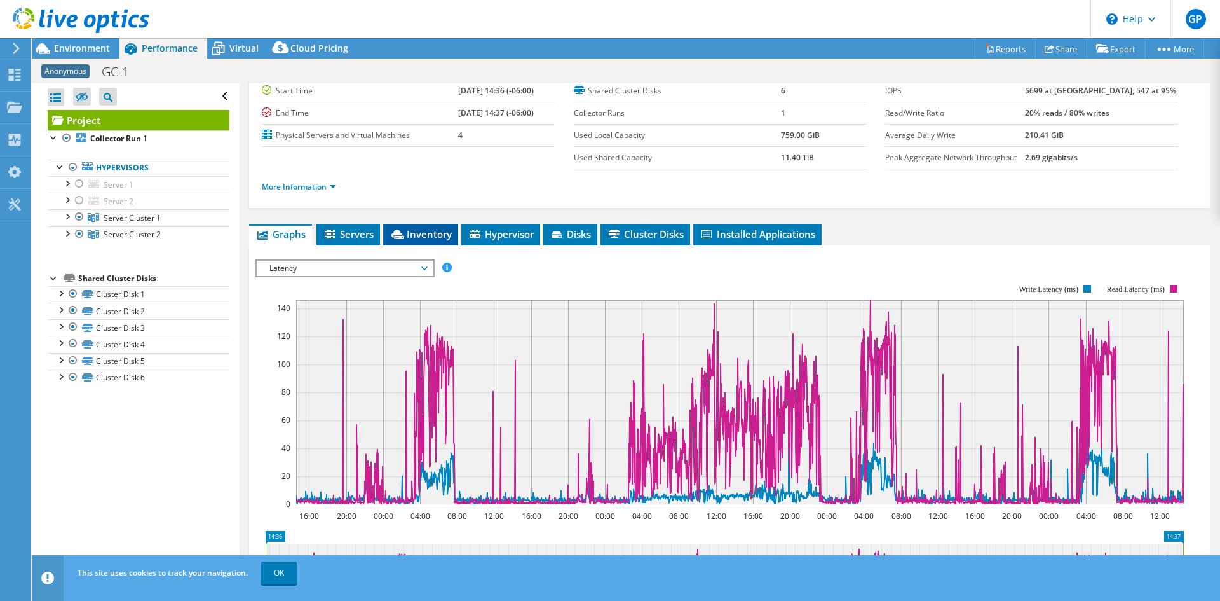
click at [435, 235] on span "Inventory" at bounding box center [421, 234] width 62 height 13
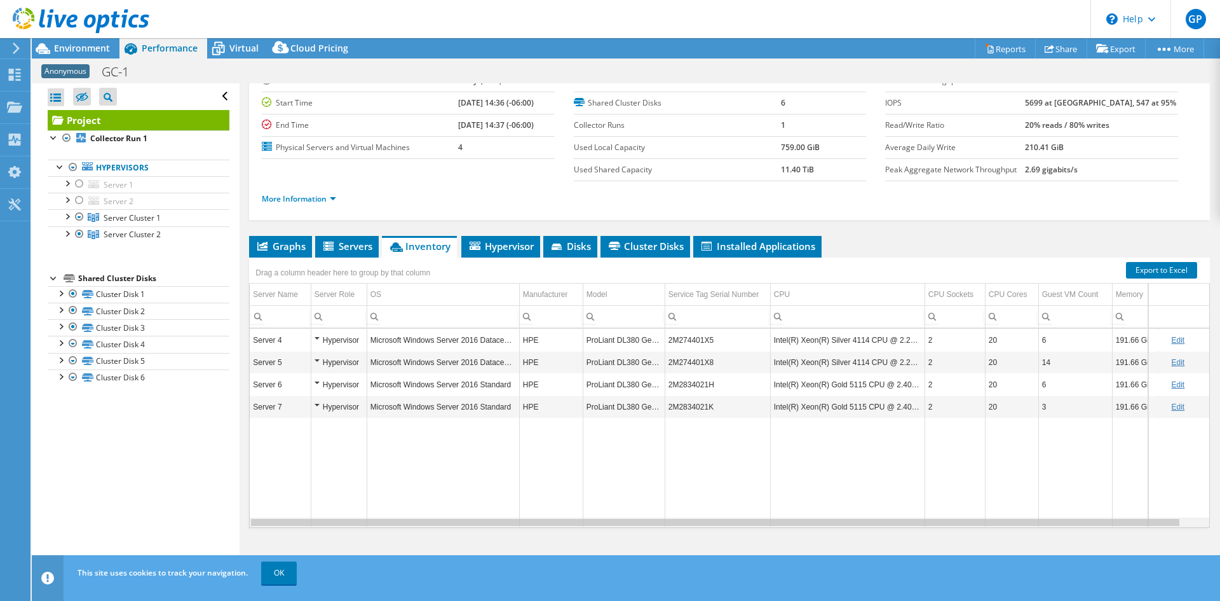
scroll to position [0, 20]
drag, startPoint x: 798, startPoint y: 524, endPoint x: 954, endPoint y: 513, distance: 156.2
click at [608, 513] on body "GP End User [PERSON_NAME] [EMAIL_ADDRESS][DOMAIN_NAME] Eastern Computer Exchang…" at bounding box center [610, 300] width 1220 height 601
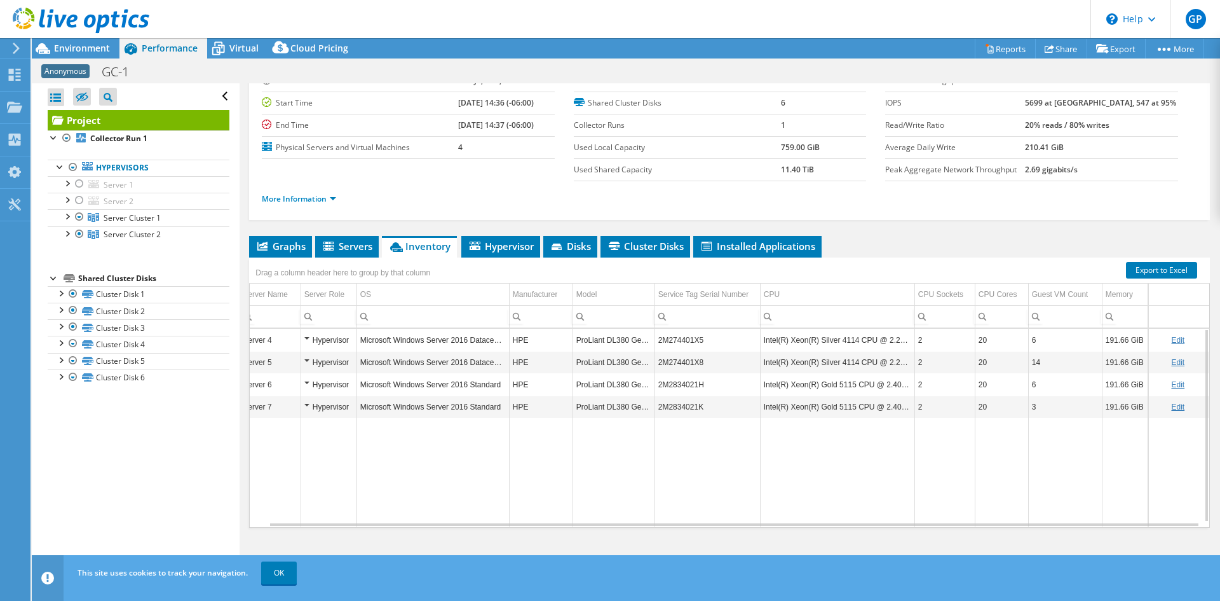
click at [73, 41] on div at bounding box center [74, 21] width 149 height 43
click at [78, 43] on span "Environment" at bounding box center [82, 48] width 56 height 12
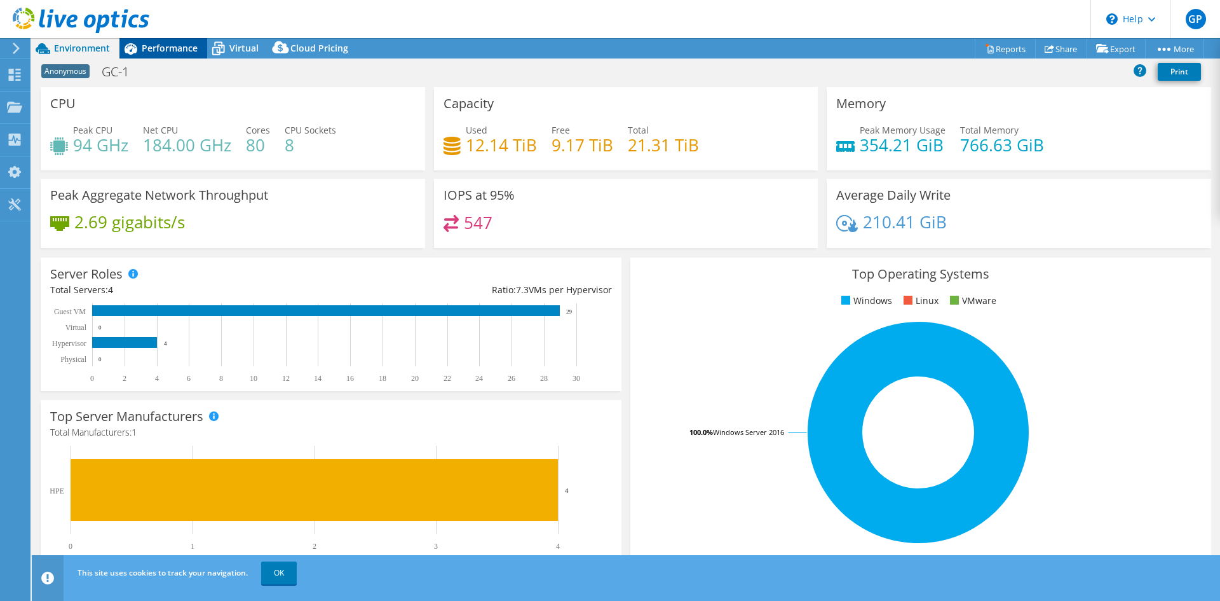
click at [179, 42] on span "Performance" at bounding box center [170, 48] width 56 height 12
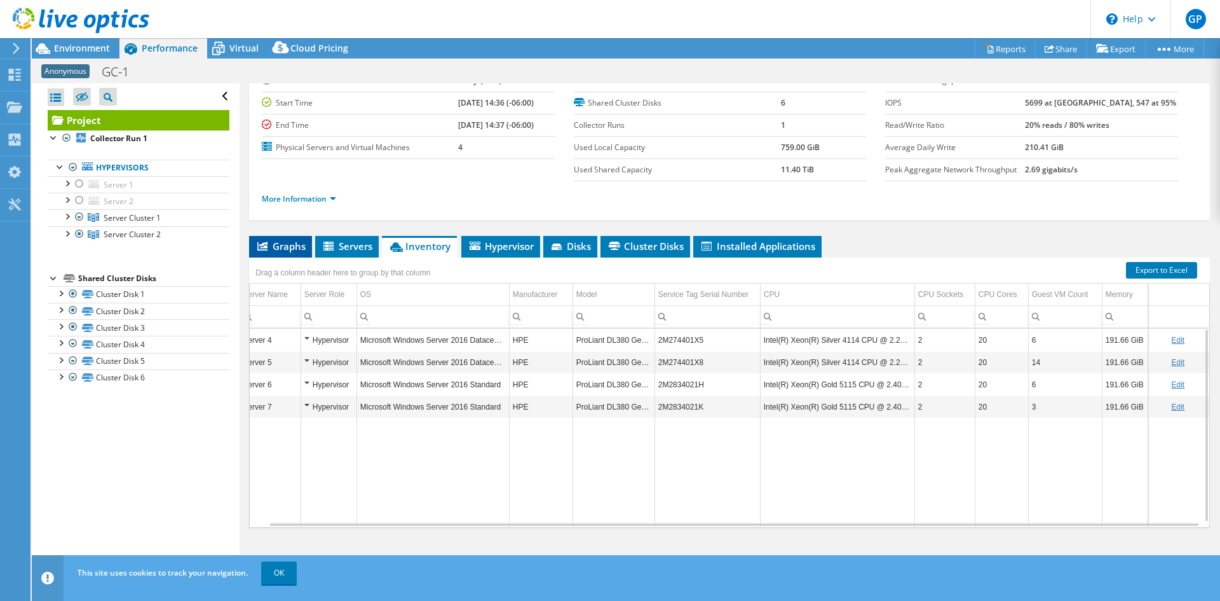
click at [266, 246] on icon at bounding box center [262, 246] width 10 height 9
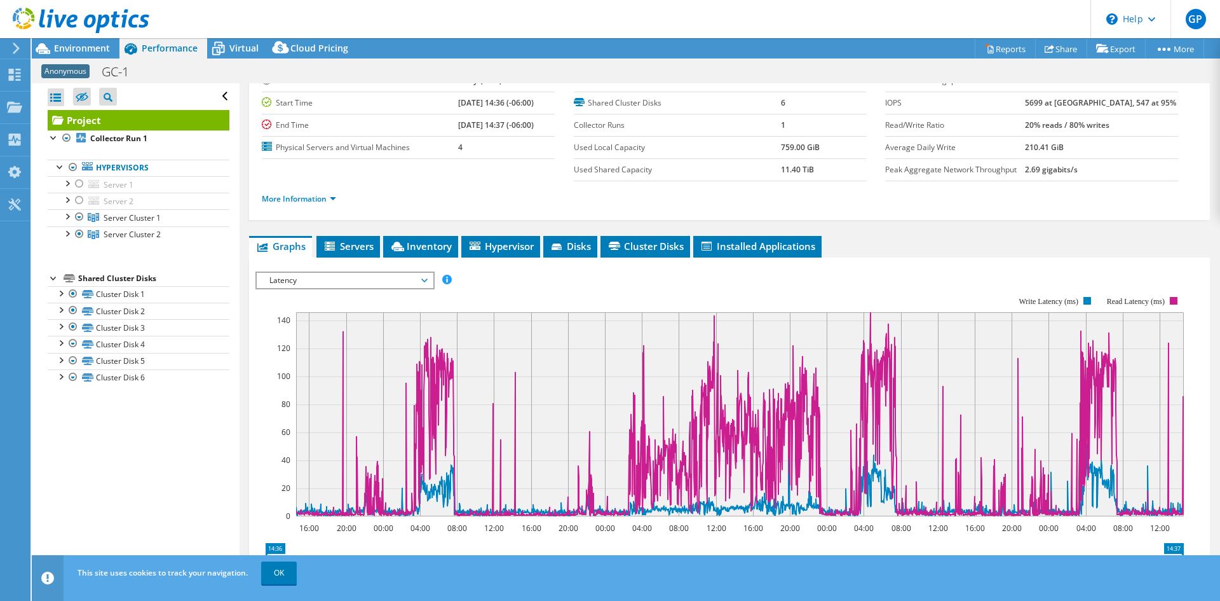
click at [310, 273] on span "Latency" at bounding box center [344, 280] width 163 height 15
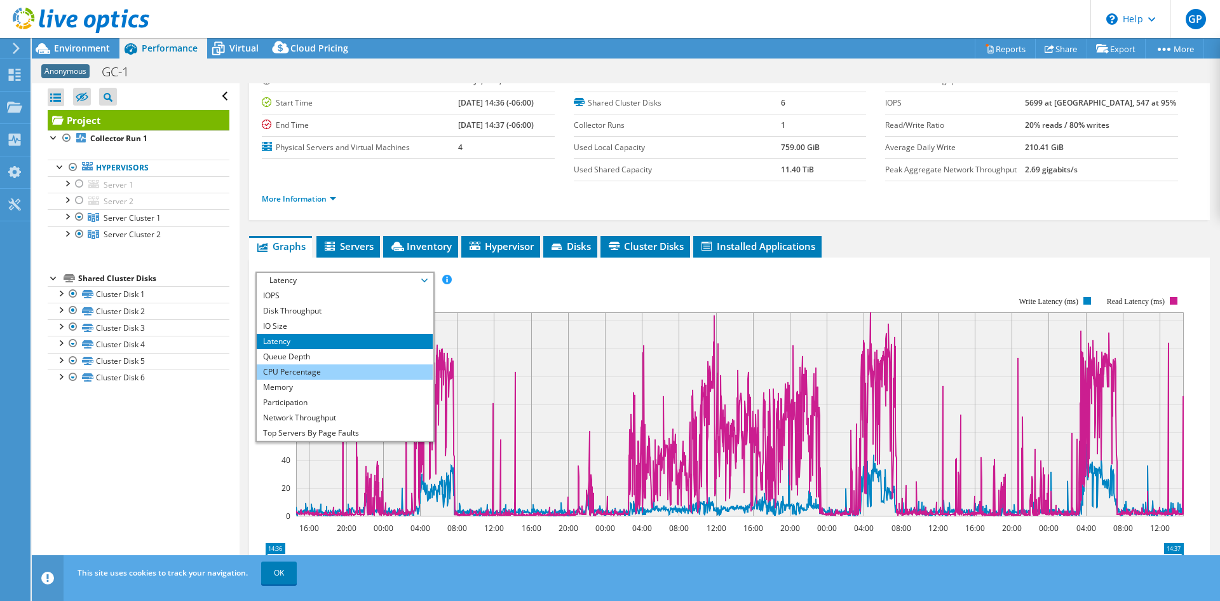
click at [299, 371] on li "CPU Percentage" at bounding box center [345, 371] width 176 height 15
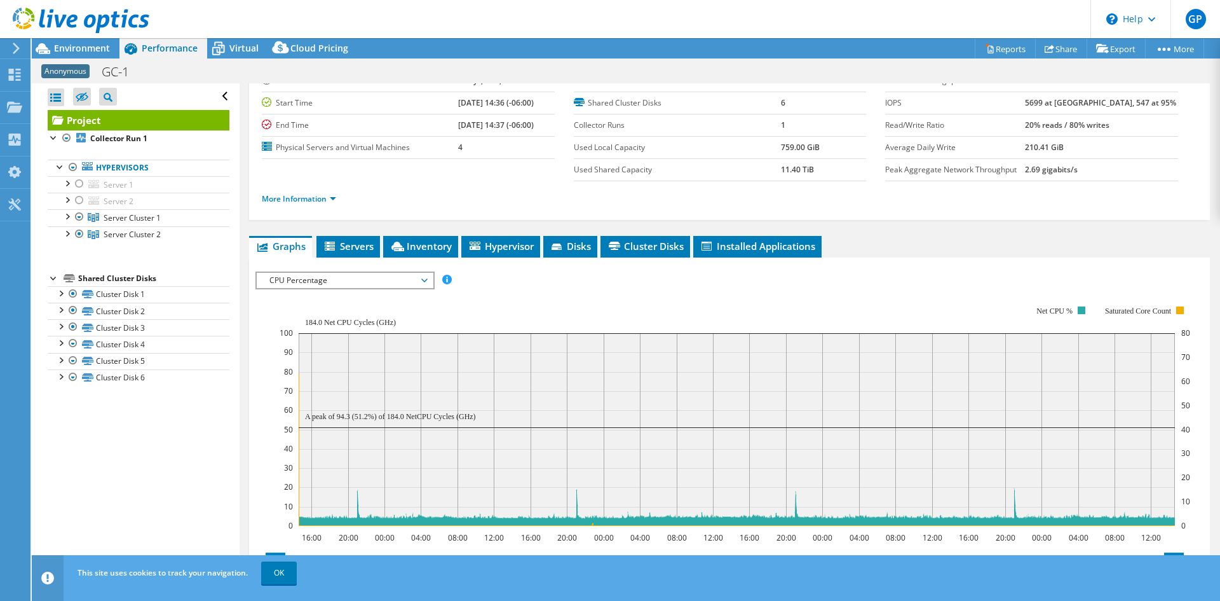
click at [337, 280] on span "CPU Percentage" at bounding box center [344, 280] width 163 height 15
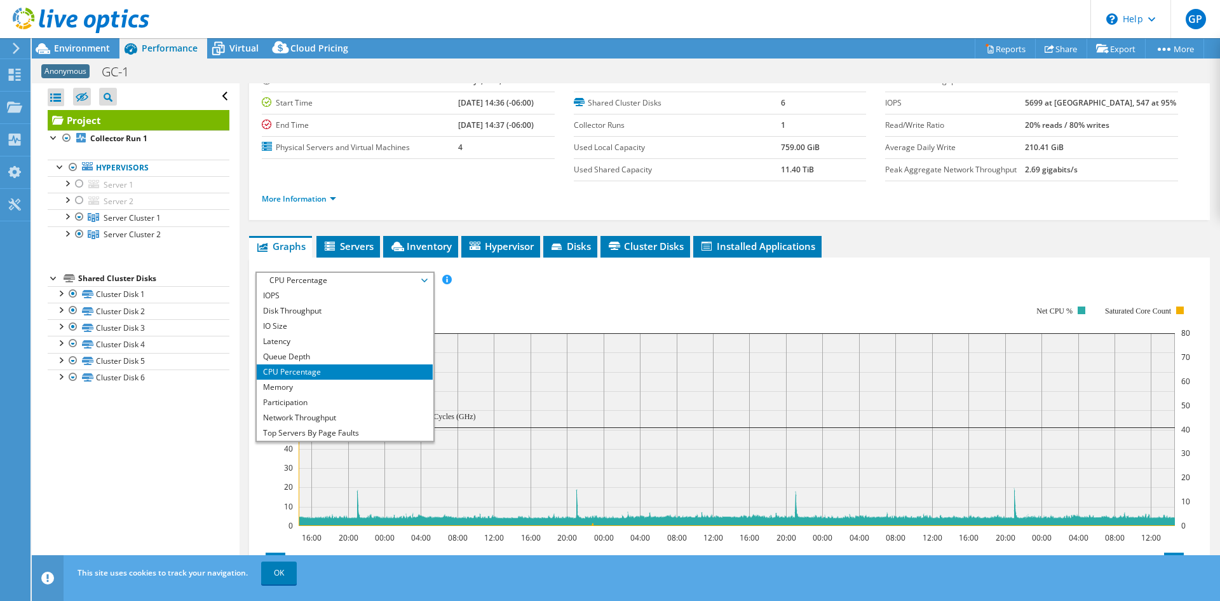
click at [303, 367] on li "CPU Percentage" at bounding box center [345, 371] width 176 height 15
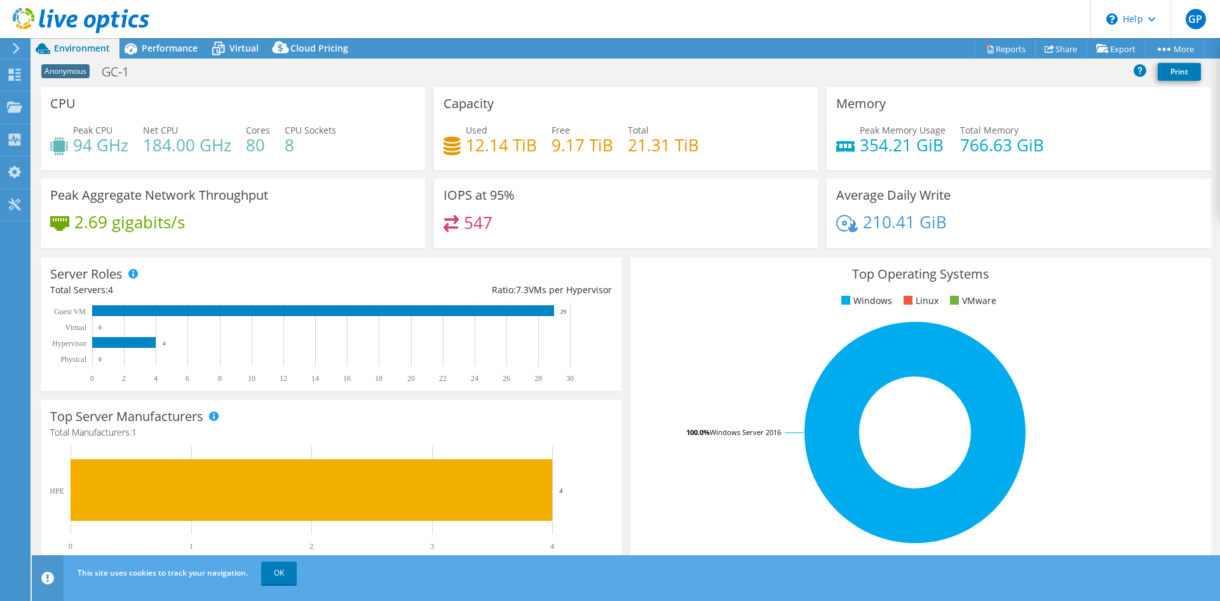
select select "USD"
click at [191, 53] on span "Performance" at bounding box center [170, 48] width 56 height 12
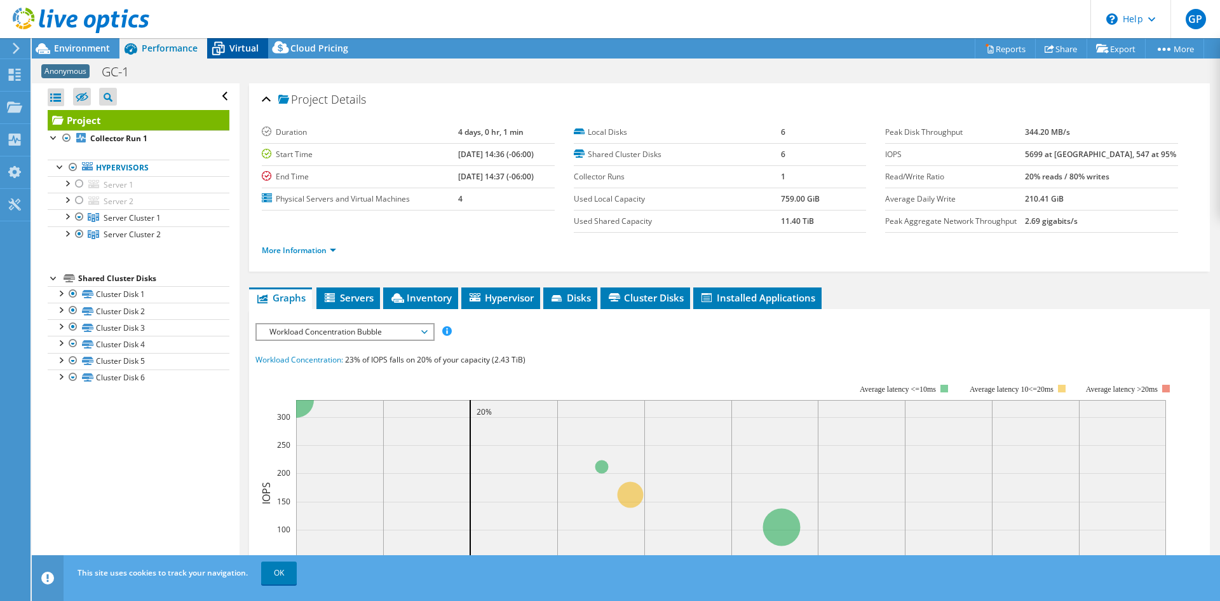
click at [226, 51] on icon at bounding box center [218, 49] width 22 height 22
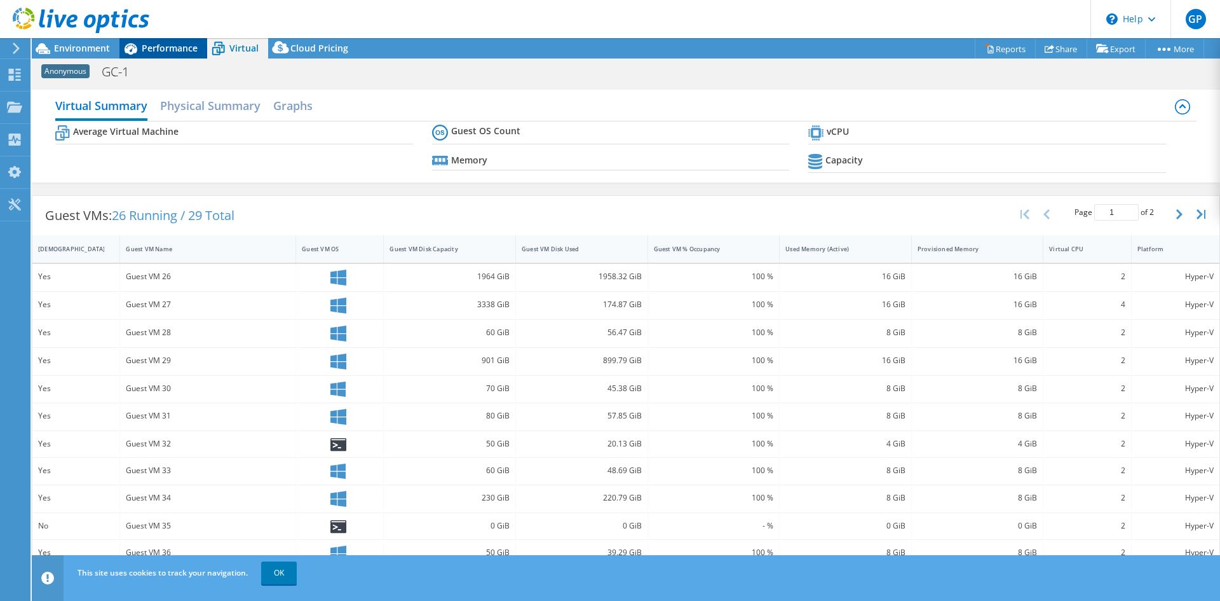
click at [166, 45] on span "Performance" at bounding box center [170, 48] width 56 height 12
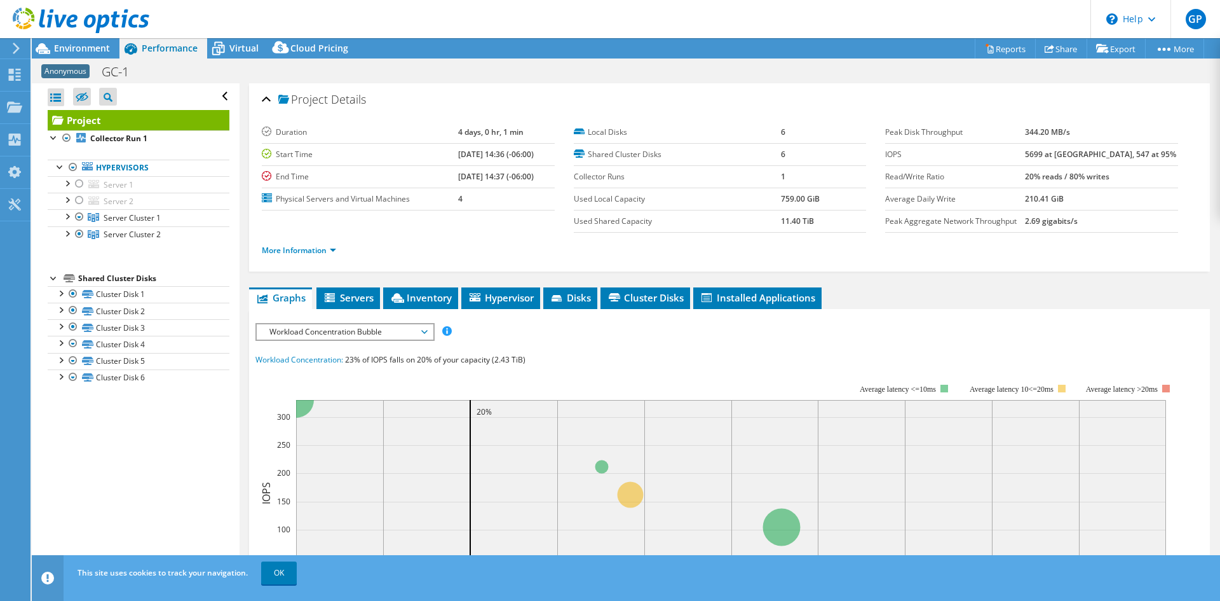
click at [397, 334] on span "Workload Concentration Bubble" at bounding box center [344, 331] width 163 height 15
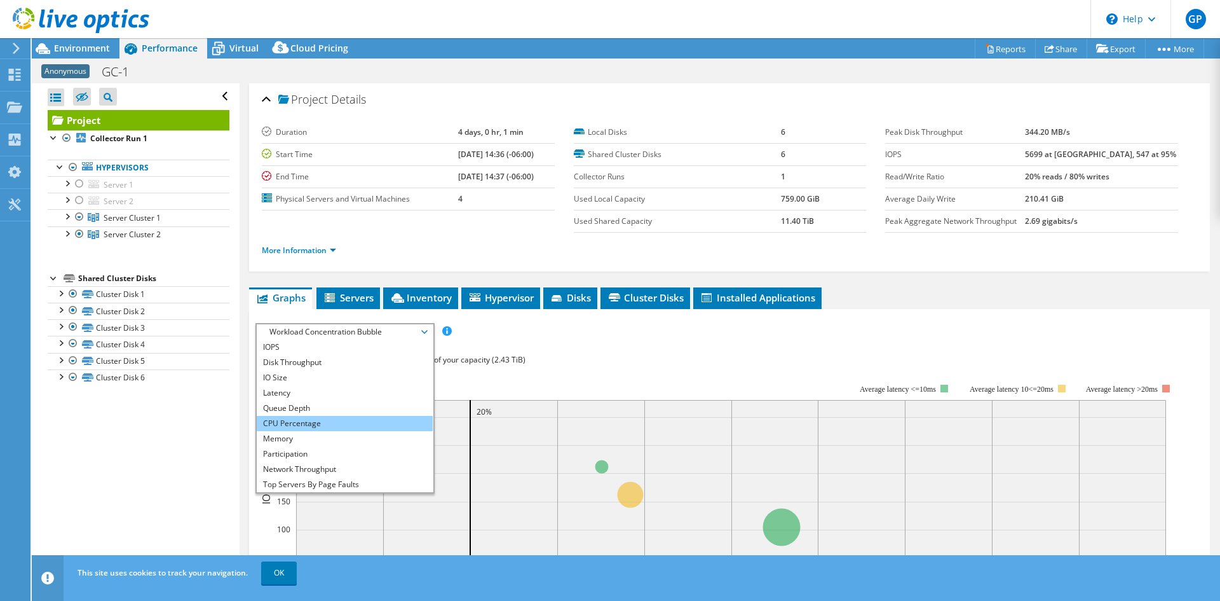
click at [324, 420] on li "CPU Percentage" at bounding box center [345, 423] width 176 height 15
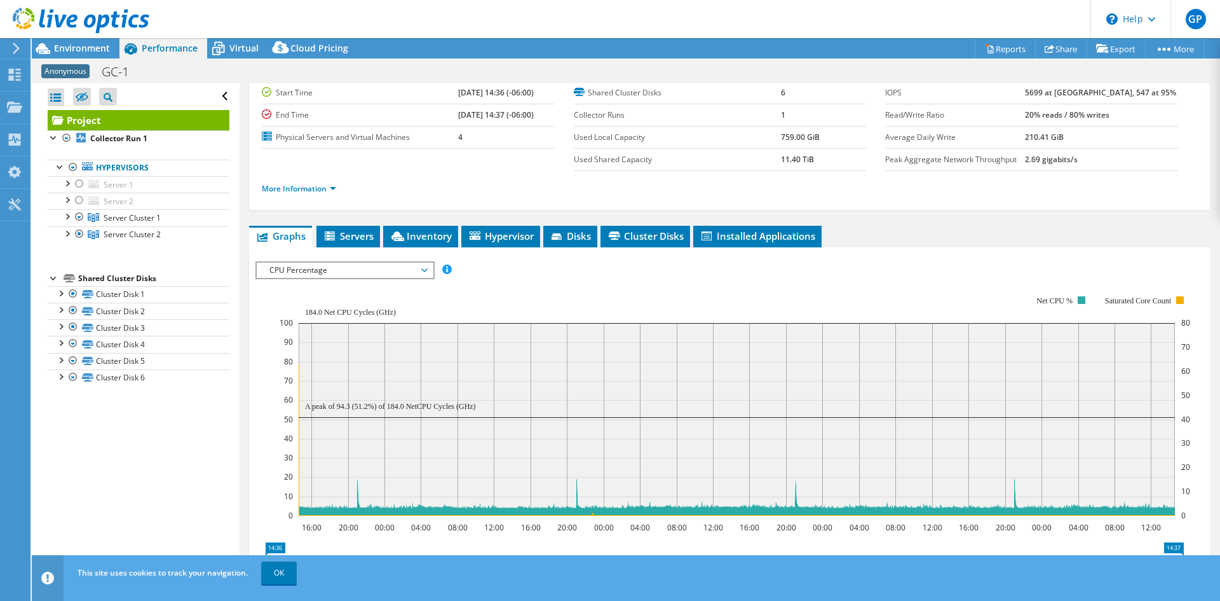
scroll to position [127, 0]
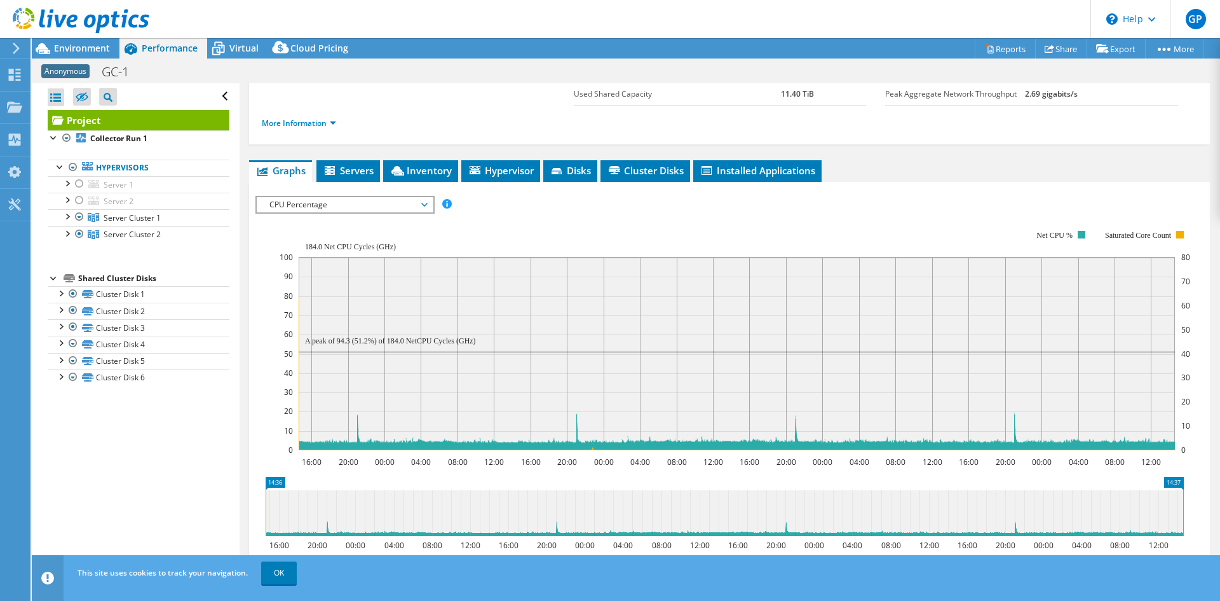
click at [308, 205] on span "CPU Percentage" at bounding box center [344, 204] width 163 height 15
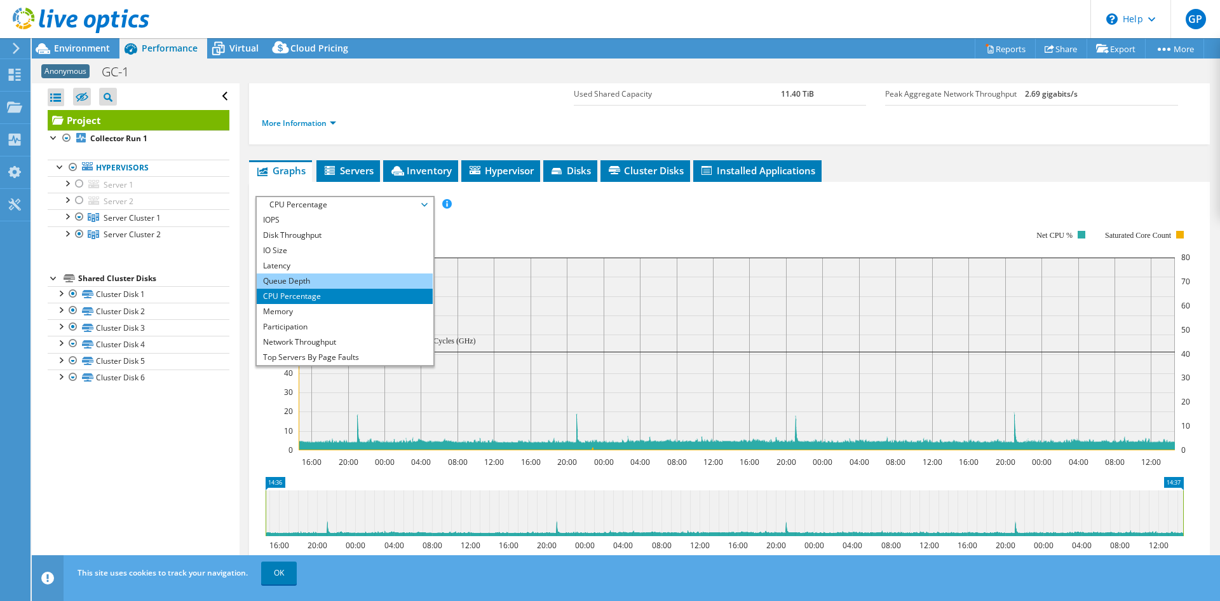
click at [318, 275] on li "Queue Depth" at bounding box center [345, 280] width 176 height 15
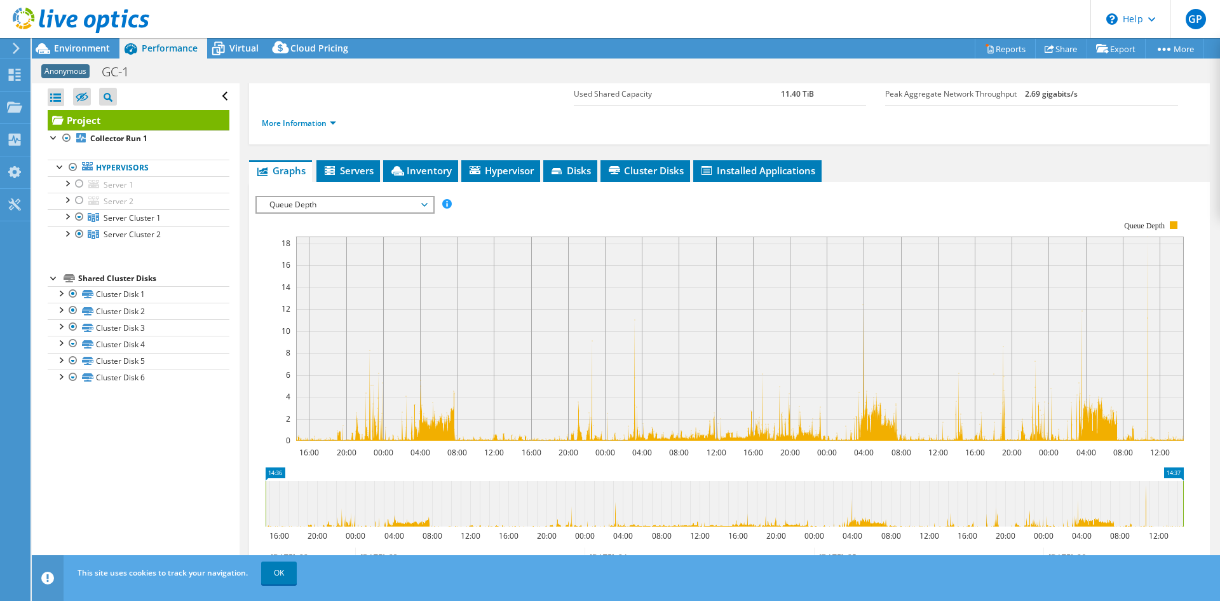
click at [399, 217] on rect at bounding box center [720, 330] width 929 height 254
click at [407, 206] on span "Queue Depth" at bounding box center [344, 204] width 163 height 15
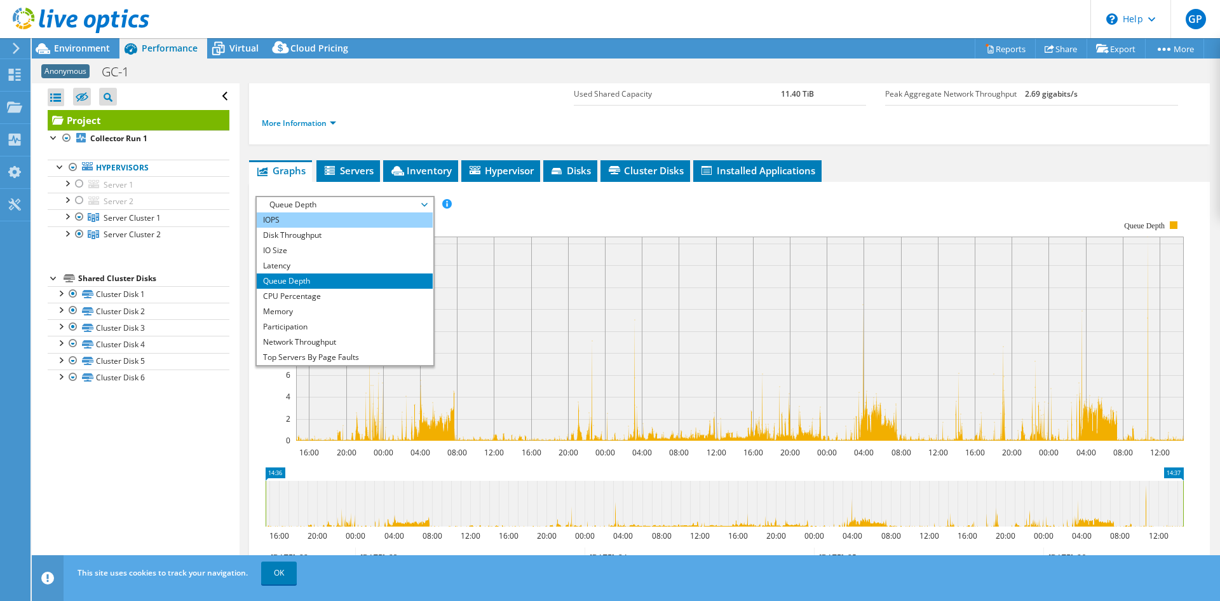
click at [359, 219] on li "IOPS" at bounding box center [345, 219] width 176 height 15
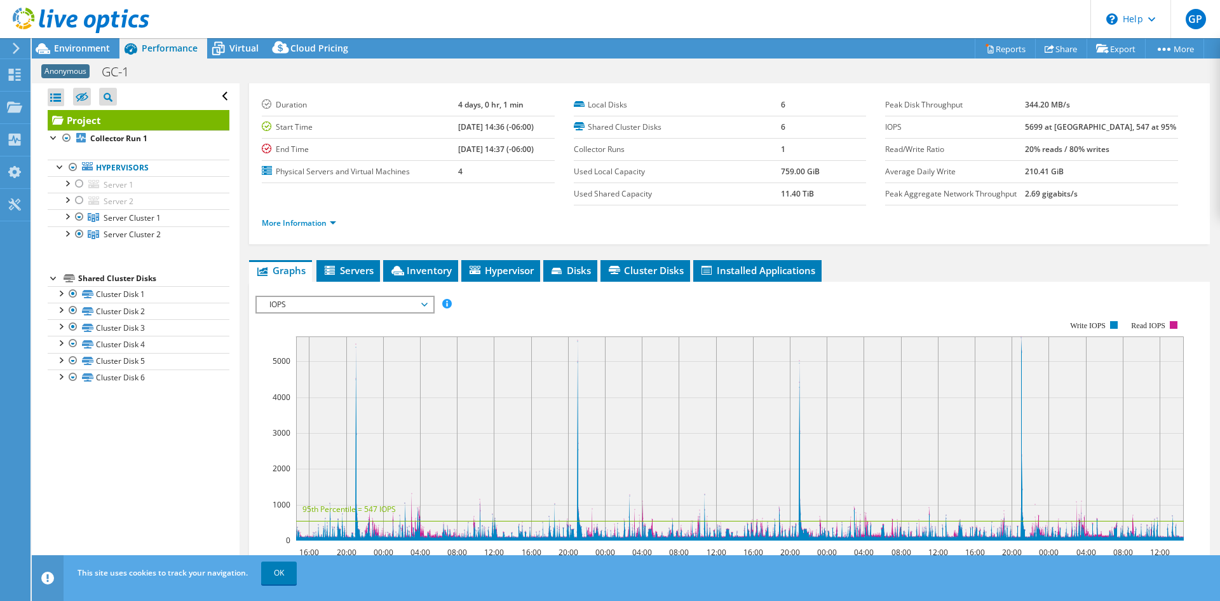
scroll to position [0, 0]
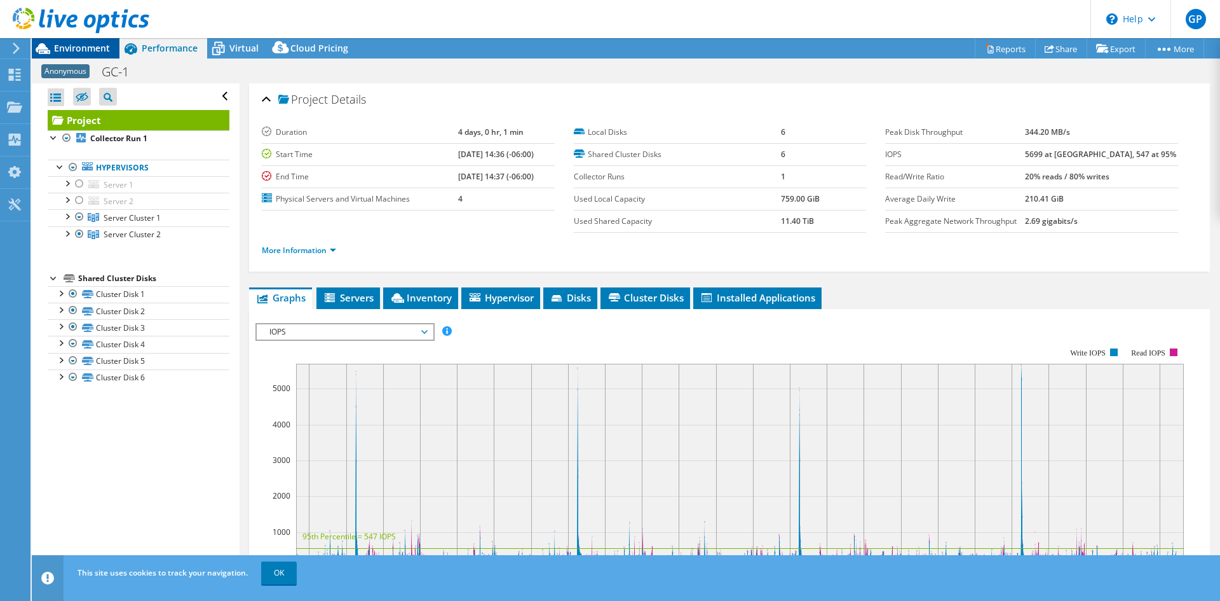
click at [109, 54] on div "Environment" at bounding box center [76, 48] width 88 height 20
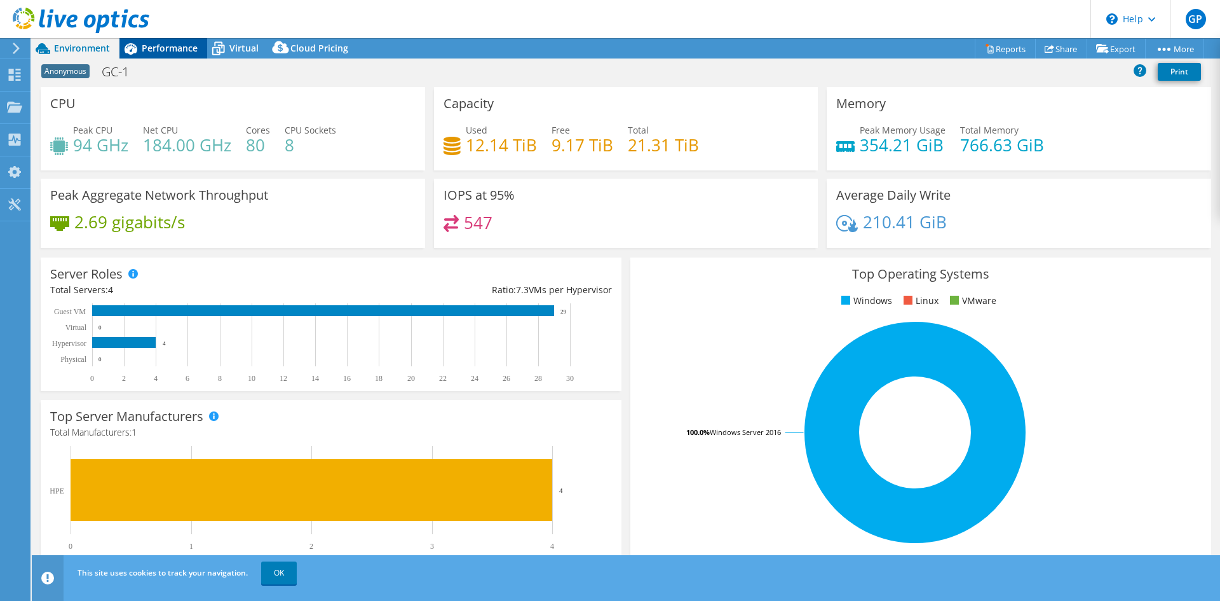
click at [188, 50] on span "Performance" at bounding box center [170, 48] width 56 height 12
